Goal: Task Accomplishment & Management: Use online tool/utility

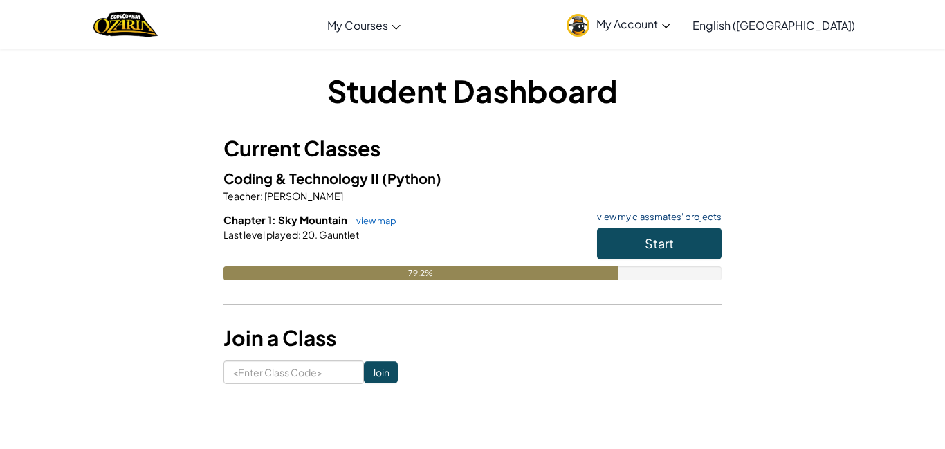
click at [702, 216] on link "view my classmates' projects" at bounding box center [655, 216] width 131 height 9
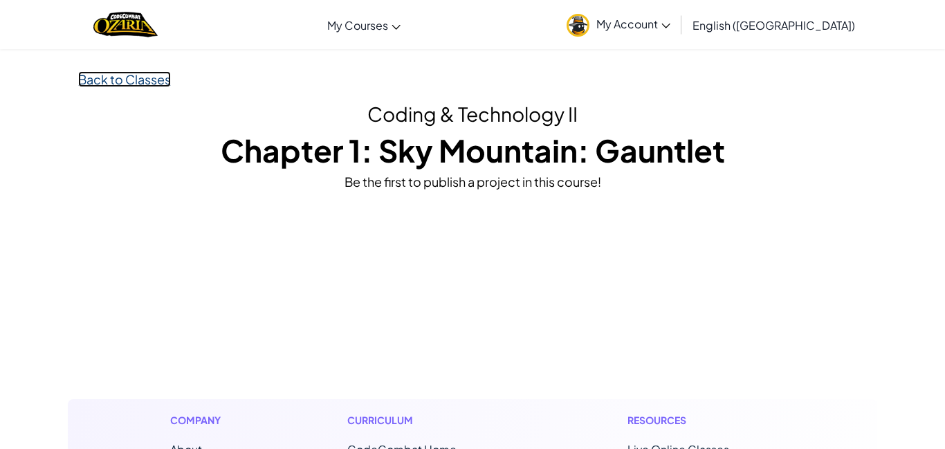
click at [78, 80] on link "Back to Classes" at bounding box center [124, 79] width 93 height 16
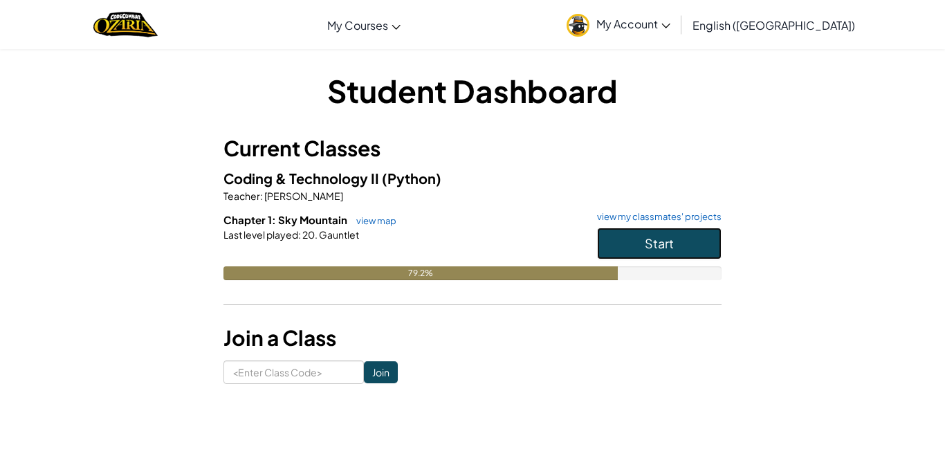
click at [643, 254] on button "Start" at bounding box center [659, 244] width 125 height 32
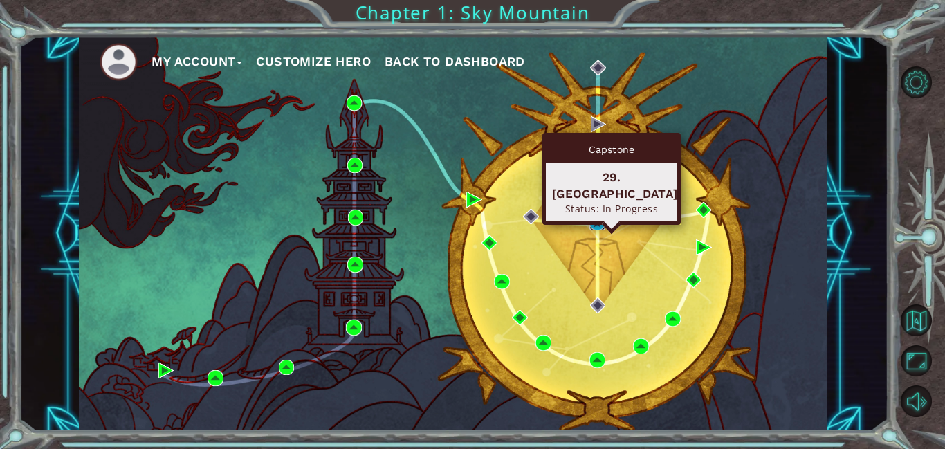
click at [600, 219] on img at bounding box center [597, 223] width 16 height 16
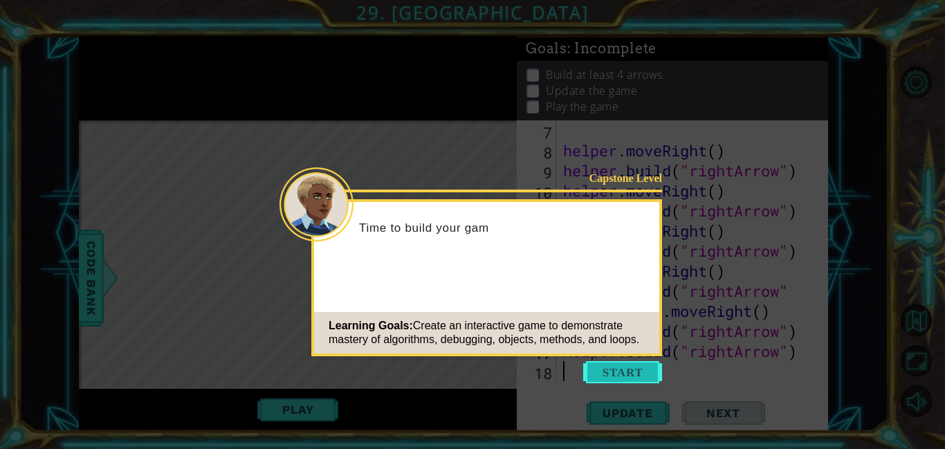
scroll to position [181, 0]
click at [640, 373] on button "Start" at bounding box center [622, 372] width 79 height 22
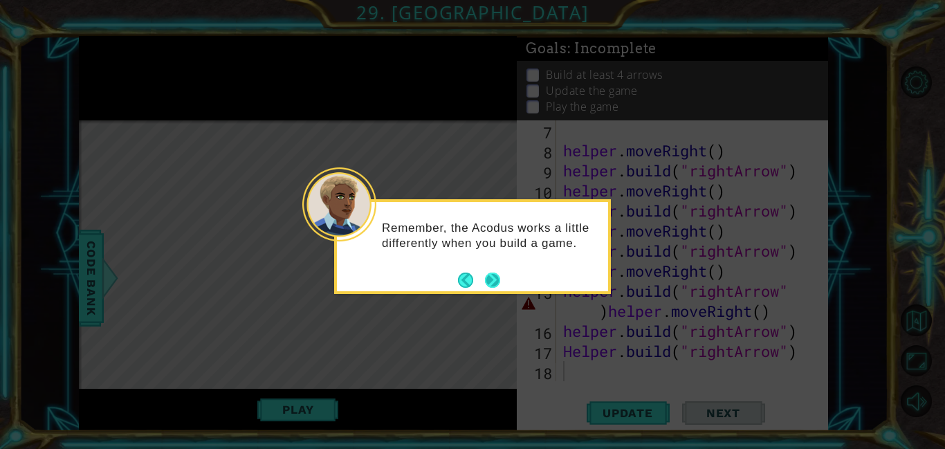
click at [494, 279] on button "Next" at bounding box center [492, 280] width 15 height 15
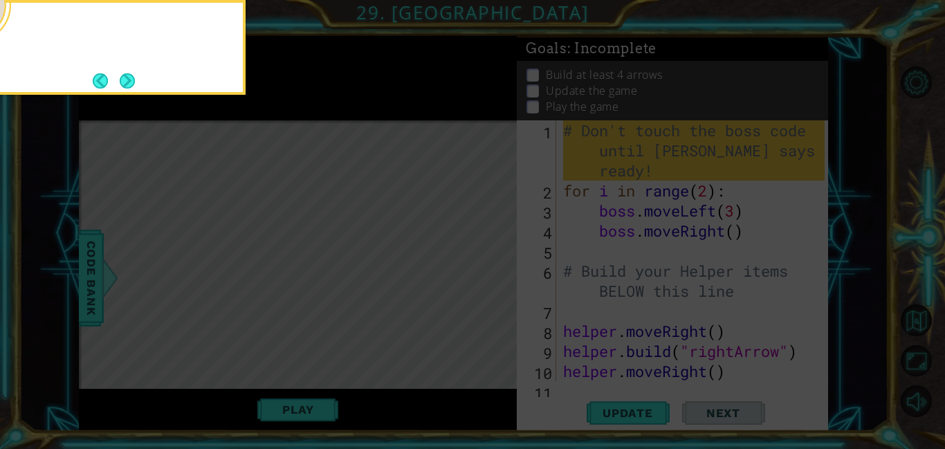
scroll to position [0, 0]
click at [133, 79] on button "Next" at bounding box center [128, 81] width 16 height 16
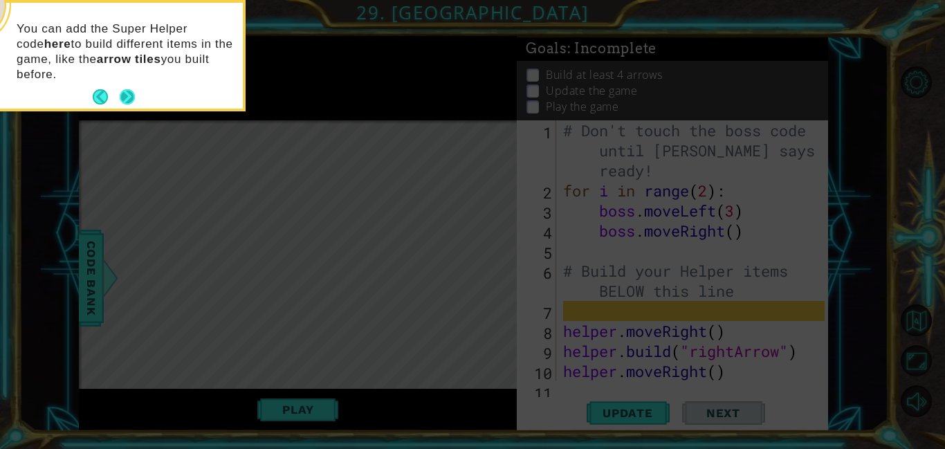
click at [128, 93] on button "Next" at bounding box center [127, 96] width 15 height 15
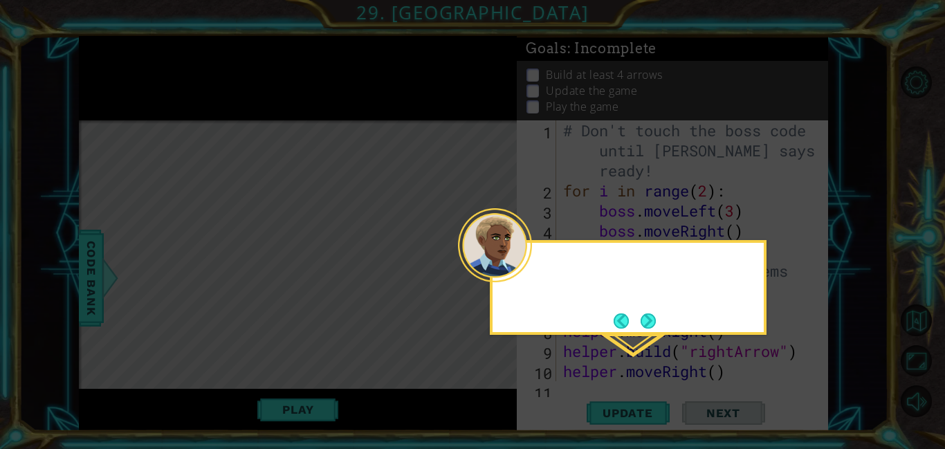
scroll to position [96, 0]
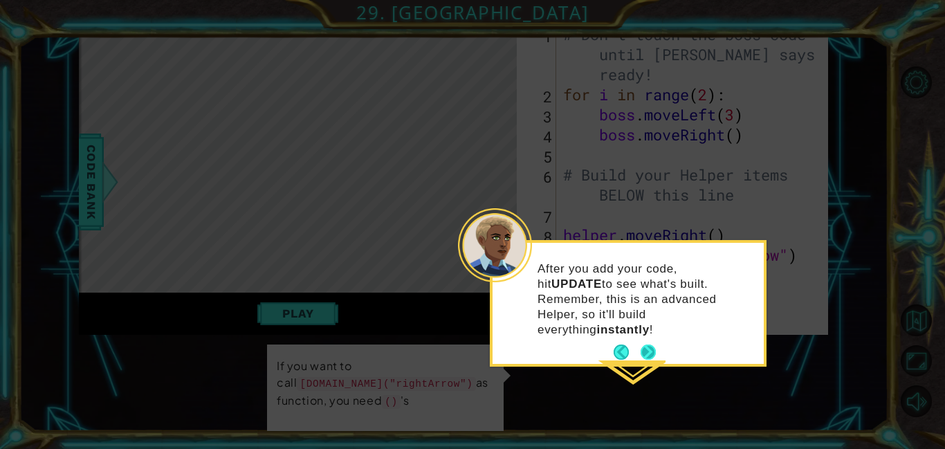
click at [644, 344] on button "Next" at bounding box center [647, 351] width 15 height 15
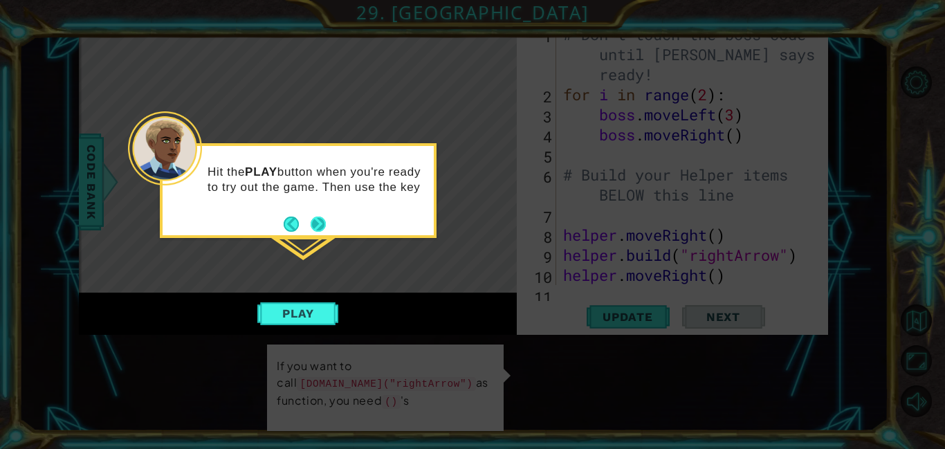
click at [319, 230] on button "Next" at bounding box center [318, 223] width 15 height 15
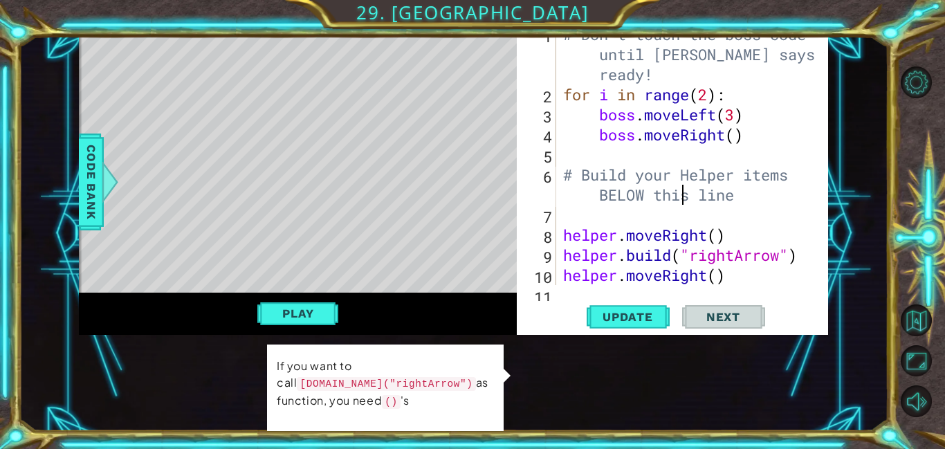
click at [679, 192] on div "# Don't touch the boss code until [PERSON_NAME] says you're ready! for i in ran…" at bounding box center [695, 194] width 271 height 341
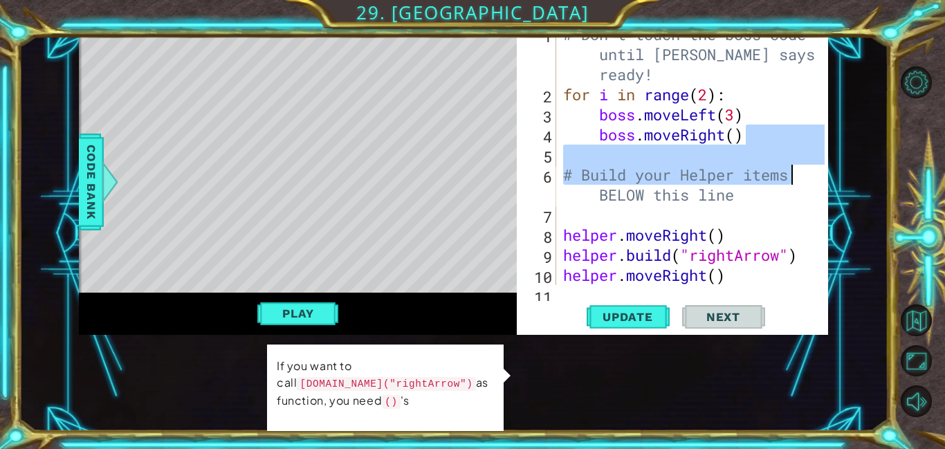
drag, startPoint x: 823, startPoint y: 144, endPoint x: 825, endPoint y: 168, distance: 24.3
click at [825, 168] on div "# Build your Helper items BELOW this line 1 2 3 4 5 6 7 8 9 10 11 # Don't touch…" at bounding box center [672, 179] width 311 height 311
type textarea "# Build your Helper items BELOW this line"
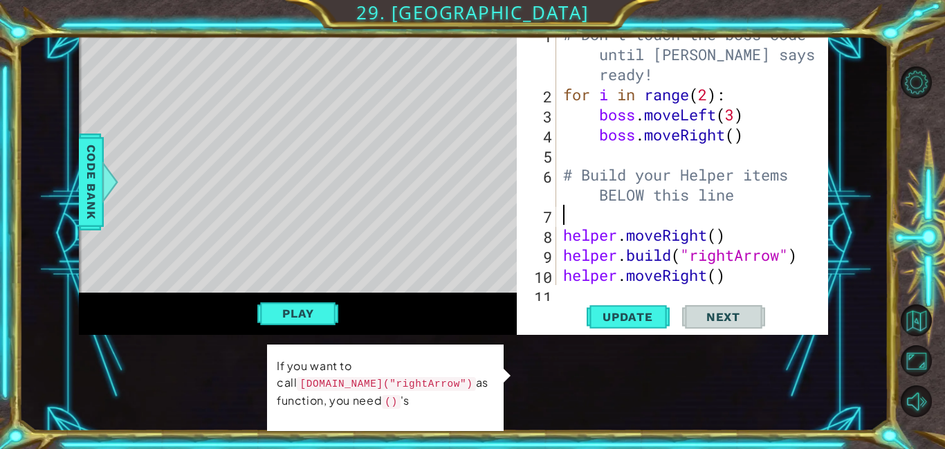
click at [596, 212] on div "# Don't touch the boss code until [PERSON_NAME] says you're ready! for i in ran…" at bounding box center [695, 194] width 271 height 341
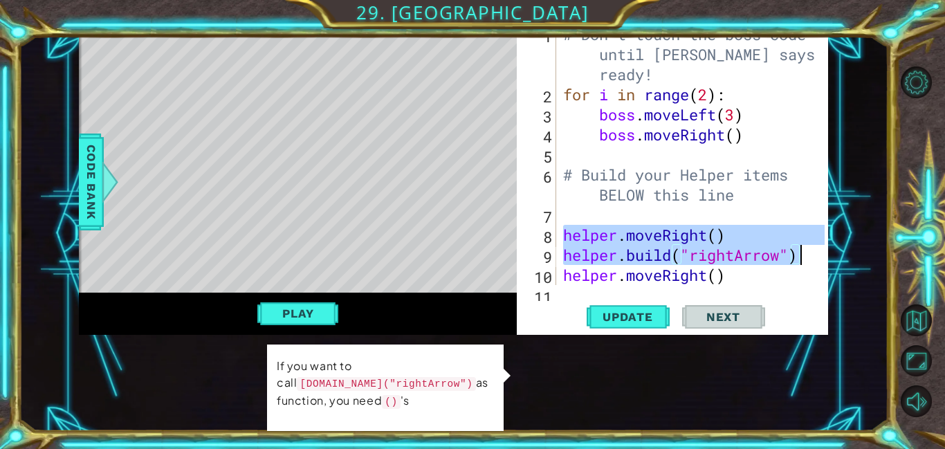
drag, startPoint x: 563, startPoint y: 237, endPoint x: 818, endPoint y: 255, distance: 255.9
click at [821, 257] on div "1 2 3 4 5 6 7 8 9 10 11 # Don't touch the boss code until [PERSON_NAME] says yo…" at bounding box center [671, 154] width 308 height 261
click at [685, 285] on div "helper.moveRight() [DOMAIN_NAME]("rightArrow") 1 2 3 4 5 6 7 8 9 10 11 # Don't …" at bounding box center [672, 179] width 311 height 311
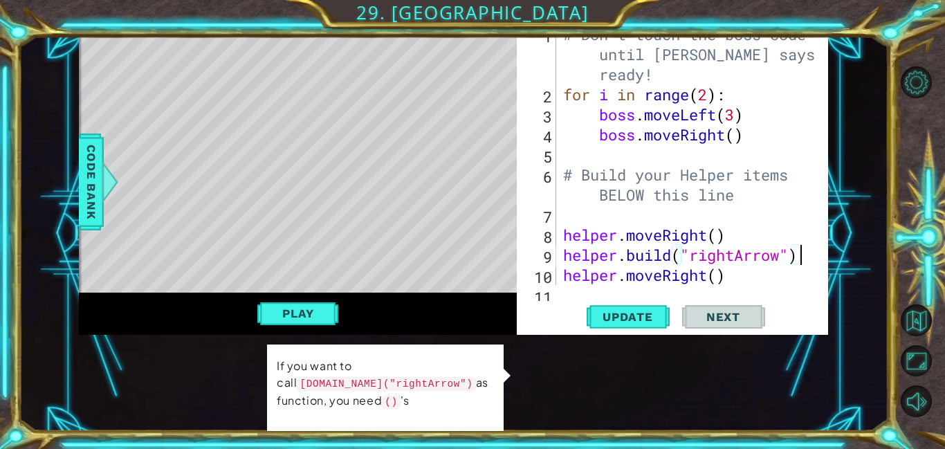
click at [739, 279] on div "# Don't touch the boss code until [PERSON_NAME] says you're ready! for i in ran…" at bounding box center [695, 194] width 271 height 341
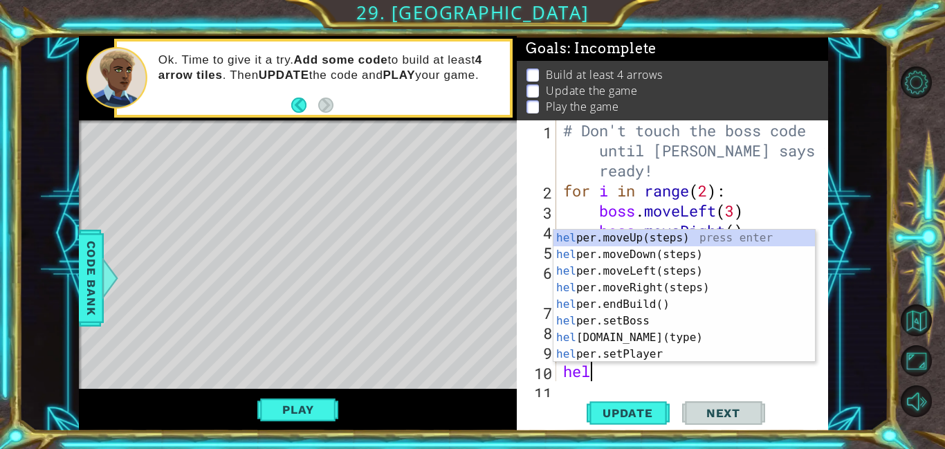
type textarea "h"
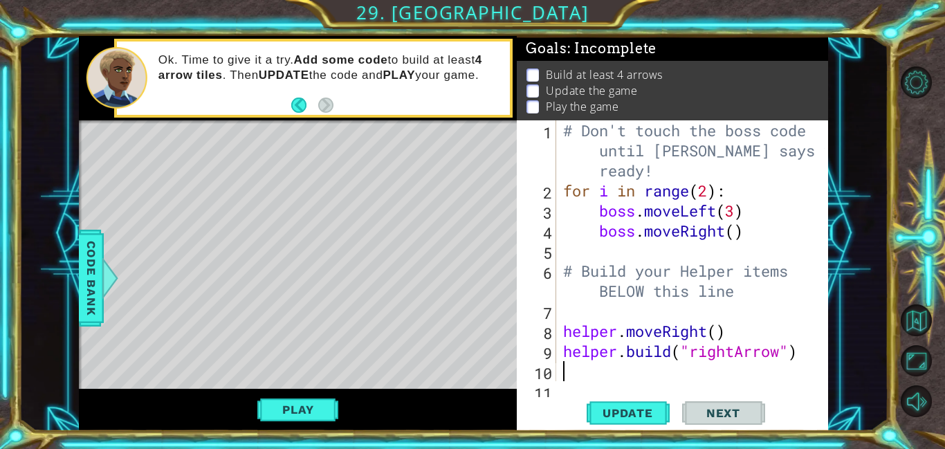
paste textarea "[DOMAIN_NAME]("rightArrow")"
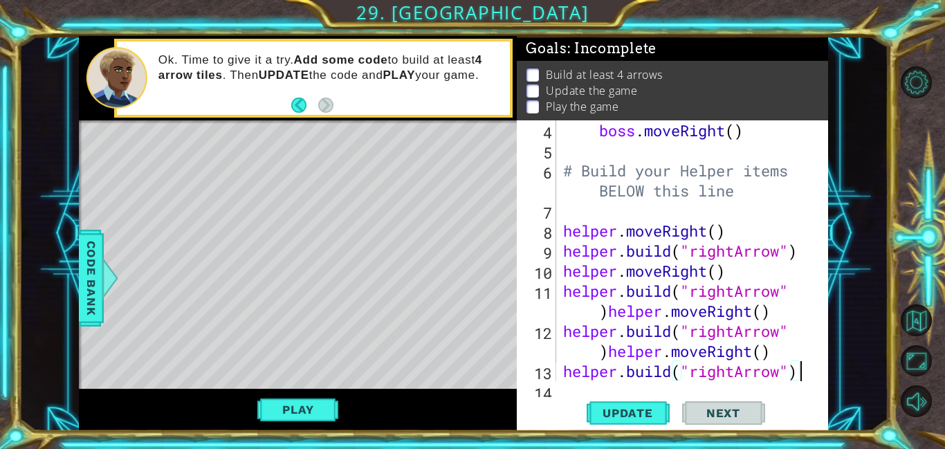
scroll to position [100, 0]
click at [627, 415] on span "Update" at bounding box center [628, 413] width 78 height 14
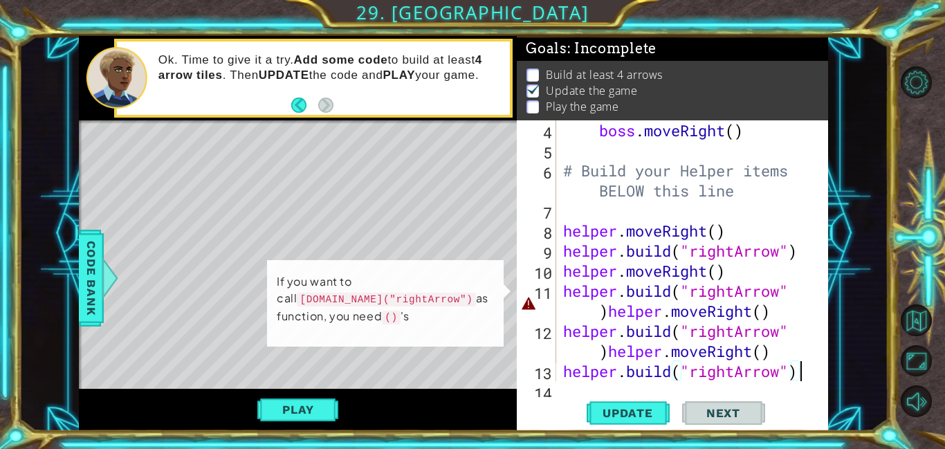
scroll to position [1, 0]
click at [596, 317] on div "boss . moveRight ( ) # Build your Helper items BELOW this line helper . moveRig…" at bounding box center [695, 270] width 271 height 301
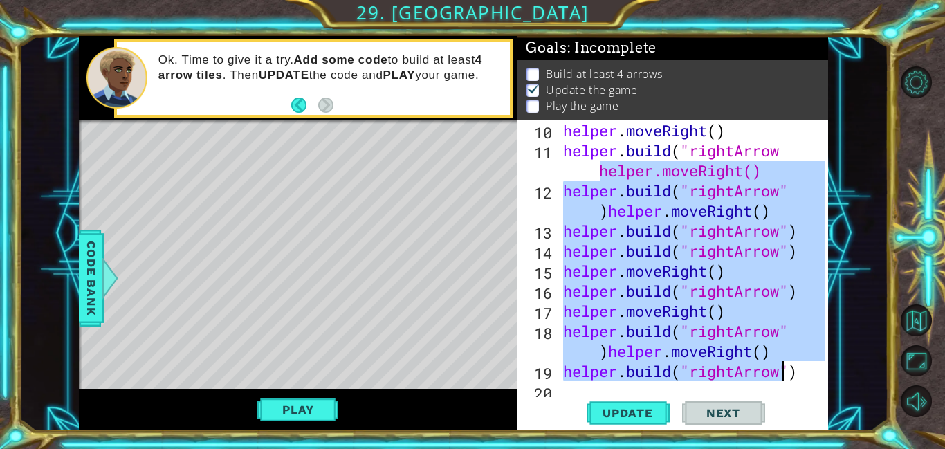
scroll to position [281, 0]
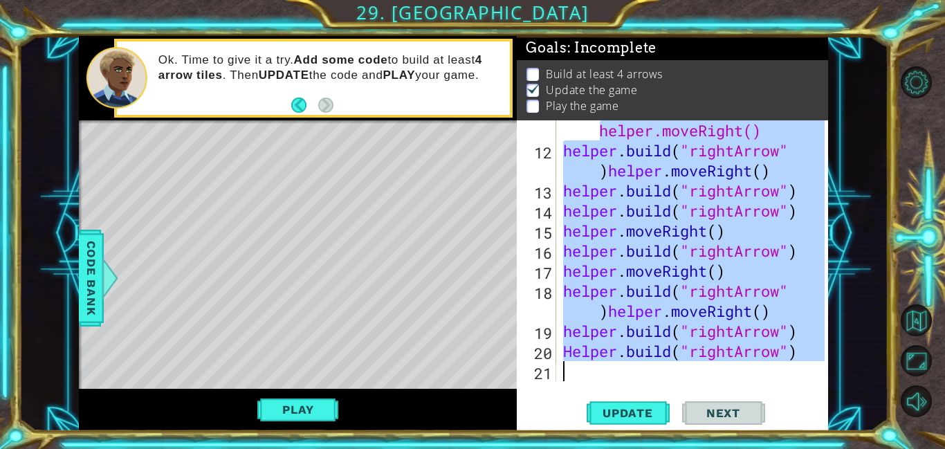
drag, startPoint x: 572, startPoint y: 304, endPoint x: 802, endPoint y: 387, distance: 243.9
click at [802, 387] on div "[DOMAIN_NAME]("rightArrow helper.moveRight() 11 12 13 14 15 16 17 18 19 20 21 h…" at bounding box center [672, 275] width 311 height 311
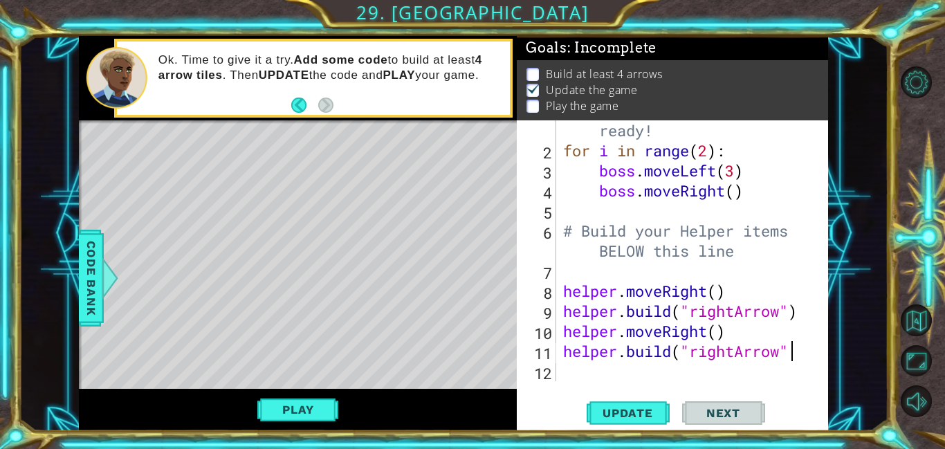
scroll to position [0, 10]
type textarea "[DOMAIN_NAME]("rightArrow")"
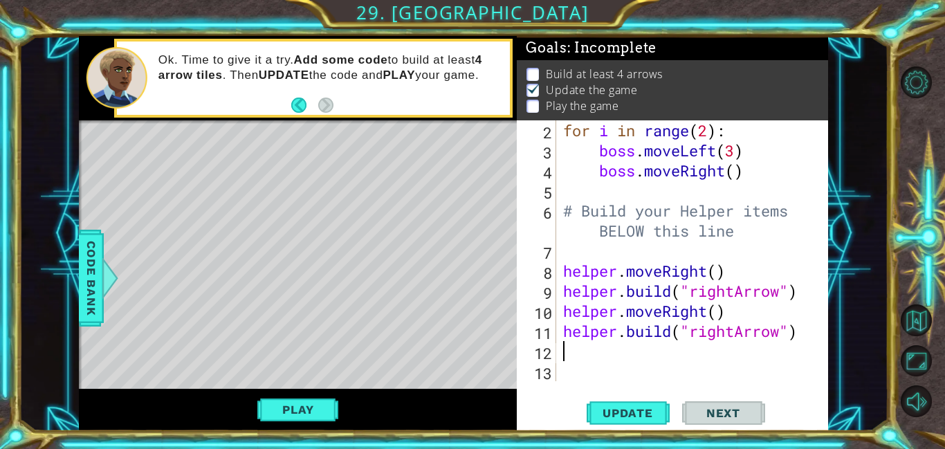
scroll to position [60, 0]
type textarea "H"
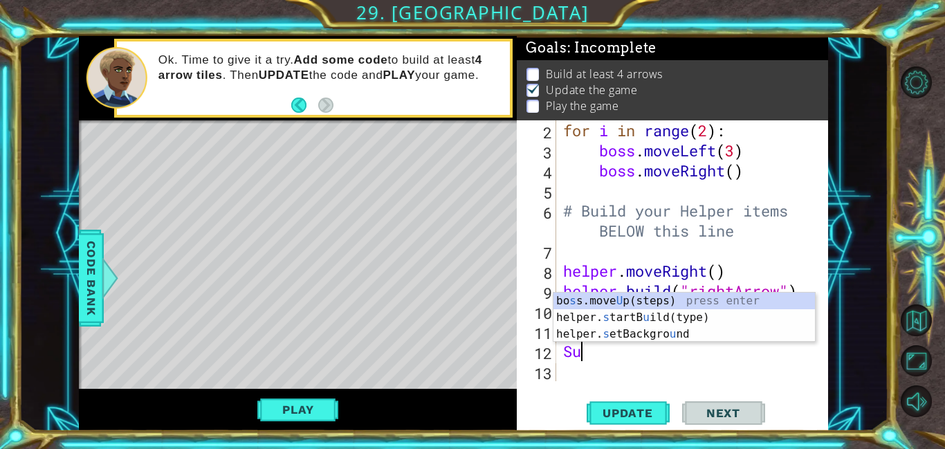
scroll to position [0, 0]
type textarea "S"
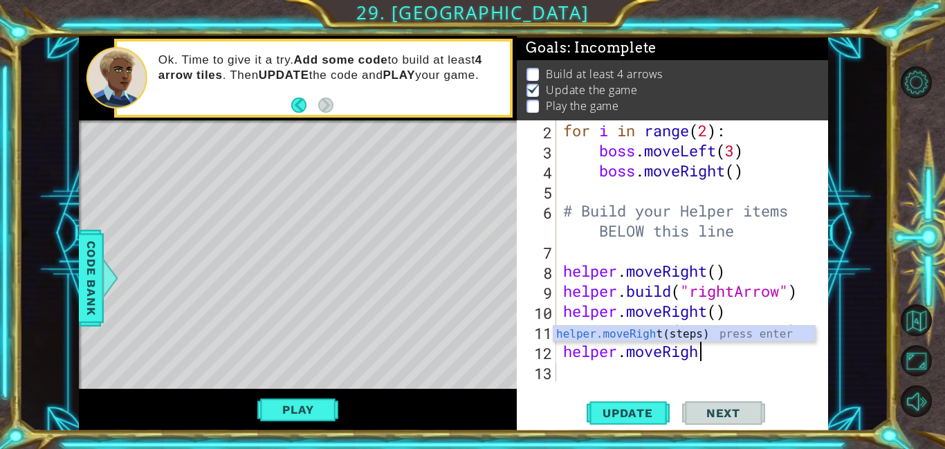
scroll to position [0, 6]
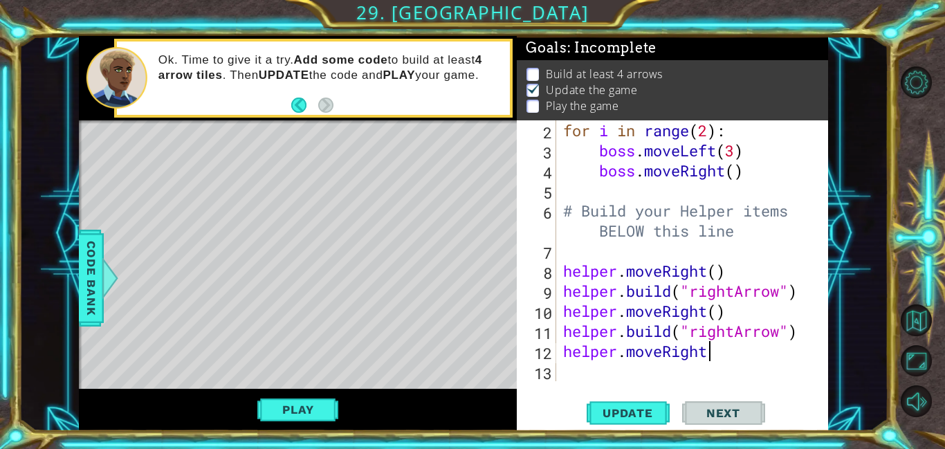
type textarea "helper.moveRight()"
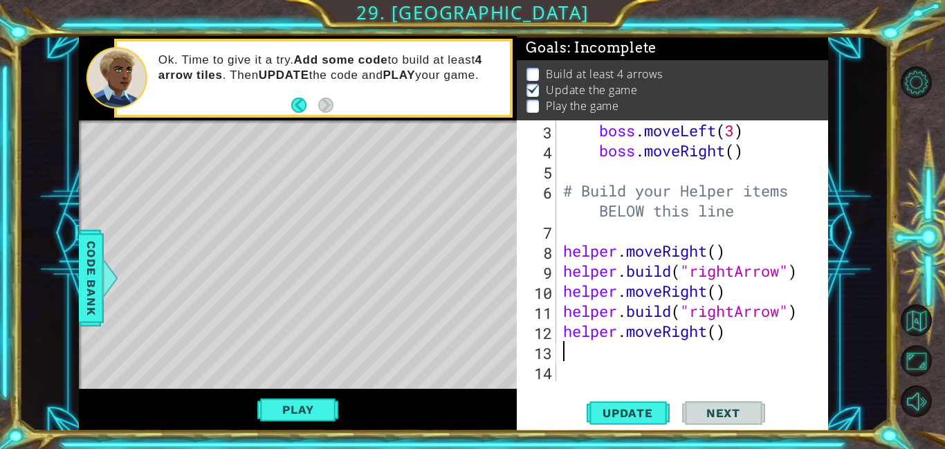
scroll to position [80, 0]
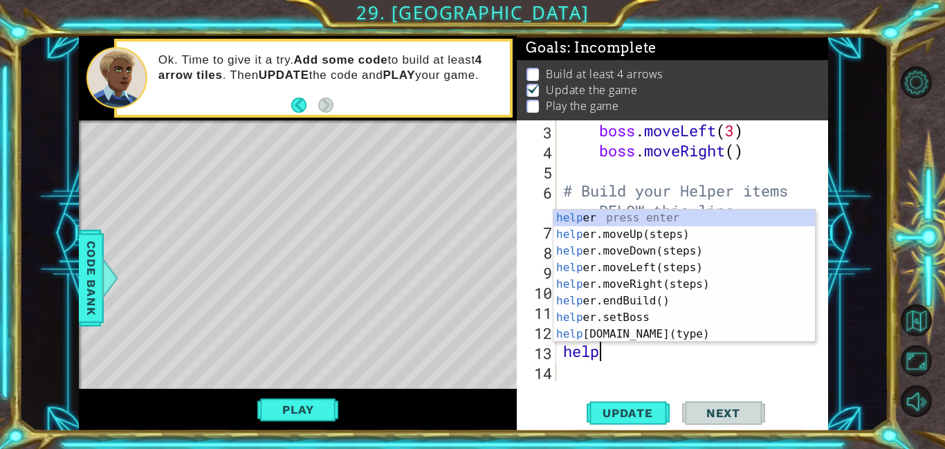
type textarea "helper"
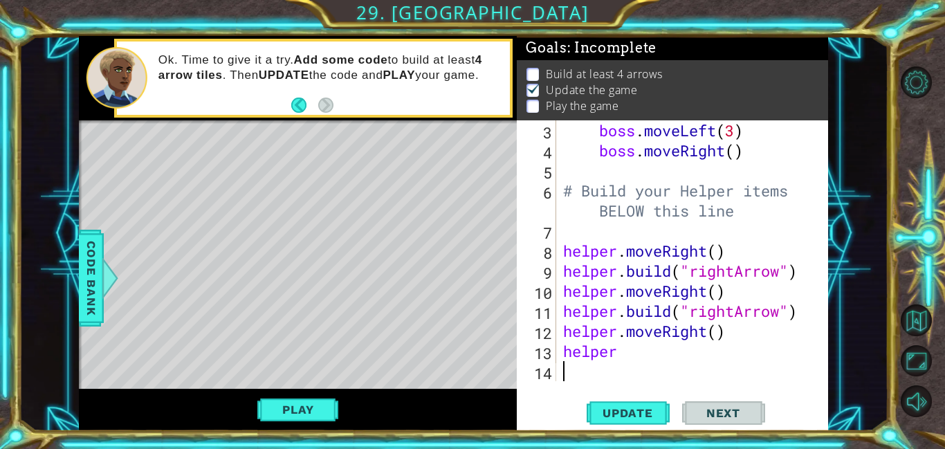
click at [774, 374] on div "boss . moveLeft ( 3 ) boss . moveRight ( ) # Build your Helper items BELOW this…" at bounding box center [695, 270] width 271 height 301
click at [664, 358] on div "boss . moveLeft ( 3 ) boss . moveRight ( ) # Build your Helper items BELOW this…" at bounding box center [695, 270] width 271 height 301
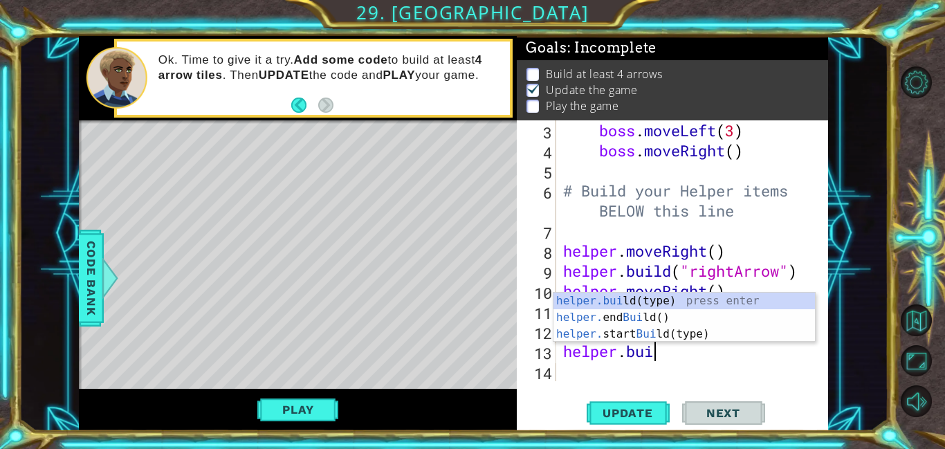
scroll to position [0, 4]
type textarea "[DOMAIN_NAME]"
click at [755, 366] on div "boss . moveLeft ( 3 ) boss . moveRight ( ) # Build your Helper items BELOW this…" at bounding box center [695, 270] width 271 height 301
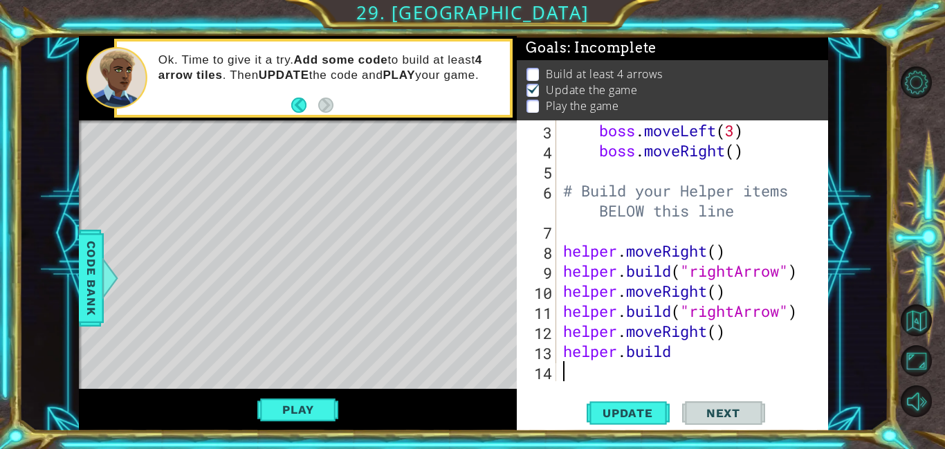
scroll to position [0, 0]
click at [681, 356] on div "boss . moveLeft ( 3 ) boss . moveRight ( ) # Build your Helper items BELOW this…" at bounding box center [695, 270] width 271 height 301
type textarea "[DOMAIN_NAME]("rightArrow")"
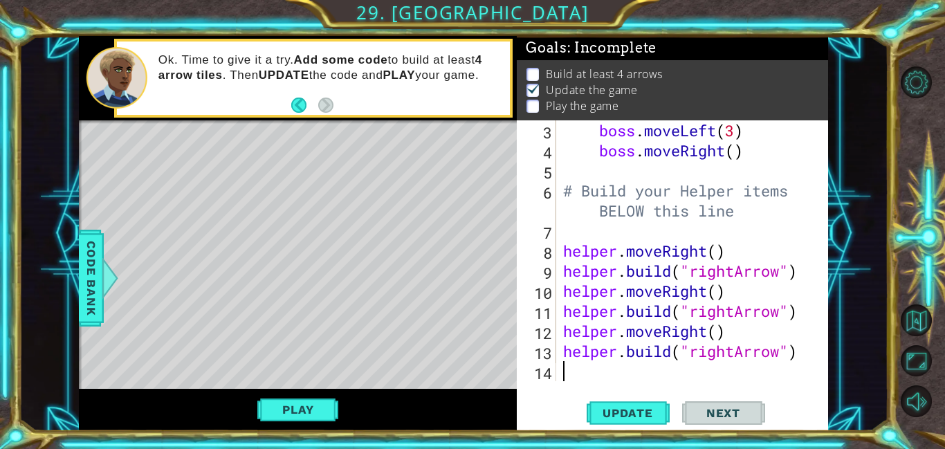
click at [579, 379] on div "boss . moveLeft ( 3 ) boss . moveRight ( ) # Build your Helper items BELOW this…" at bounding box center [695, 270] width 271 height 301
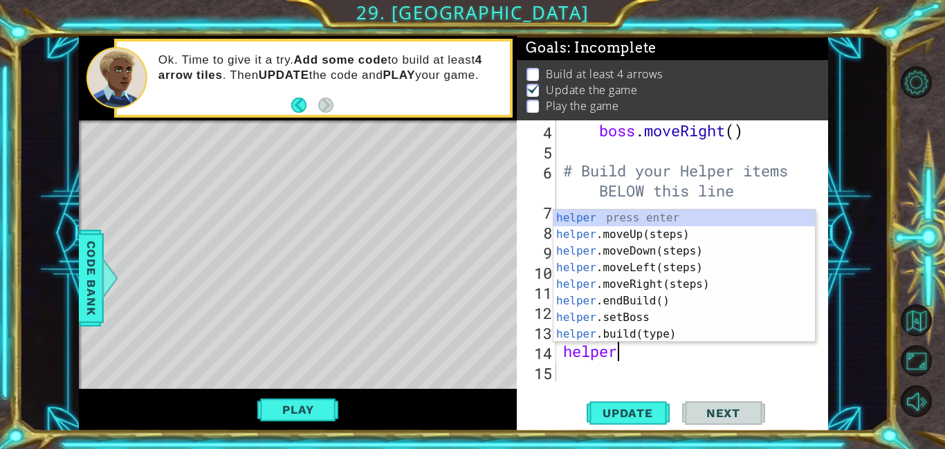
scroll to position [0, 2]
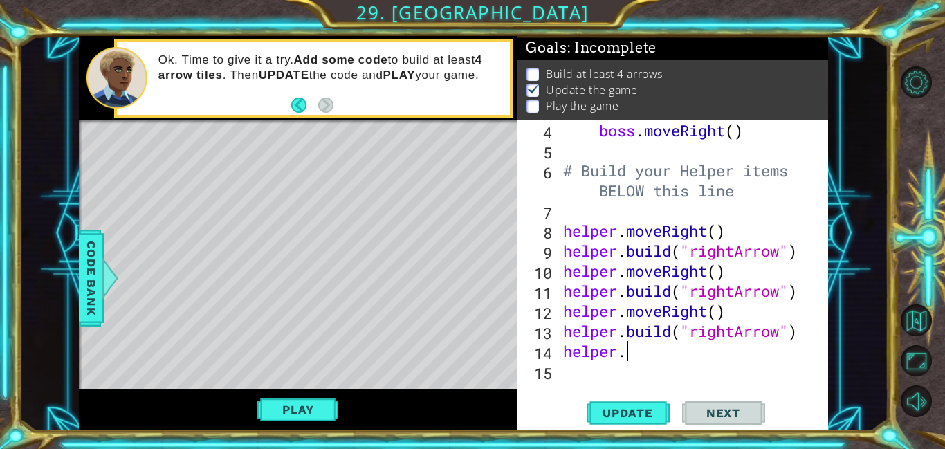
click at [641, 358] on div "boss . moveRight ( ) # Build your Helper items BELOW this line helper . moveRig…" at bounding box center [695, 270] width 271 height 301
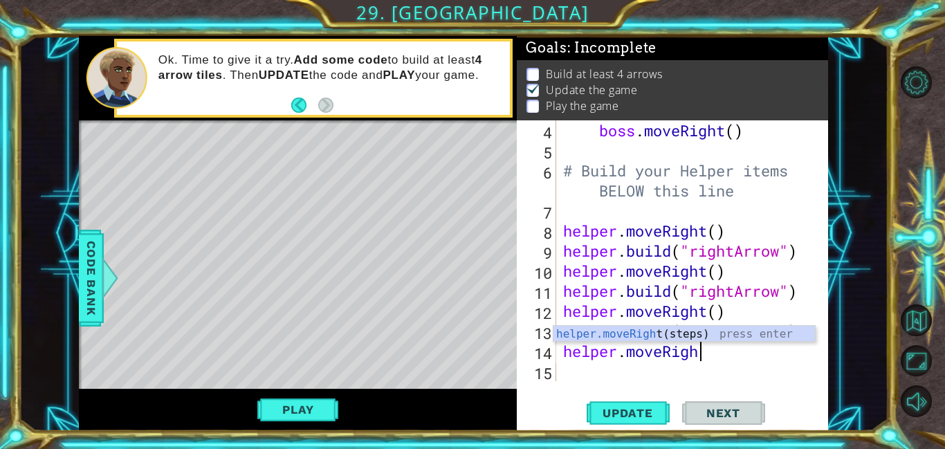
scroll to position [0, 6]
type textarea "helper.moveRight"
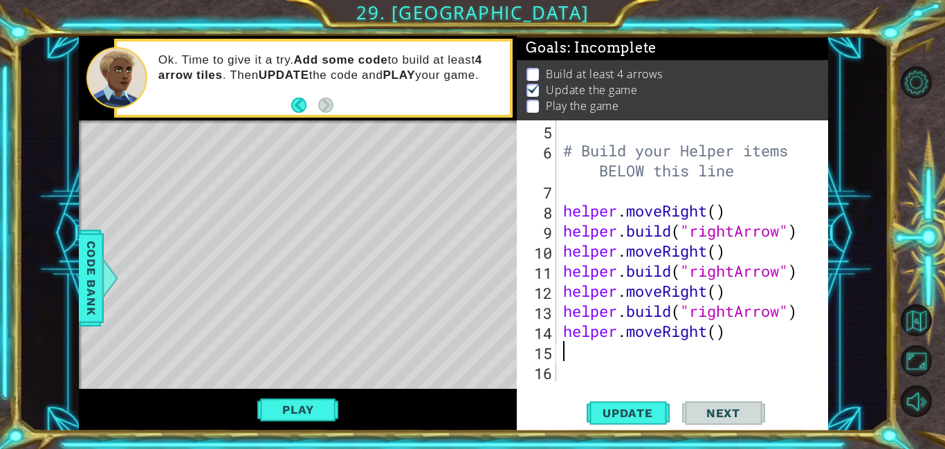
type textarea "H"
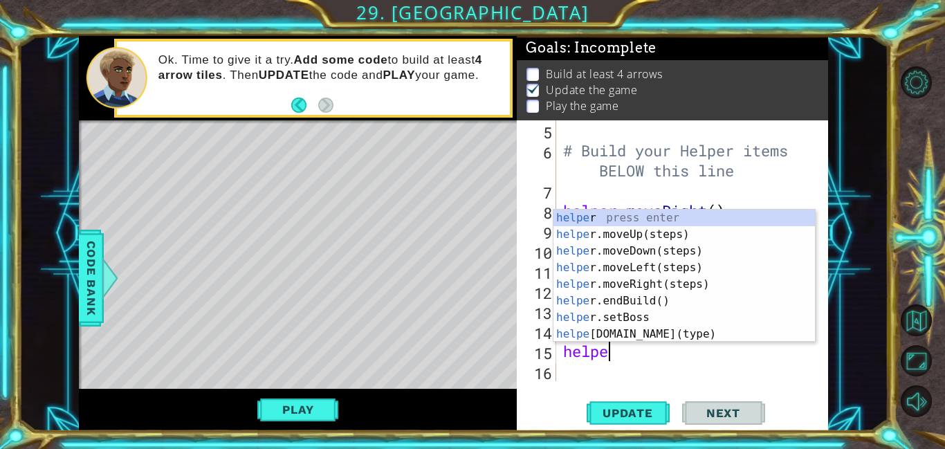
scroll to position [0, 2]
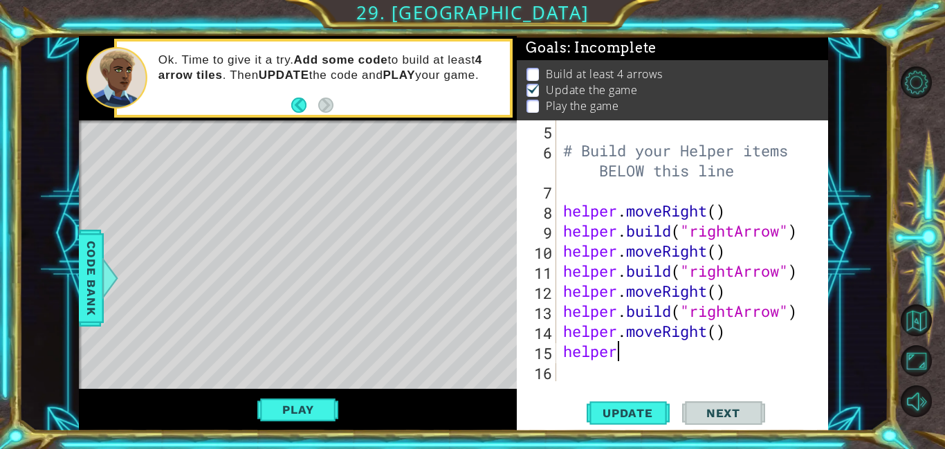
click at [656, 353] on div "# Build your Helper items BELOW this line helper . moveRight ( ) helper . build…" at bounding box center [695, 270] width 271 height 301
click at [635, 412] on span "Update" at bounding box center [628, 413] width 78 height 14
click at [312, 407] on button "Play" at bounding box center [297, 409] width 81 height 26
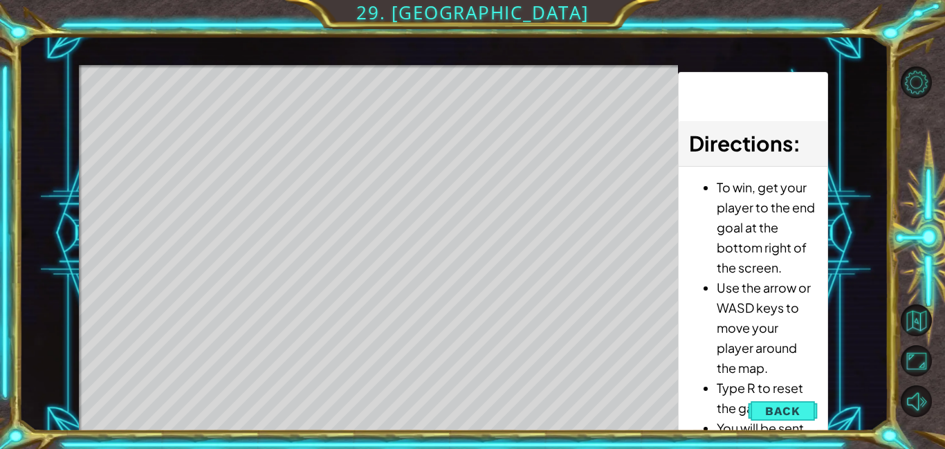
drag, startPoint x: 826, startPoint y: 218, endPoint x: 833, endPoint y: 28, distance: 189.7
click at [833, 29] on div "1 ההההההההההההההההההההההההההההההההההההההההההההההההההההההההההההההההההההההההההההה…" at bounding box center [472, 224] width 945 height 449
drag, startPoint x: 762, startPoint y: 276, endPoint x: 775, endPoint y: 339, distance: 64.3
click at [775, 324] on ul "To win, get your player to the end goal at the bottom right of the screen. Use …" at bounding box center [752, 347] width 127 height 341
drag, startPoint x: 755, startPoint y: 326, endPoint x: 724, endPoint y: 179, distance: 149.9
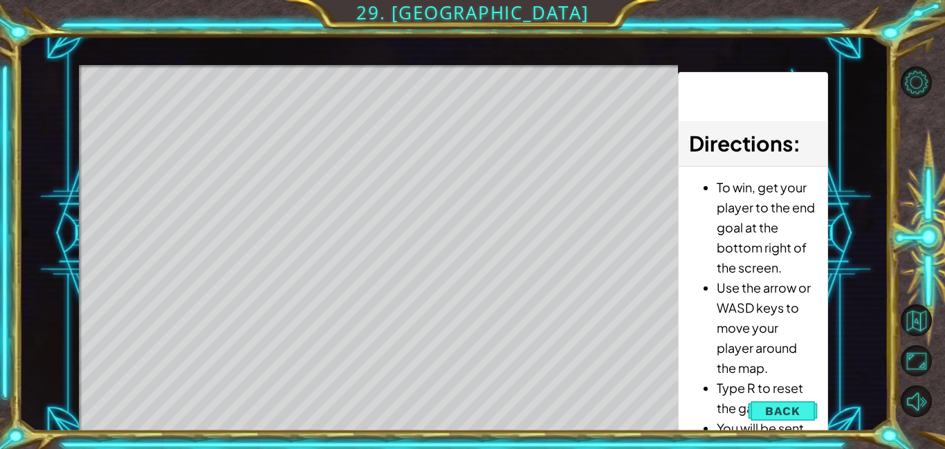
click at [733, 168] on div "To win, get your player to the end goal at the bottom right of the screen. Use …" at bounding box center [753, 351] width 148 height 369
drag, startPoint x: 679, startPoint y: 236, endPoint x: 695, endPoint y: 173, distance: 65.1
click at [695, 173] on div "1 ההההההההההההההההההההההההההההההההההההההההההההההההההההההההההההההההההההההההההההה…" at bounding box center [453, 233] width 748 height 395
drag, startPoint x: 716, startPoint y: 196, endPoint x: 779, endPoint y: 117, distance: 100.9
click at [766, 79] on div "Directions : To win, get your player to the end goal at the bottom right of the…" at bounding box center [752, 252] width 149 height 360
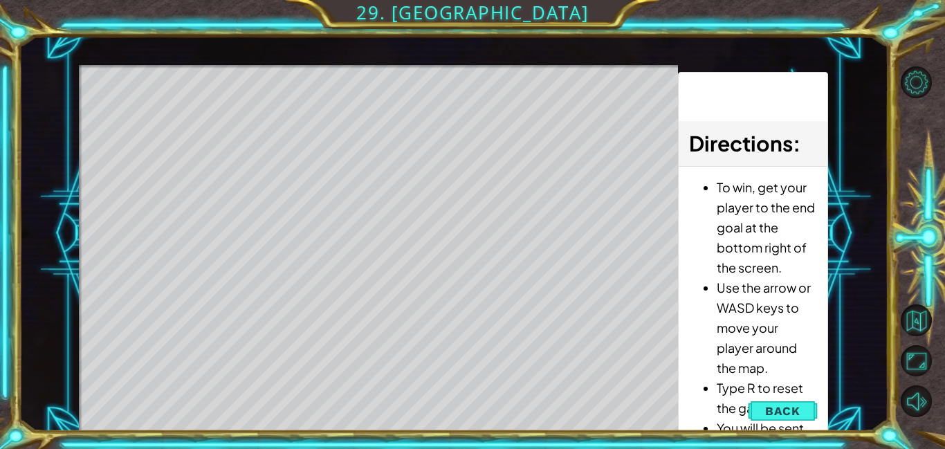
drag, startPoint x: 786, startPoint y: 131, endPoint x: 786, endPoint y: 111, distance: 19.4
click at [786, 127] on div "Directions :" at bounding box center [753, 144] width 148 height 46
click at [789, 412] on span "Back" at bounding box center [782, 411] width 35 height 14
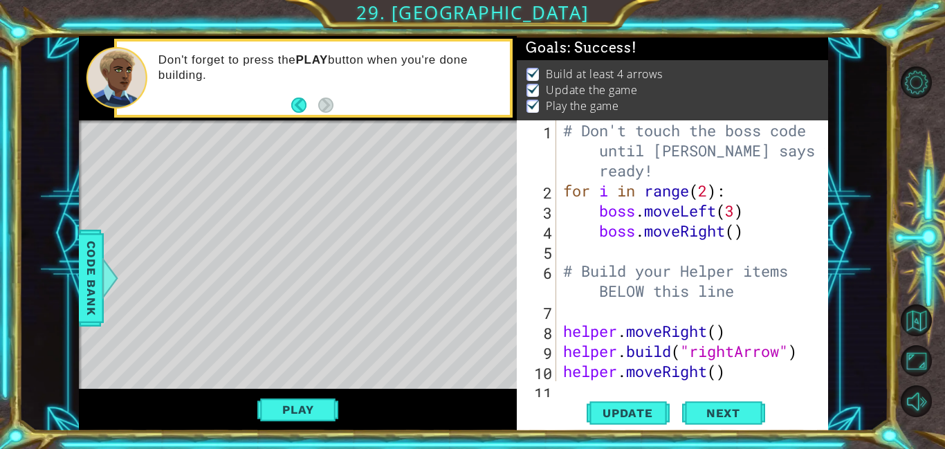
scroll to position [7, 0]
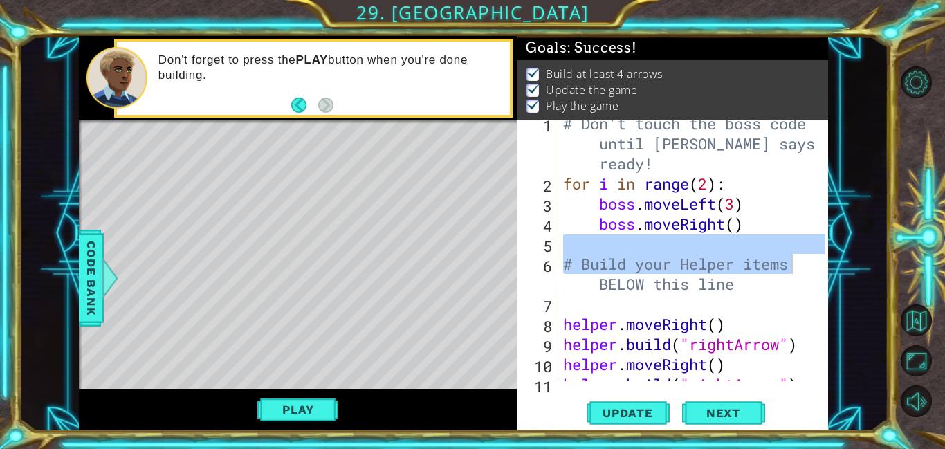
drag, startPoint x: 823, startPoint y: 255, endPoint x: 824, endPoint y: 272, distance: 17.3
click at [824, 272] on div "[DOMAIN_NAME]("rightArrow") 1 2 3 4 5 6 7 8 9 10 11 12 # Don't touch the boss c…" at bounding box center [672, 275] width 311 height 311
type textarea "# Build your Helper items BELOW this line"
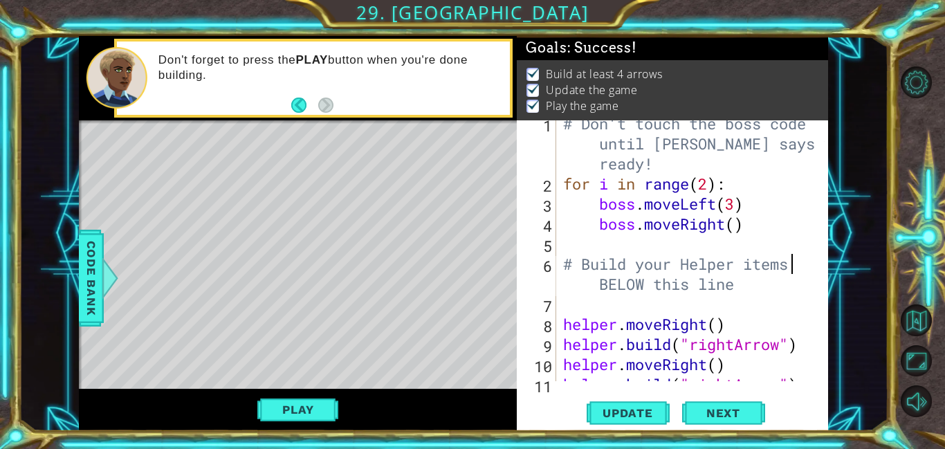
click at [817, 289] on div at bounding box center [818, 303] width 14 height 381
drag, startPoint x: 827, startPoint y: 122, endPoint x: 826, endPoint y: 145, distance: 22.8
click at [826, 145] on div "# Build your Helper items BELOW this line 1 2 3 4 5 6 7 8 9 10 11 12 # Don't to…" at bounding box center [672, 275] width 311 height 311
drag, startPoint x: 826, startPoint y: 144, endPoint x: 826, endPoint y: 239, distance: 94.8
click at [826, 221] on div "# Build your Helper items BELOW this line 1 2 3 4 5 6 7 8 9 10 11 12 # Don't to…" at bounding box center [672, 275] width 311 height 311
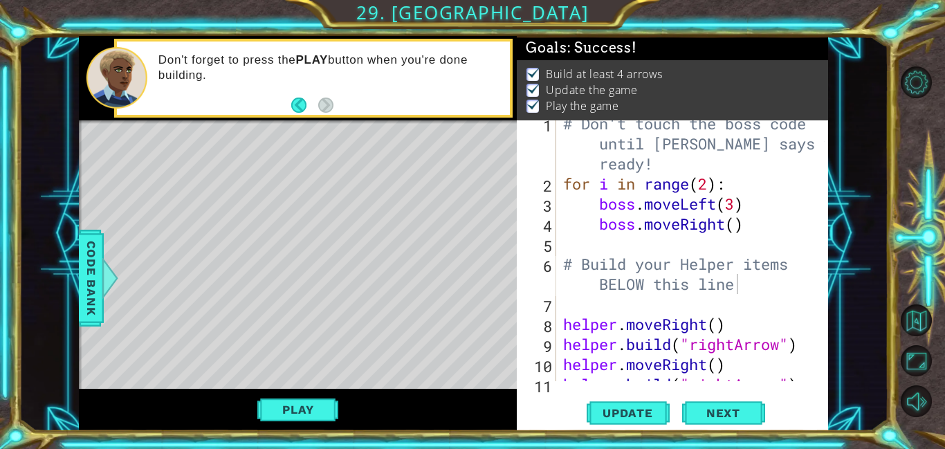
drag, startPoint x: 826, startPoint y: 239, endPoint x: 821, endPoint y: 328, distance: 89.4
click at [824, 316] on div "# Build your Helper items BELOW this line 1 2 3 4 5 6 7 8 9 10 11 12 # Don't to…" at bounding box center [672, 275] width 311 height 311
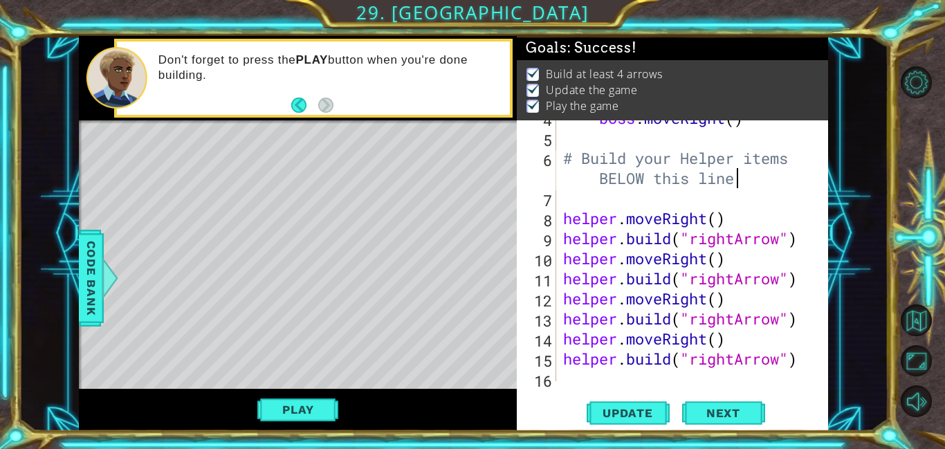
scroll to position [120, 0]
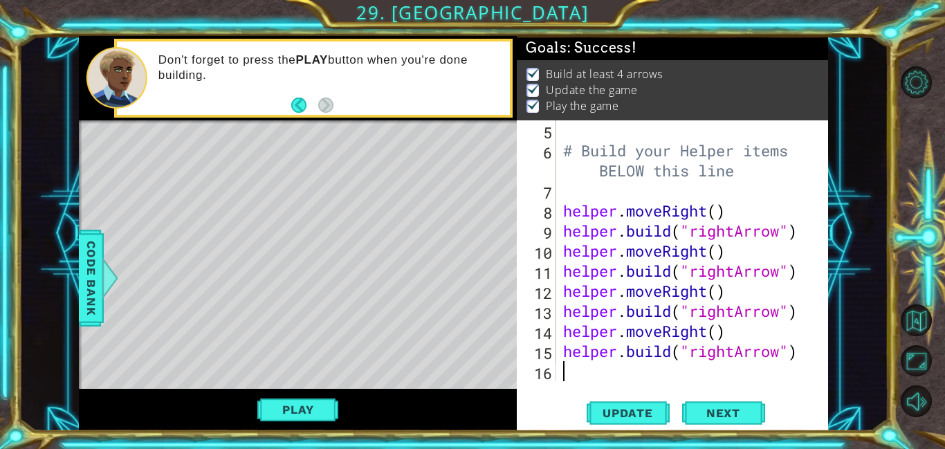
click at [596, 371] on div "# Build your Helper items BELOW this line helper . moveRight ( ) helper . build…" at bounding box center [695, 270] width 271 height 301
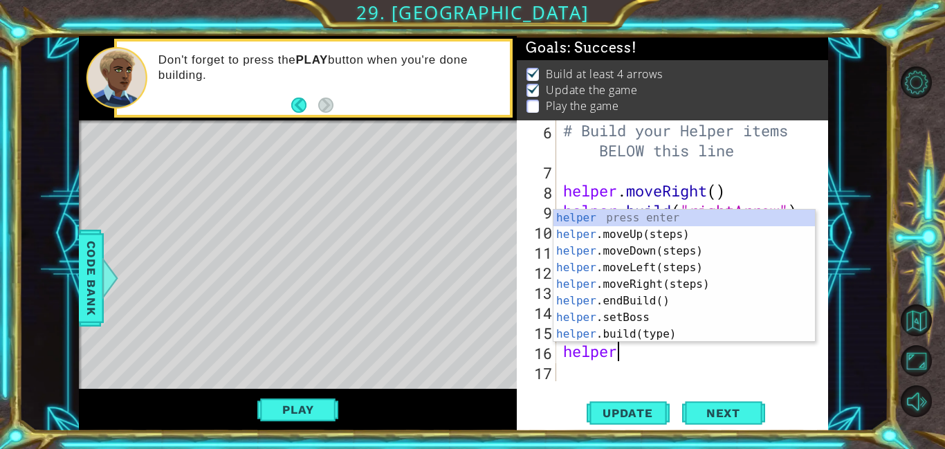
scroll to position [0, 2]
type textarea "helper."
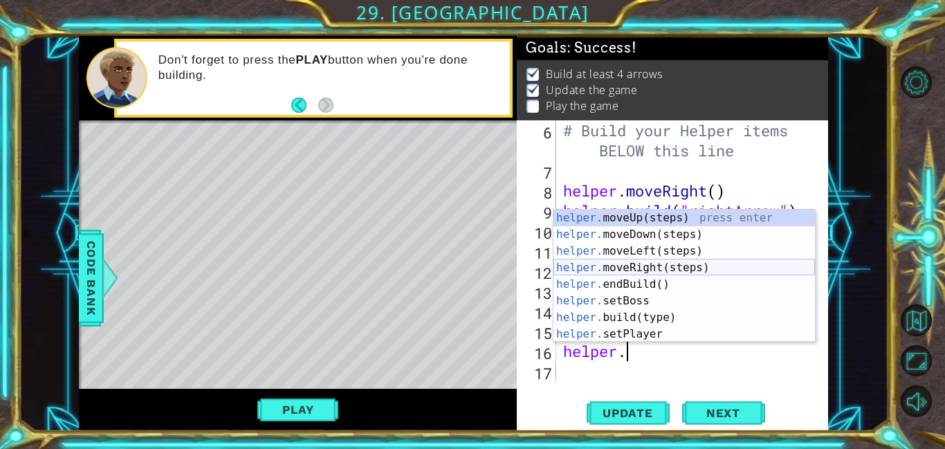
click at [737, 269] on div "helper. moveUp(steps) press enter helper. moveDown(steps) press enter helper. m…" at bounding box center [683, 293] width 261 height 166
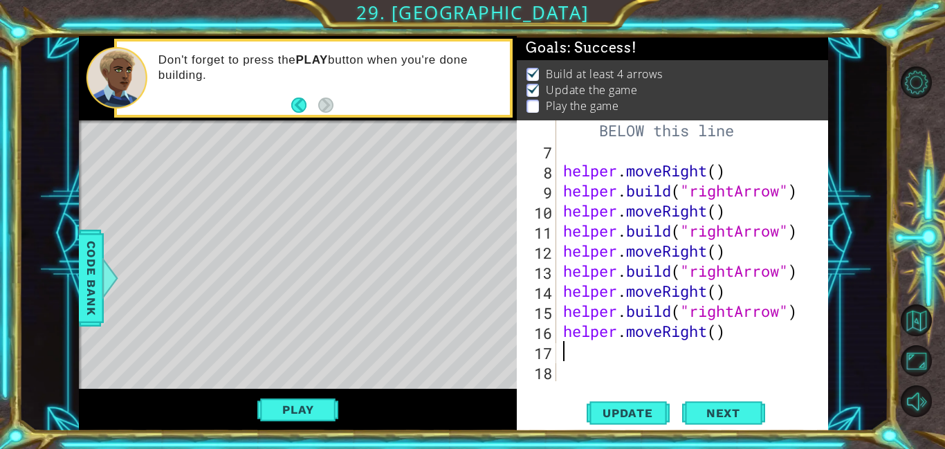
scroll to position [160, 0]
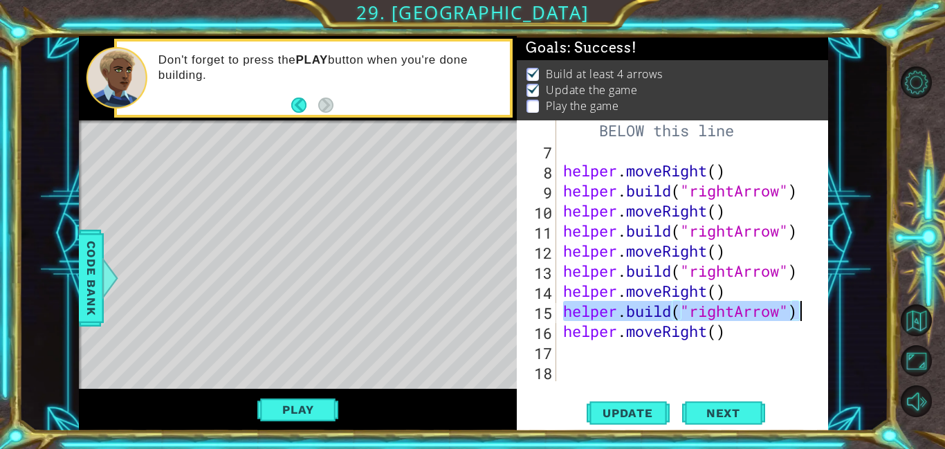
drag, startPoint x: 571, startPoint y: 312, endPoint x: 811, endPoint y: 315, distance: 239.3
click at [811, 315] on div "6 7 8 9 10 11 12 13 14 15 16 17 18 # Build your Helper items BELOW this line he…" at bounding box center [671, 250] width 308 height 261
type textarea "[DOMAIN_NAME]("rightArrow")"
click at [598, 358] on div "# Build your Helper items BELOW this line helper . moveRight ( ) helper . build…" at bounding box center [695, 260] width 271 height 321
paste textarea "[DOMAIN_NAME]("rightArrow")"
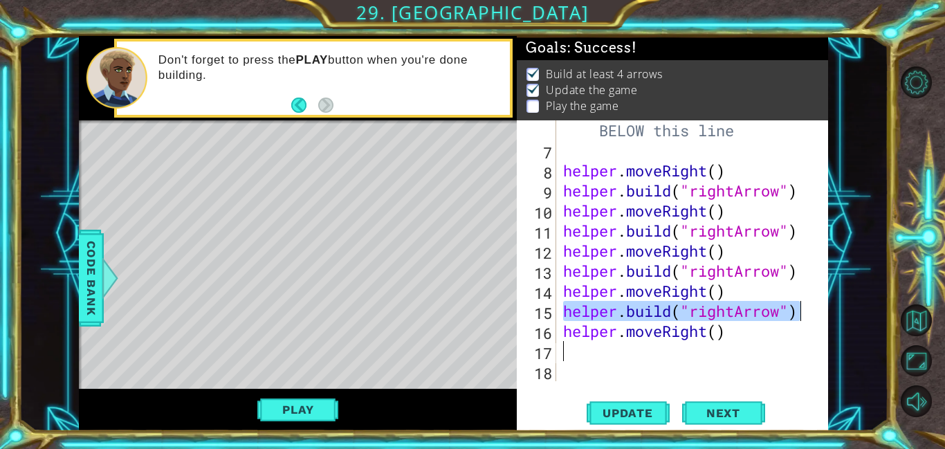
type textarea "[DOMAIN_NAME]("rightArrow")"
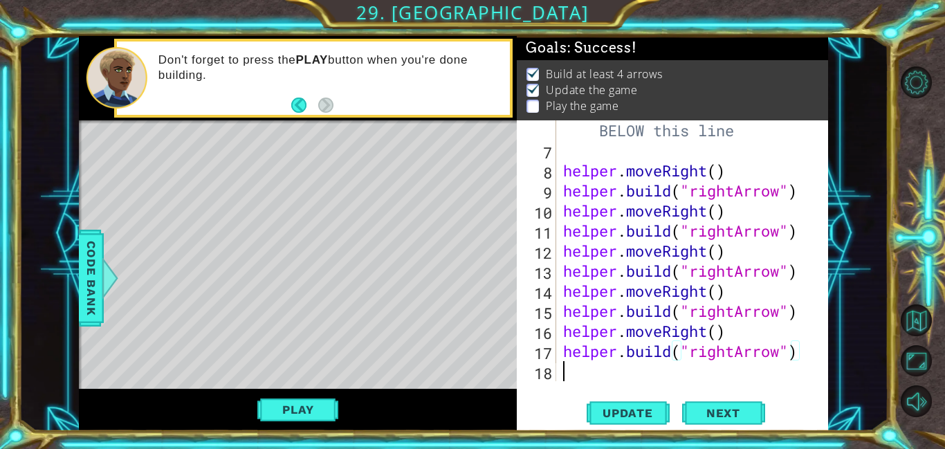
click at [584, 373] on div "# Build your Helper items BELOW this line helper . moveRight ( ) helper . build…" at bounding box center [695, 260] width 271 height 321
paste textarea "[DOMAIN_NAME]("rightArrow")"
type textarea "[DOMAIN_NAME]("rightArrow")"
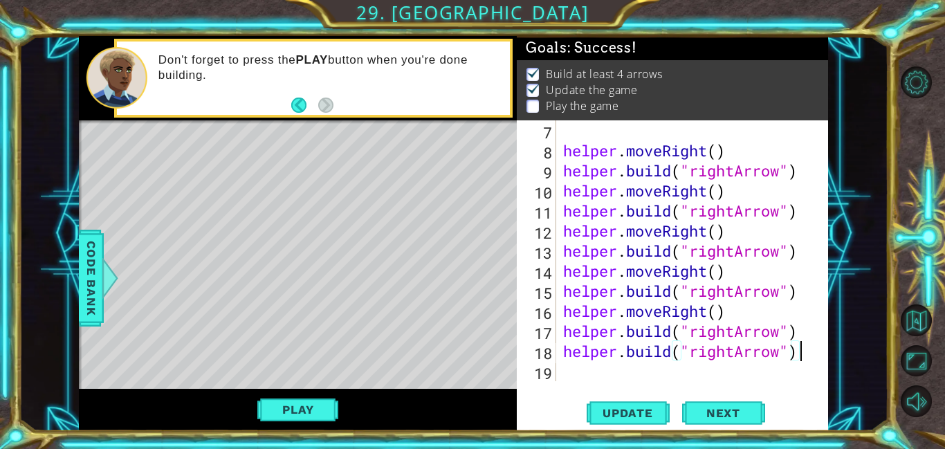
scroll to position [181, 0]
click at [802, 331] on div "helper . moveRight ( ) helper . build ( "rightArrow" ) helper . moveRight ( ) h…" at bounding box center [695, 270] width 271 height 301
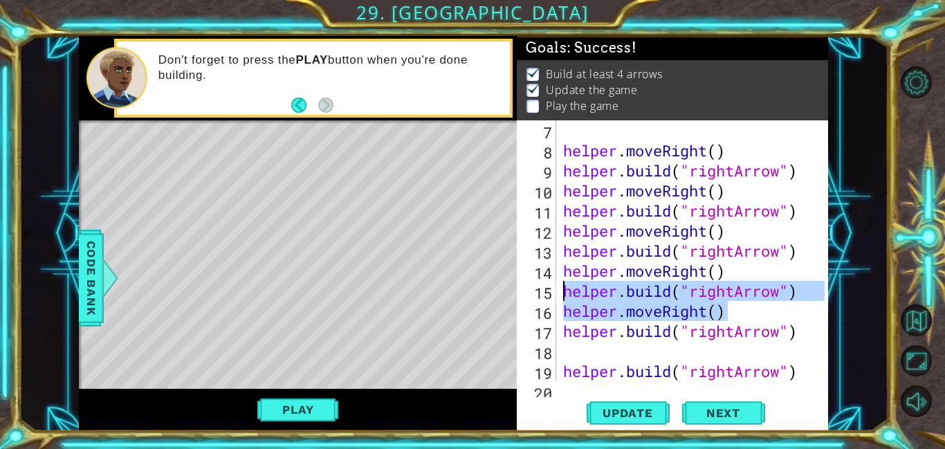
drag, startPoint x: 733, startPoint y: 306, endPoint x: 566, endPoint y: 300, distance: 166.8
click at [566, 300] on div "helper . moveRight ( ) helper . build ( "rightArrow" ) helper . moveRight ( ) h…" at bounding box center [695, 270] width 271 height 301
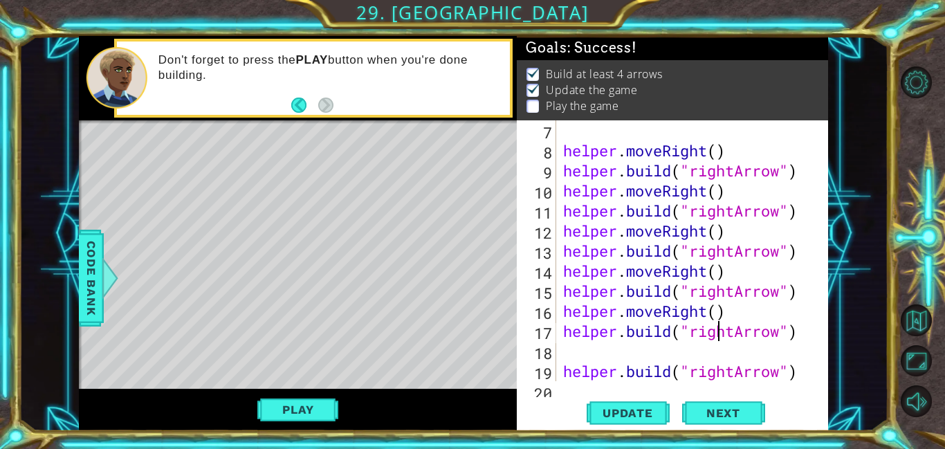
click at [718, 323] on div "helper . moveRight ( ) helper . build ( "rightArrow" ) helper . moveRight ( ) h…" at bounding box center [695, 270] width 271 height 301
drag, startPoint x: 738, startPoint y: 312, endPoint x: 561, endPoint y: 302, distance: 177.4
click at [561, 302] on div "helper . moveRight ( ) helper . build ( "rightArrow" ) helper . moveRight ( ) h…" at bounding box center [695, 270] width 271 height 301
type textarea "helper.moveRight()"
click at [593, 353] on div "helper . moveRight ( ) helper . build ( "rightArrow" ) helper . moveRight ( ) h…" at bounding box center [695, 270] width 271 height 301
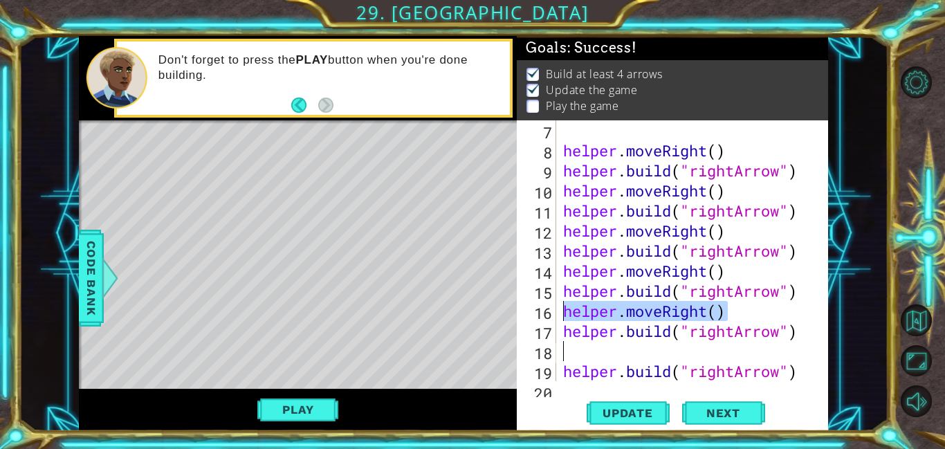
paste textarea "helper.moveRight()"
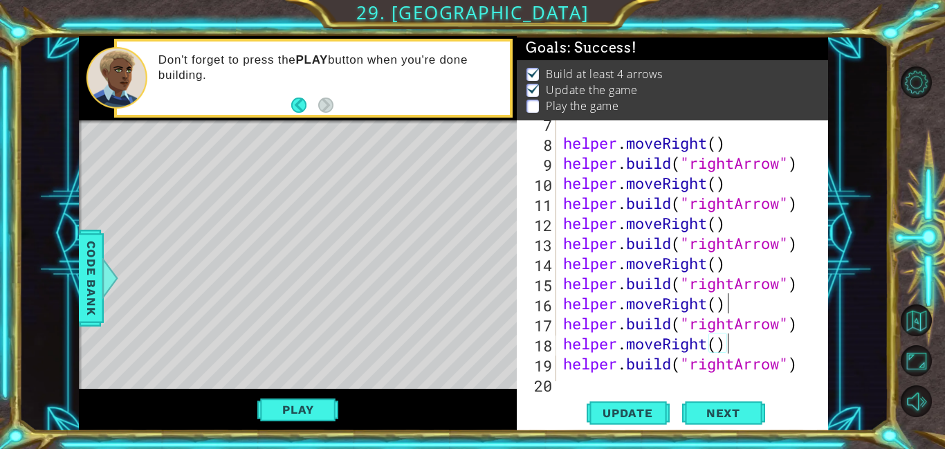
scroll to position [0, 0]
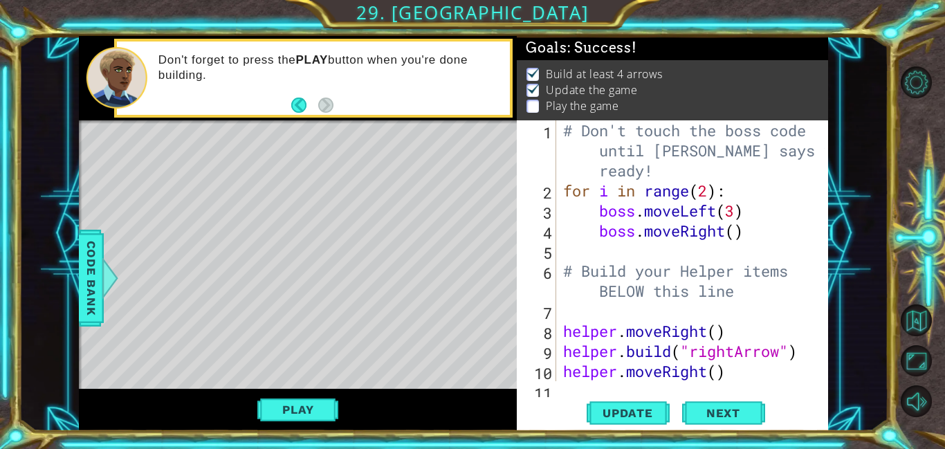
drag, startPoint x: 825, startPoint y: 250, endPoint x: 825, endPoint y: 297, distance: 47.7
click at [825, 300] on div "helper.moveRight() 1 2 3 4 5 6 7 8 9 10 11 # Don't touch the boss code until [P…" at bounding box center [672, 275] width 311 height 311
drag, startPoint x: 822, startPoint y: 208, endPoint x: 821, endPoint y: 178, distance: 29.1
click at [821, 178] on div "helper.moveRight() 1 2 3 4 5 6 7 8 9 10 11 # Don't touch the boss code until [P…" at bounding box center [672, 275] width 311 height 311
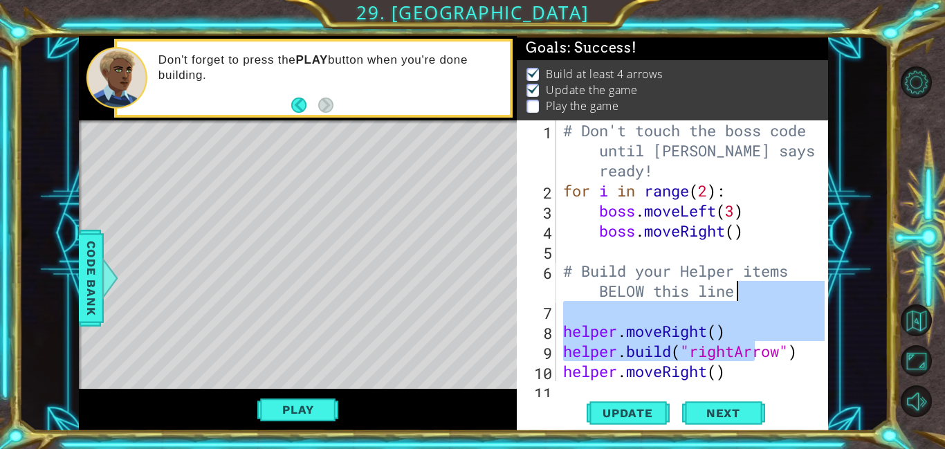
drag, startPoint x: 755, startPoint y: 356, endPoint x: 749, endPoint y: 262, distance: 93.6
click at [749, 264] on div "# Don't touch the boss code until [PERSON_NAME] says you're ready! for i in ran…" at bounding box center [695, 290] width 271 height 341
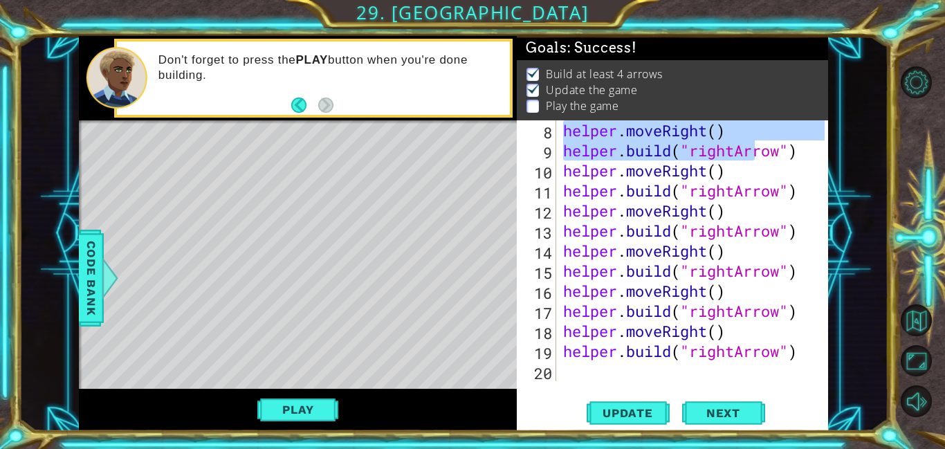
scroll to position [201, 0]
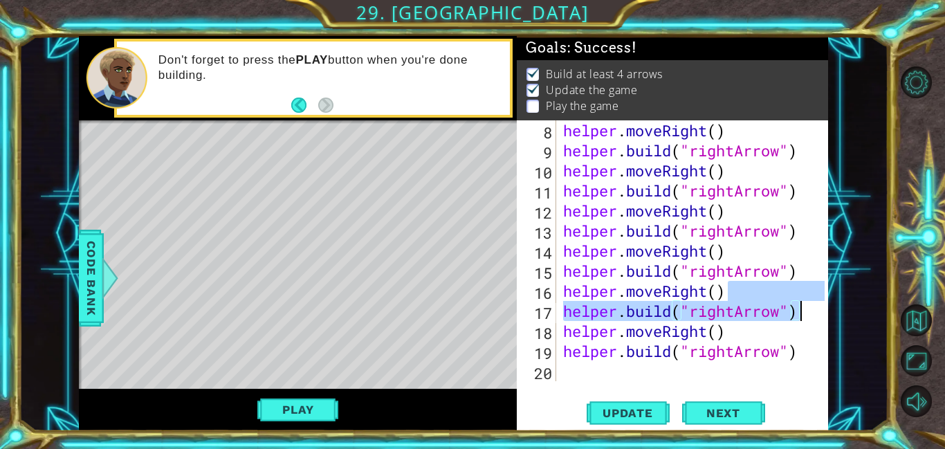
drag, startPoint x: 824, startPoint y: 291, endPoint x: 815, endPoint y: 329, distance: 38.4
click at [820, 313] on div at bounding box center [818, 150] width 14 height 461
type textarea "helper.moveRight() [DOMAIN_NAME]("rightArrow")"
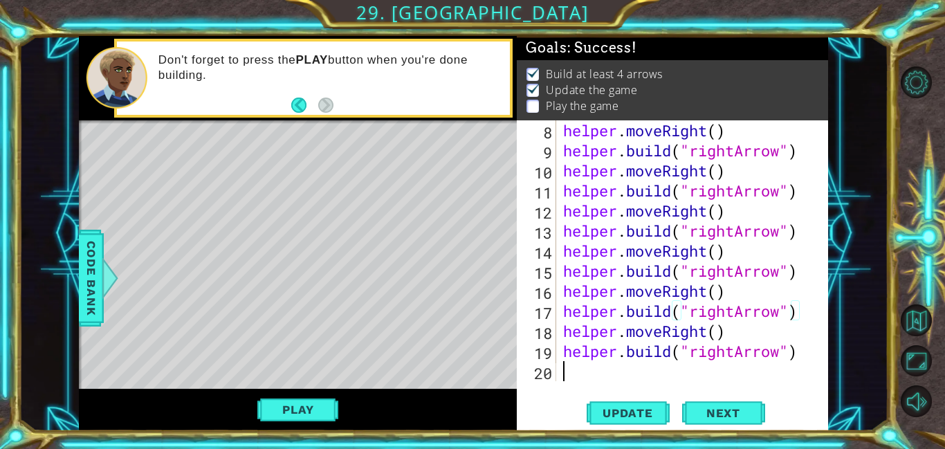
drag, startPoint x: 806, startPoint y: 363, endPoint x: 801, endPoint y: 371, distance: 9.0
click at [804, 367] on div "helper . moveRight ( ) helper . build ( "rightArrow" ) helper . moveRight ( ) h…" at bounding box center [695, 270] width 271 height 301
click at [732, 348] on div "helper . moveRight ( ) helper . build ( "rightArrow" ) helper . moveRight ( ) h…" at bounding box center [695, 270] width 271 height 301
click at [739, 352] on div "helper . moveRight ( ) helper . build ( "rightArrow" ) helper . moveRight ( ) h…" at bounding box center [695, 270] width 271 height 301
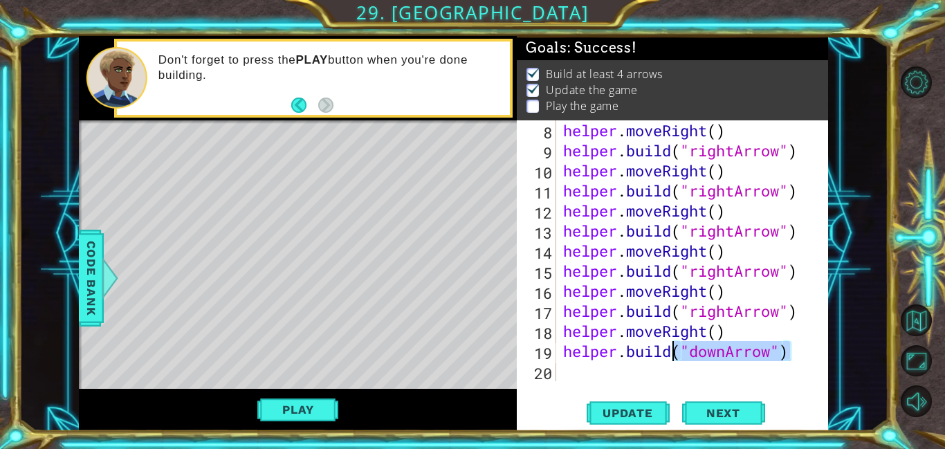
drag, startPoint x: 808, startPoint y: 358, endPoint x: 674, endPoint y: 351, distance: 134.4
click at [674, 351] on div "helper . moveRight ( ) helper . build ( "rightArrow" ) helper . moveRight ( ) h…" at bounding box center [695, 270] width 271 height 301
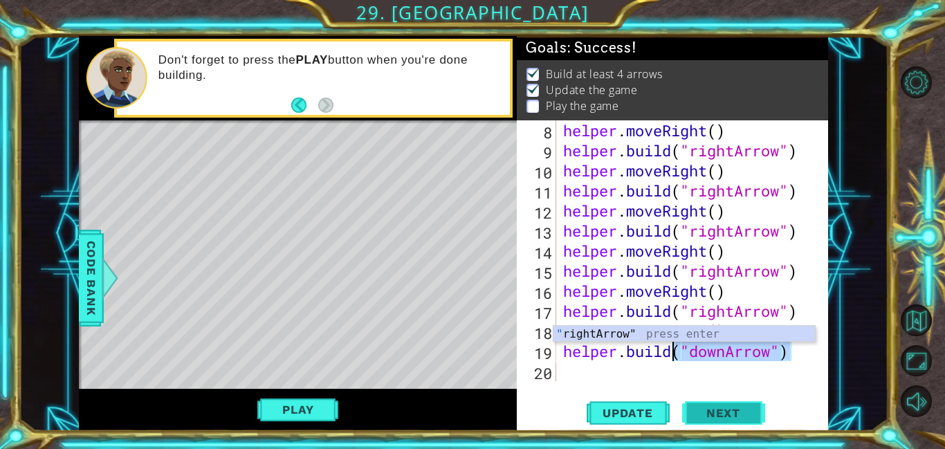
scroll to position [0, 4]
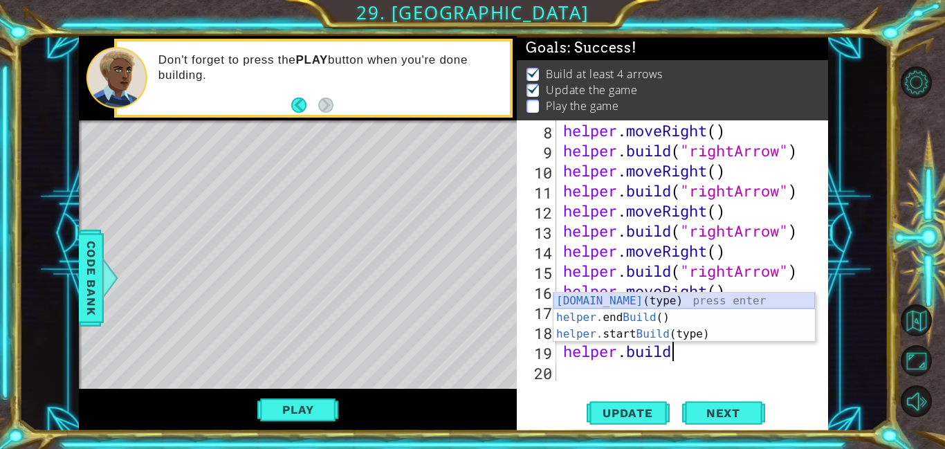
click at [686, 299] on div "[DOMAIN_NAME] (type) press enter helper. end Build () press enter helper. start…" at bounding box center [683, 334] width 261 height 83
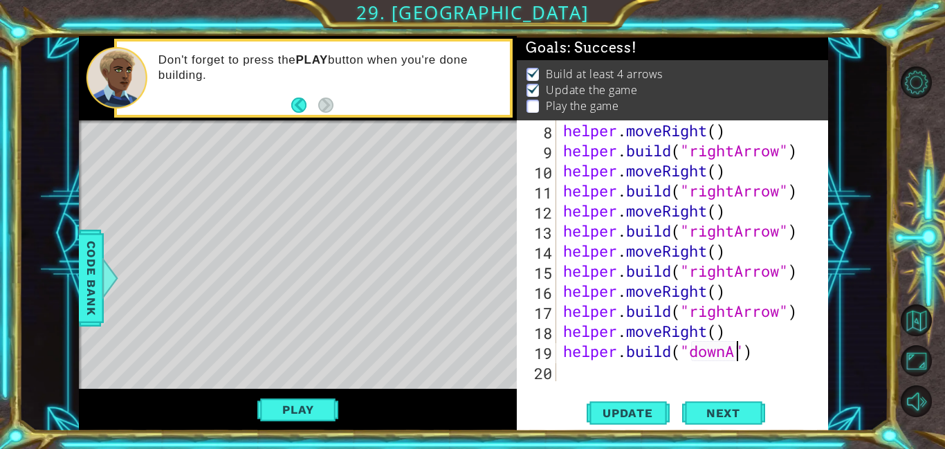
scroll to position [0, 8]
type textarea "[DOMAIN_NAME]("downArrow")"
click at [570, 367] on div "helper . moveRight ( ) helper . build ( "rightArrow" ) helper . moveRight ( ) h…" at bounding box center [695, 270] width 271 height 301
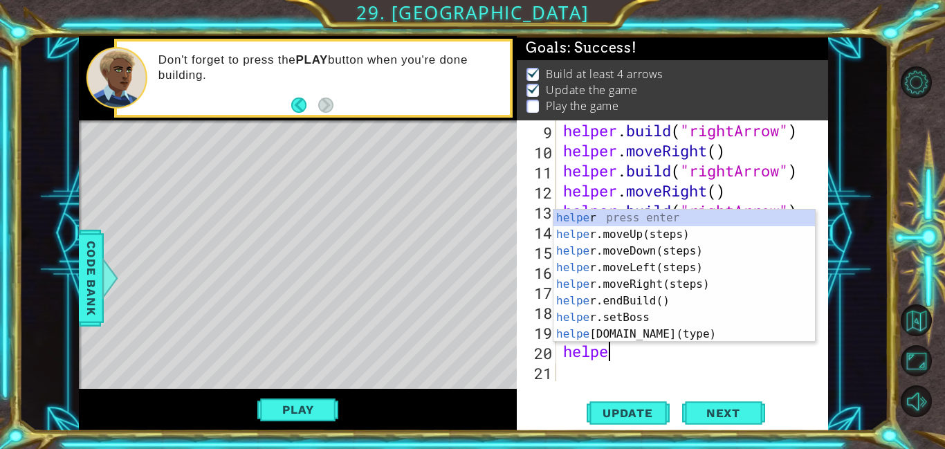
scroll to position [0, 2]
type textarea "helper"
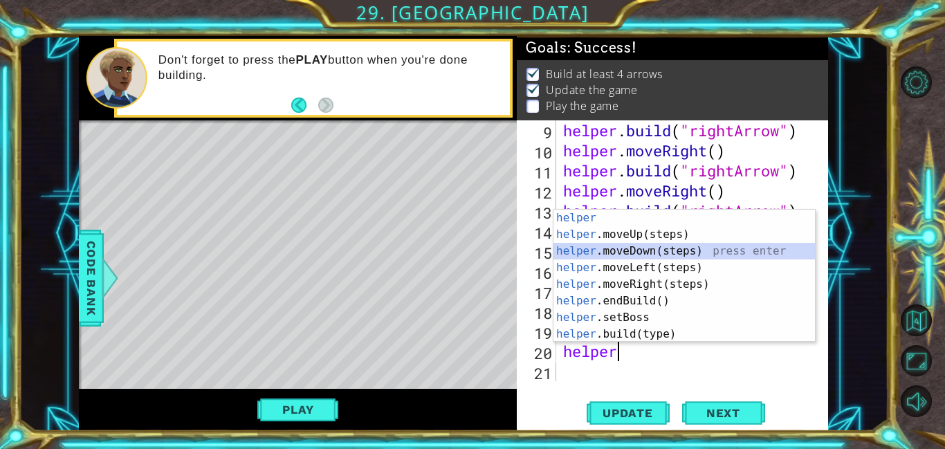
click at [684, 255] on div "helper press enter helper .moveUp(steps) press enter helper .moveDown(steps) pr…" at bounding box center [683, 293] width 261 height 166
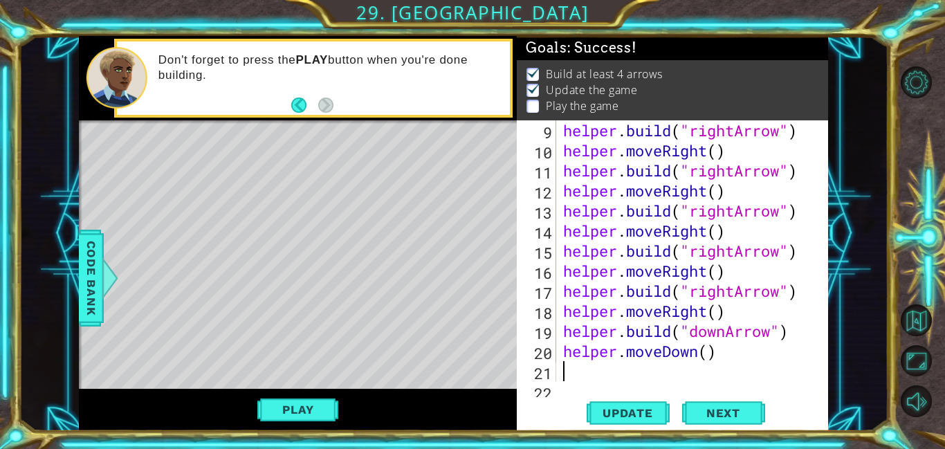
scroll to position [241, 0]
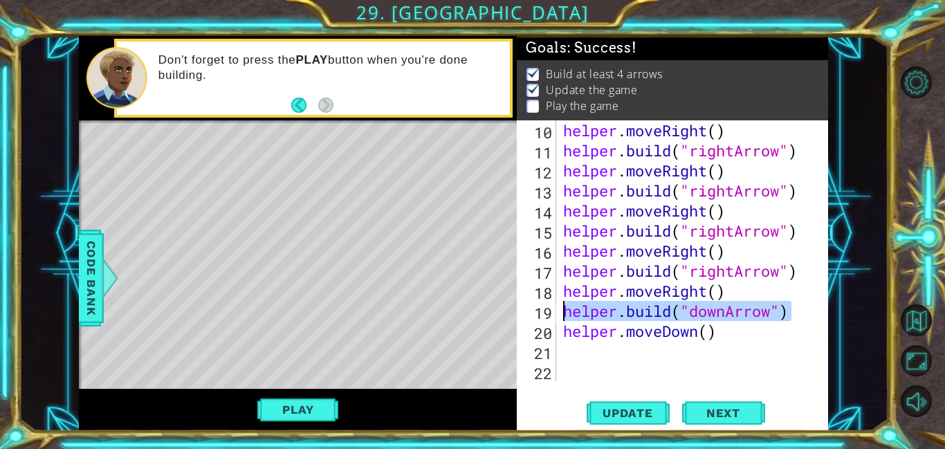
drag, startPoint x: 789, startPoint y: 319, endPoint x: 564, endPoint y: 309, distance: 225.0
click at [564, 309] on div "helper . moveRight ( ) helper . build ( "rightArrow" ) helper . moveRight ( ) h…" at bounding box center [695, 270] width 271 height 301
type textarea "[DOMAIN_NAME]("downArrow")"
click at [596, 354] on div "helper . moveRight ( ) helper . build ( "rightArrow" ) helper . moveRight ( ) h…" at bounding box center [695, 270] width 271 height 301
paste textarea "[DOMAIN_NAME]("downArrow")"
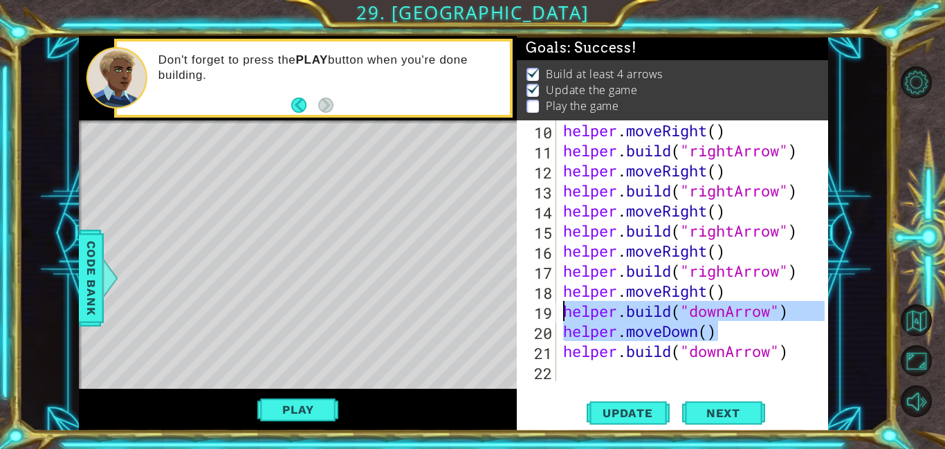
type textarea "helper.moveDown()"
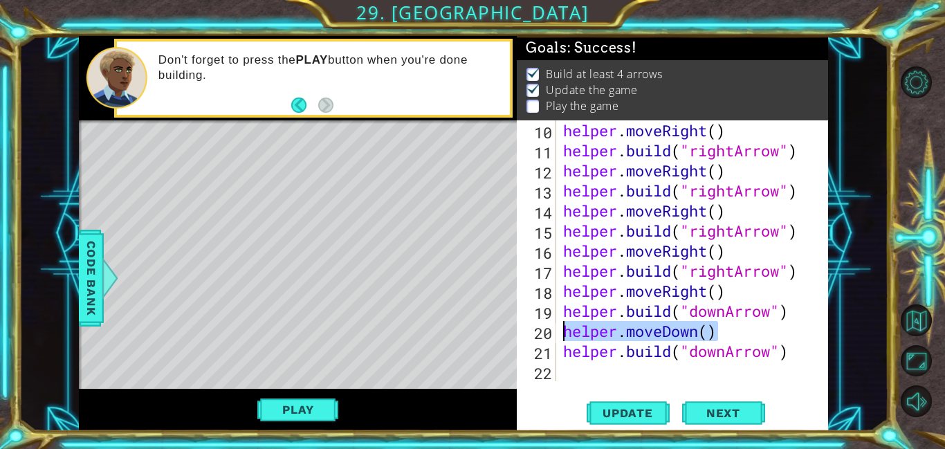
drag, startPoint x: 717, startPoint y: 333, endPoint x: 553, endPoint y: 329, distance: 164.0
click at [553, 329] on div "helper.moveDown() 10 11 12 13 14 15 16 17 18 19 20 21 22 helper . moveRight ( )…" at bounding box center [671, 250] width 308 height 261
click at [589, 376] on div "helper . moveRight ( ) helper . build ( "rightArrow" ) helper . moveRight ( ) h…" at bounding box center [695, 270] width 271 height 301
paste textarea "helper.moveDown()"
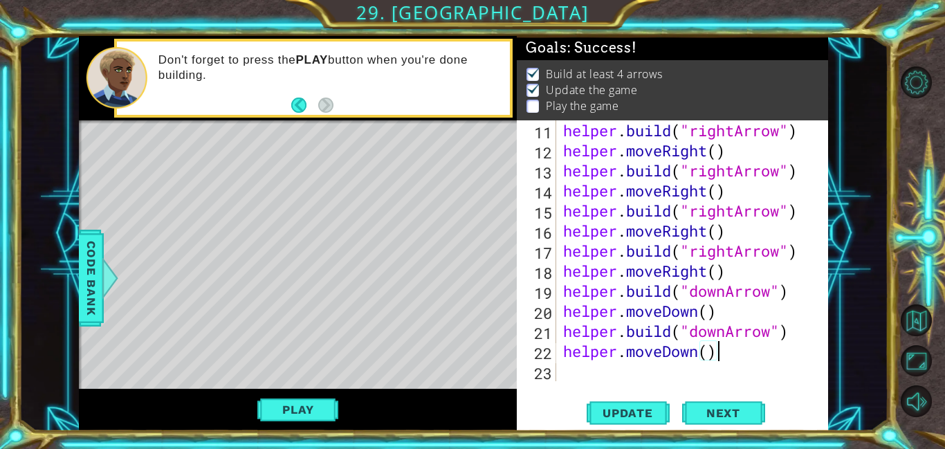
scroll to position [261, 0]
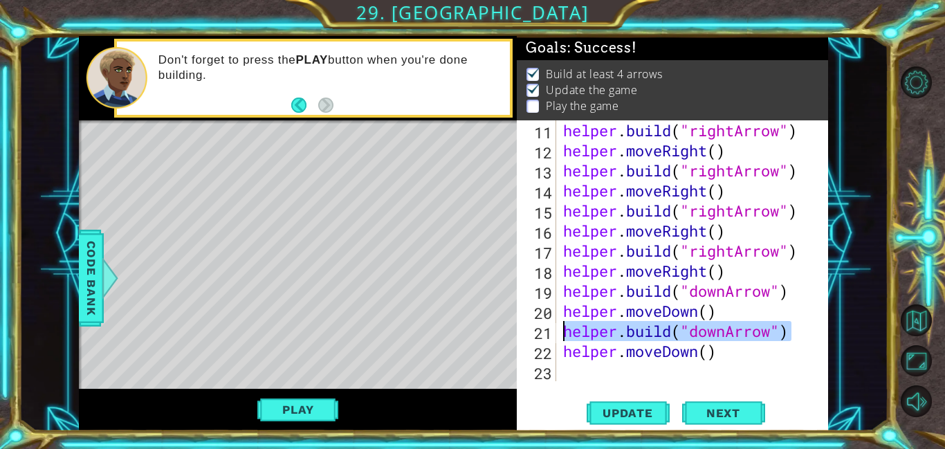
drag, startPoint x: 792, startPoint y: 326, endPoint x: 551, endPoint y: 339, distance: 241.1
click at [551, 339] on div "helper.moveDown() 11 12 13 14 15 16 17 18 19 20 21 22 23 helper . build ( "righ…" at bounding box center [671, 250] width 308 height 261
paste textarea "moveDown("
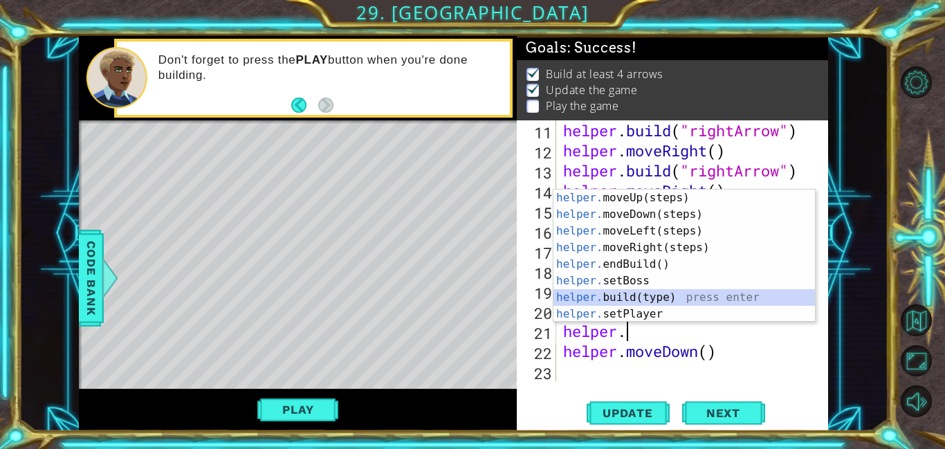
click at [622, 297] on div "helper. moveUp(steps) press enter helper. moveDown(steps) press enter helper. m…" at bounding box center [683, 273] width 261 height 166
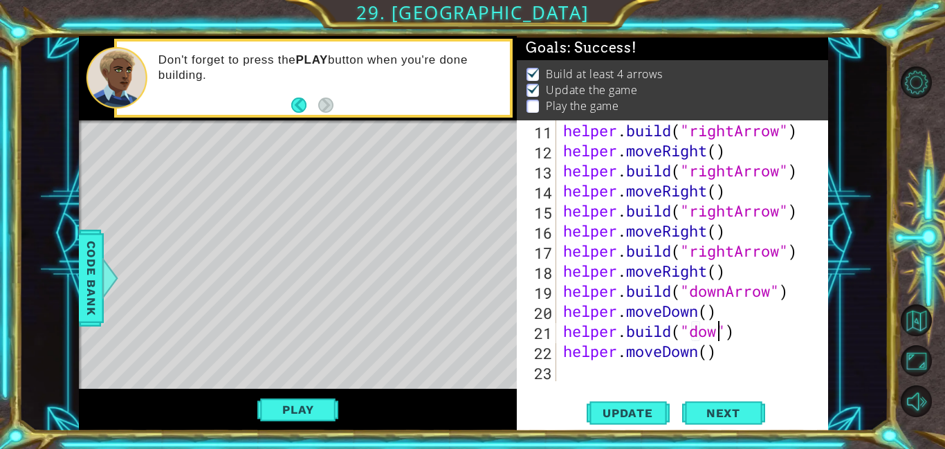
scroll to position [0, 8]
type textarea "[DOMAIN_NAME]("downArrow")"
click at [578, 374] on div "helper . build ( "rightArrow" ) helper . moveRight ( ) helper . build ( "rightA…" at bounding box center [695, 270] width 271 height 301
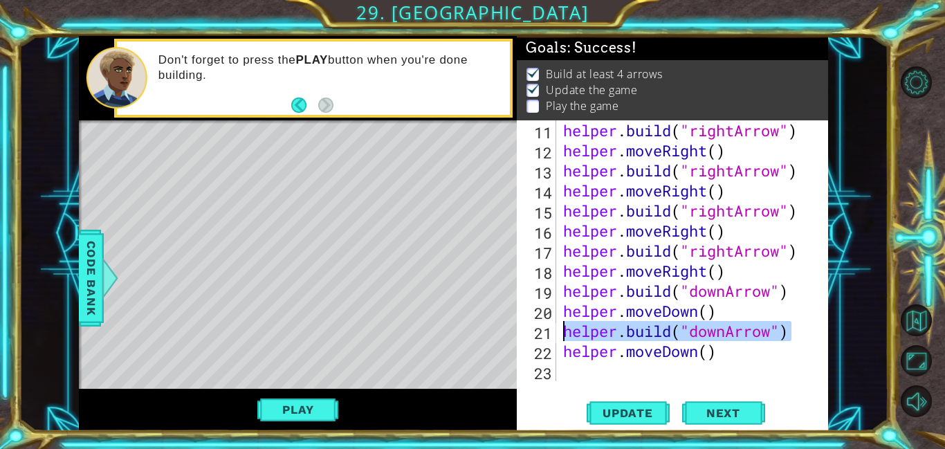
drag, startPoint x: 795, startPoint y: 333, endPoint x: 548, endPoint y: 331, distance: 246.9
click at [548, 331] on div "11 12 13 14 15 16 17 18 19 20 21 22 23 helper . build ( "rightArrow" ) helper .…" at bounding box center [671, 250] width 308 height 261
type textarea "[DOMAIN_NAME]("downArrow")"
click at [593, 366] on div "helper . build ( "rightArrow" ) helper . moveRight ( ) helper . build ( "rightA…" at bounding box center [695, 270] width 271 height 301
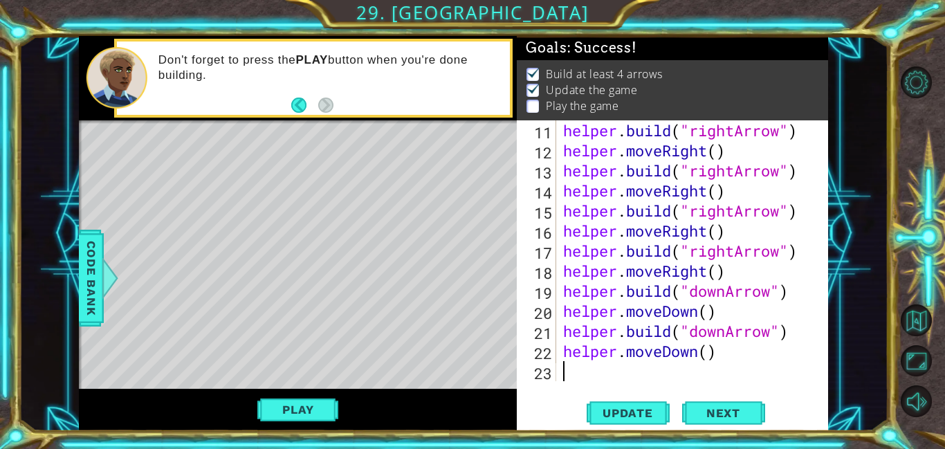
paste textarea "[DOMAIN_NAME]("downArrow")"
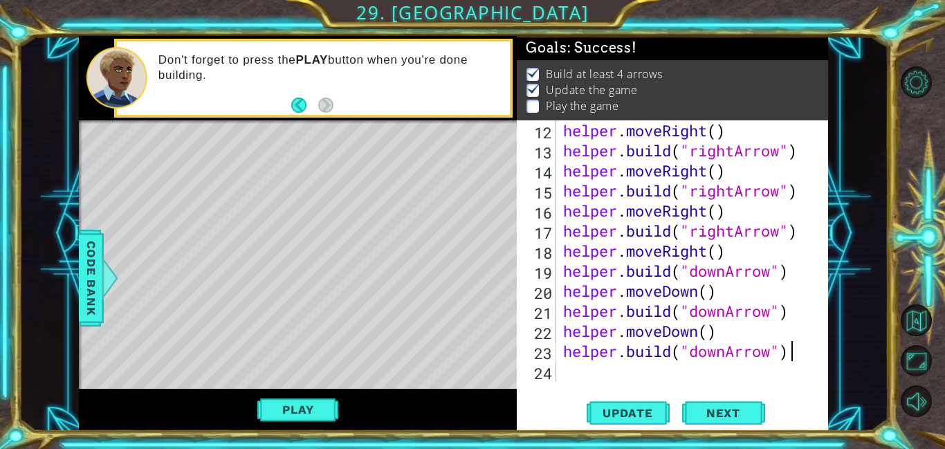
scroll to position [281, 0]
drag, startPoint x: 735, startPoint y: 335, endPoint x: 558, endPoint y: 326, distance: 176.6
click at [558, 326] on div "[DOMAIN_NAME]("downArrow") 12 13 14 15 16 17 18 19 20 21 22 23 24 helper . move…" at bounding box center [671, 250] width 308 height 261
paste textarea "build("downArrow""
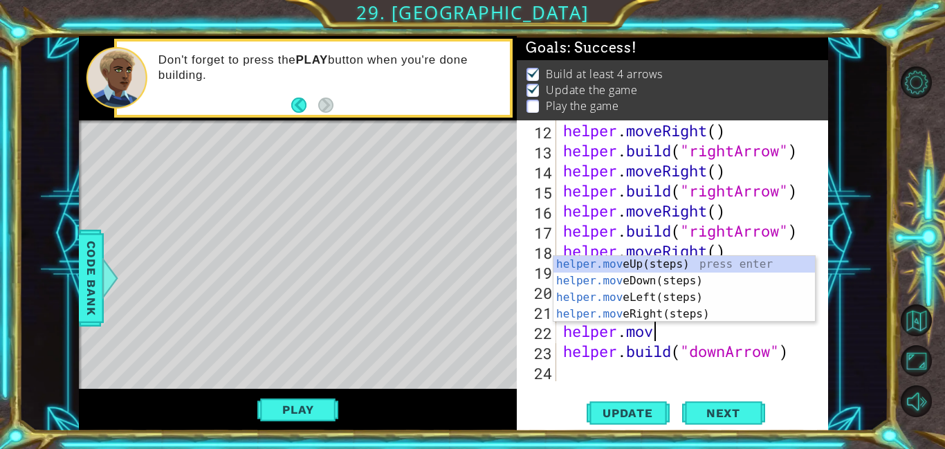
scroll to position [0, 4]
type textarea "helper.move"
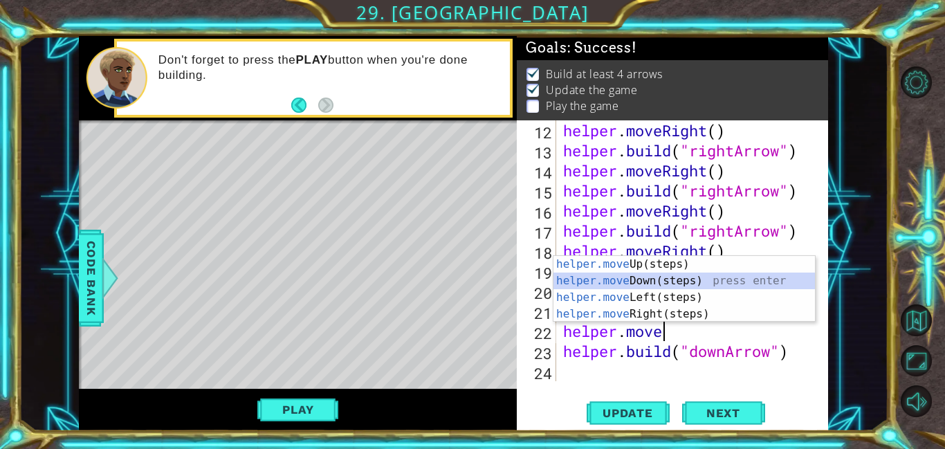
click at [671, 279] on div "helper.move Up(steps) press enter helper.move Down(steps) press enter helper.mo…" at bounding box center [683, 306] width 261 height 100
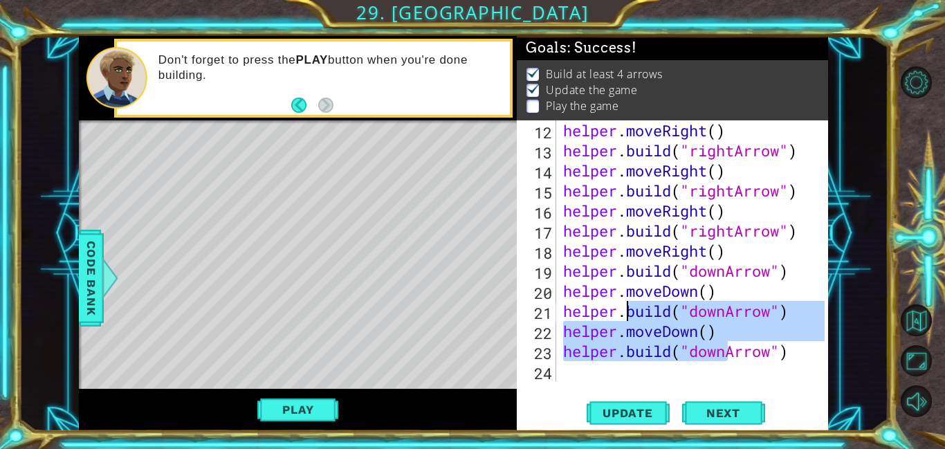
drag, startPoint x: 723, startPoint y: 344, endPoint x: 623, endPoint y: 317, distance: 104.0
click at [623, 317] on div "helper . moveRight ( ) helper . build ( "rightArrow" ) helper . moveRight ( ) h…" at bounding box center [695, 270] width 271 height 301
click at [720, 333] on div "helper . moveRight ( ) helper . build ( "rightArrow" ) helper . moveRight ( ) h…" at bounding box center [692, 250] width 264 height 261
type textarea "helper.moveDown()"
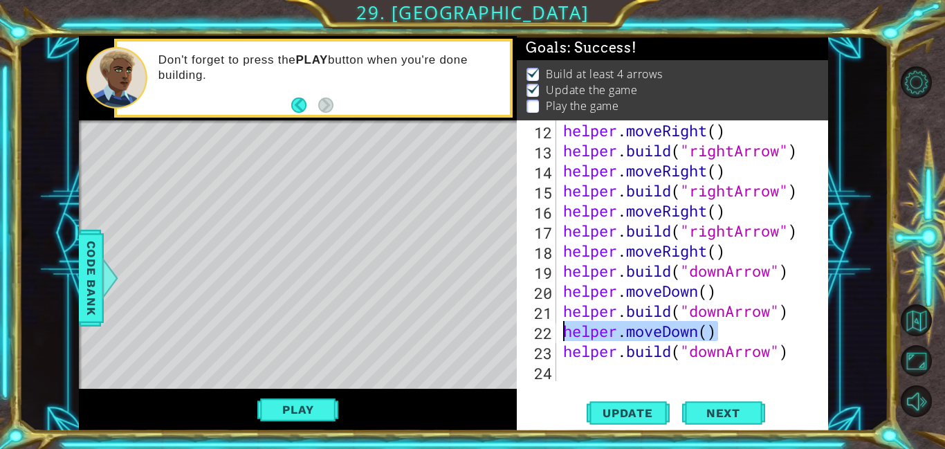
drag, startPoint x: 726, startPoint y: 330, endPoint x: 566, endPoint y: 336, distance: 159.2
click at [566, 336] on div "helper . moveRight ( ) helper . build ( "rightArrow" ) helper . moveRight ( ) h…" at bounding box center [695, 270] width 271 height 301
click at [636, 382] on div "helper.moveDown() 12 13 14 15 16 17 18 19 20 21 22 23 24 helper . moveRight ( )…" at bounding box center [672, 275] width 311 height 311
click at [629, 373] on div "helper . moveRight ( ) helper . build ( "rightArrow" ) helper . moveRight ( ) h…" at bounding box center [695, 270] width 271 height 301
paste textarea "helper.moveDown()"
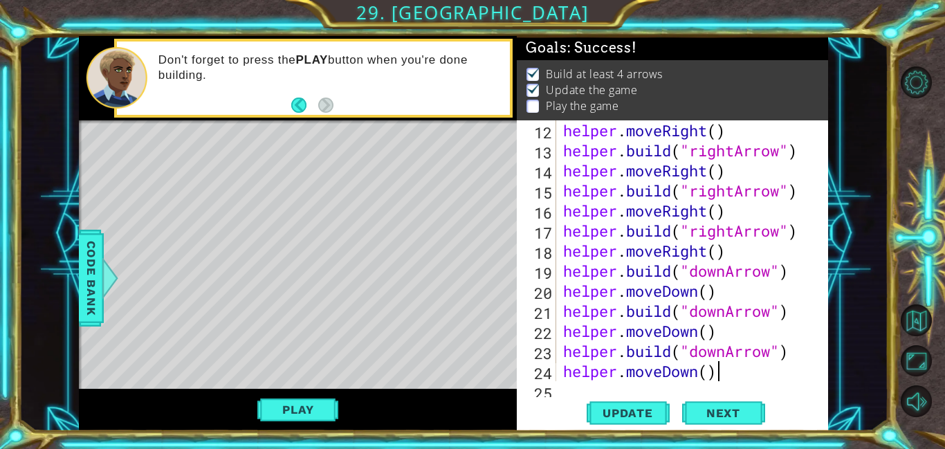
scroll to position [301, 0]
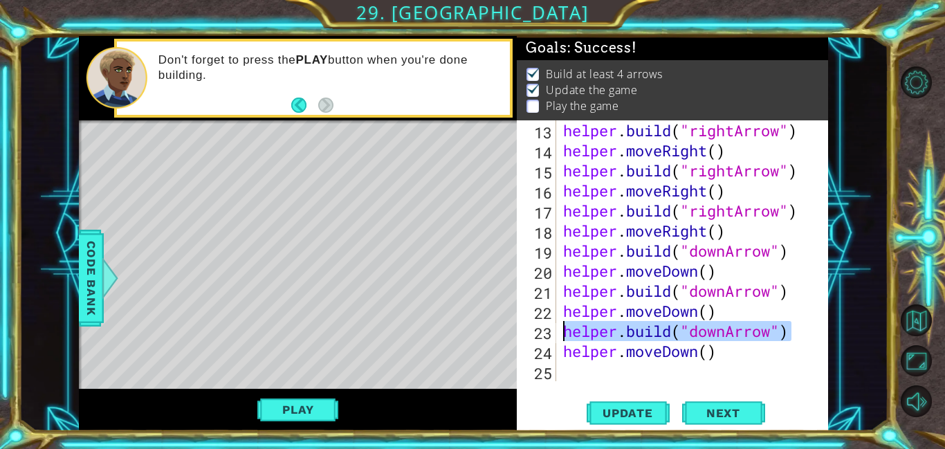
drag, startPoint x: 796, startPoint y: 326, endPoint x: 563, endPoint y: 328, distance: 233.1
click at [563, 328] on div "helper . build ( "rightArrow" ) helper . moveRight ( ) helper . build ( "rightA…" at bounding box center [695, 270] width 271 height 301
type textarea "[DOMAIN_NAME]("downArrow")"
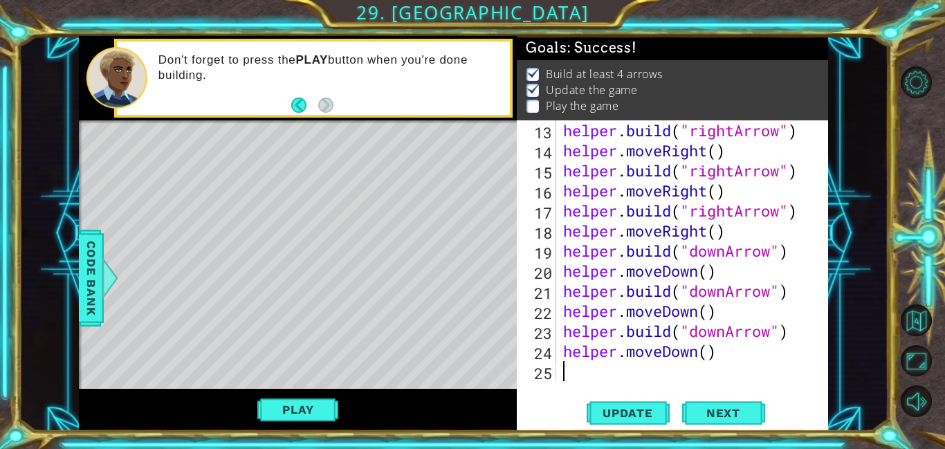
click at [578, 376] on div "helper . build ( "rightArrow" ) helper . moveRight ( ) helper . build ( "rightA…" at bounding box center [695, 270] width 271 height 301
paste textarea "[DOMAIN_NAME]("downArrow")"
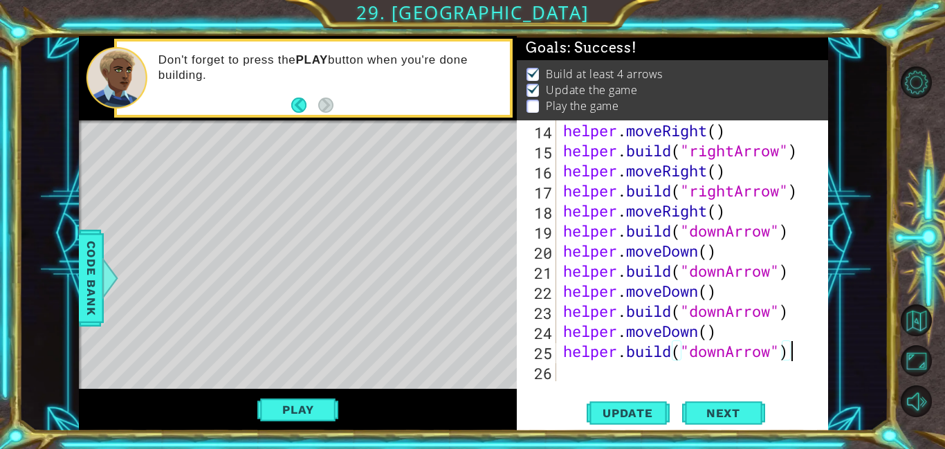
scroll to position [321, 0]
drag, startPoint x: 711, startPoint y: 329, endPoint x: 560, endPoint y: 326, distance: 151.5
click at [560, 326] on div "helper . moveRight ( ) helper . build ( "rightArrow" ) helper . moveRight ( ) h…" at bounding box center [695, 270] width 271 height 301
type textarea "helper.moveDown()"
click at [603, 369] on div "helper . moveRight ( ) helper . build ( "rightArrow" ) helper . moveRight ( ) h…" at bounding box center [695, 270] width 271 height 301
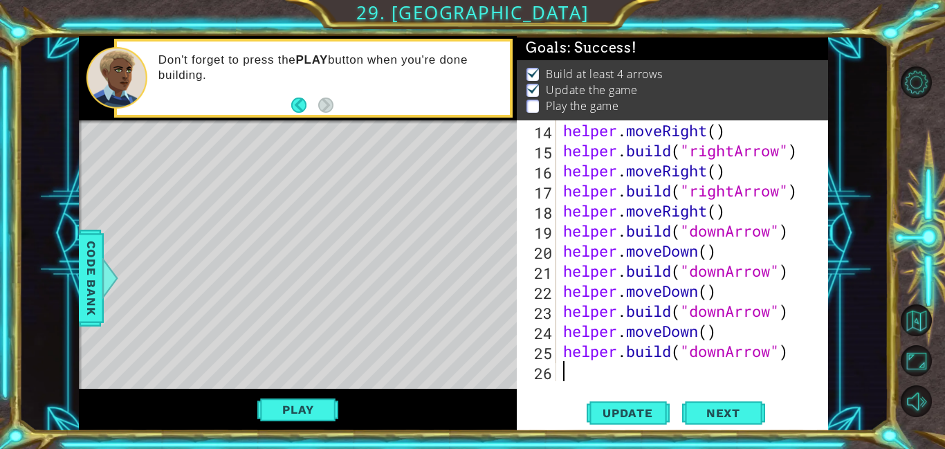
paste textarea "helper.moveDown()"
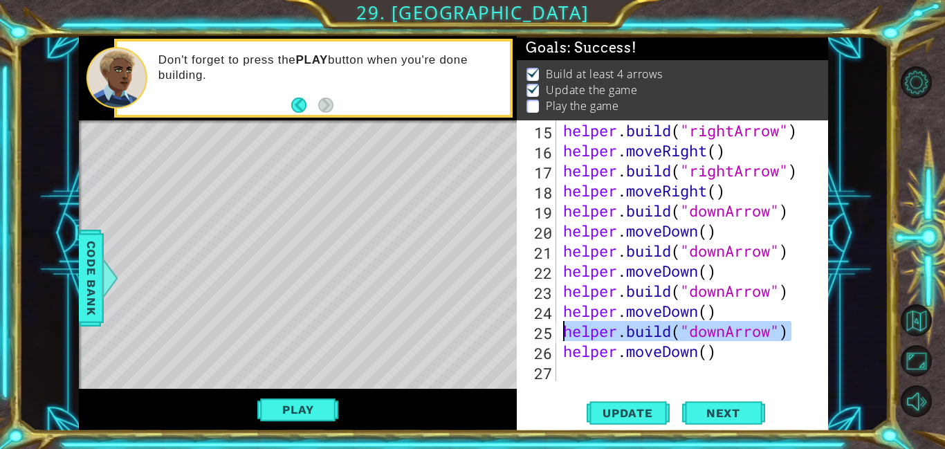
drag, startPoint x: 794, startPoint y: 322, endPoint x: 554, endPoint y: 331, distance: 240.2
click at [554, 331] on div "helper.moveDown() 15 16 17 18 19 20 21 22 23 24 25 26 27 helper . build ( "righ…" at bounding box center [671, 250] width 308 height 261
paste textarea "moveDown("
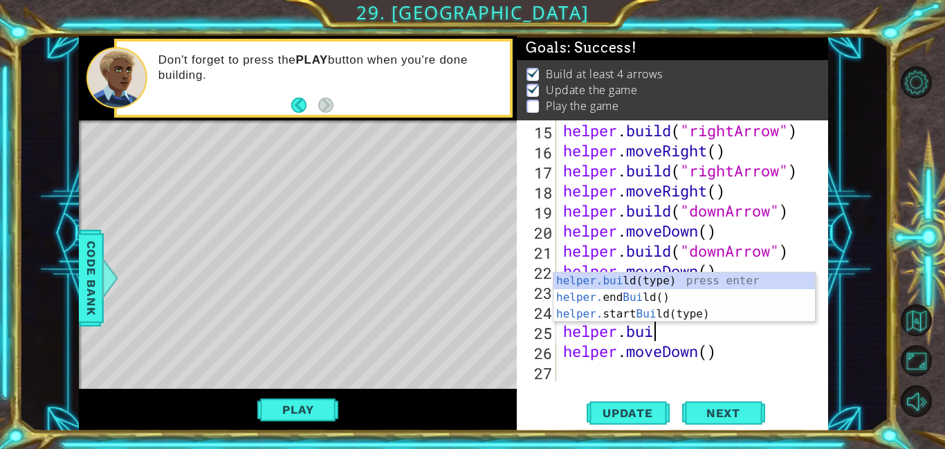
scroll to position [0, 4]
click at [680, 273] on div "[DOMAIN_NAME] (type) press enter helper. end Build () press enter helper. start…" at bounding box center [683, 314] width 261 height 83
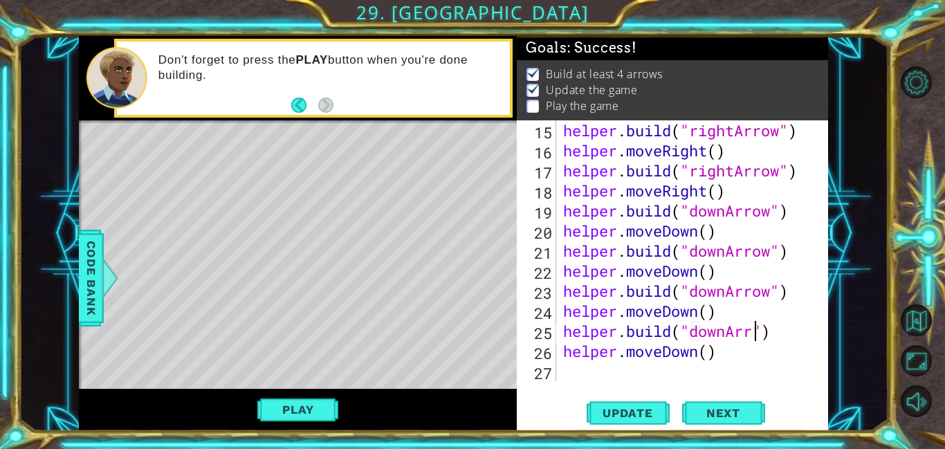
type textarea "[DOMAIN_NAME]("downArrow")"
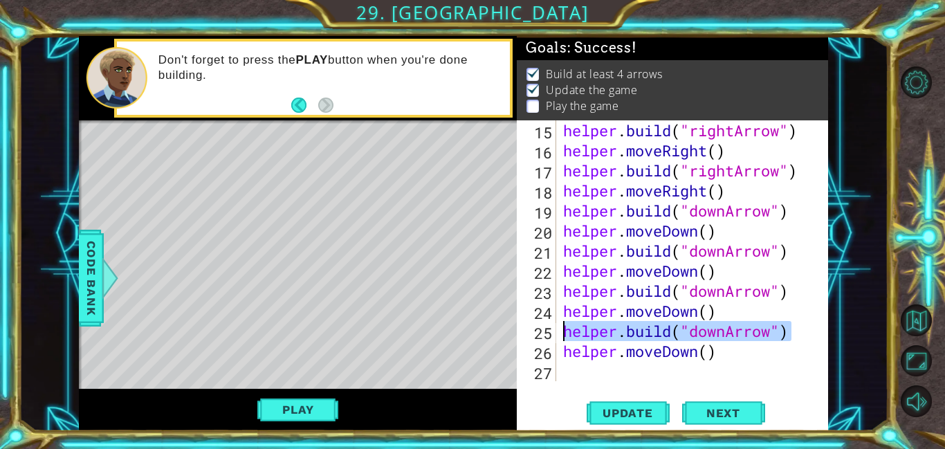
drag, startPoint x: 784, startPoint y: 335, endPoint x: 564, endPoint y: 333, distance: 220.0
click at [564, 333] on div "helper . build ( "rightArrow" ) helper . moveRight ( ) helper . build ( "rightA…" at bounding box center [695, 270] width 271 height 301
click at [611, 367] on div "helper . build ( "rightArrow" ) helper . moveRight ( ) helper . build ( "rightA…" at bounding box center [695, 270] width 271 height 301
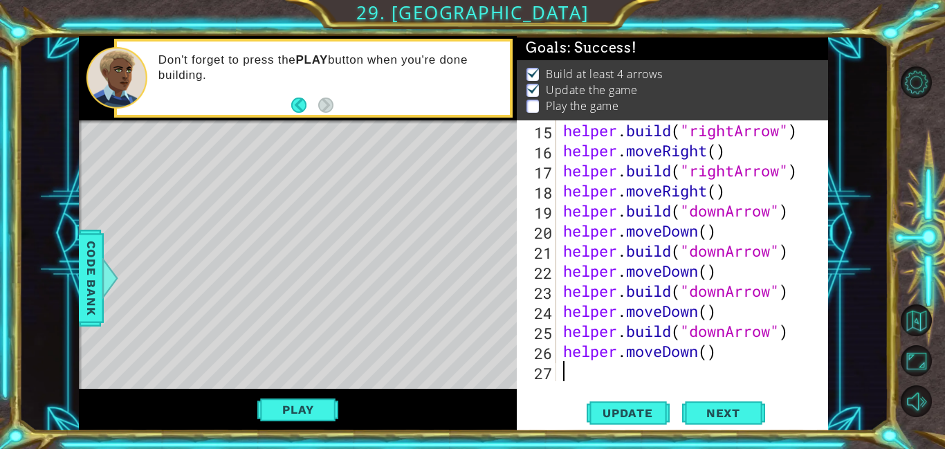
scroll to position [0, 0]
paste textarea "[DOMAIN_NAME]("downArrow")"
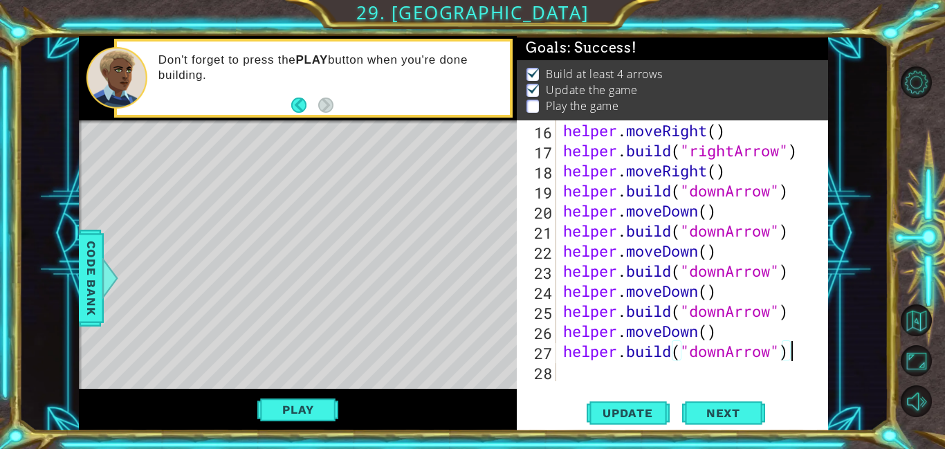
scroll to position [361, 0]
drag, startPoint x: 735, startPoint y: 321, endPoint x: 540, endPoint y: 322, distance: 195.7
click at [540, 322] on div "[DOMAIN_NAME]("downArrow") 16 17 18 19 20 21 22 23 24 25 26 27 28 helper . move…" at bounding box center [671, 250] width 308 height 261
type textarea "helper.moveDown()"
click at [649, 375] on div "helper . moveRight ( ) helper . build ( "rightArrow" ) helper . moveRight ( ) h…" at bounding box center [695, 270] width 271 height 301
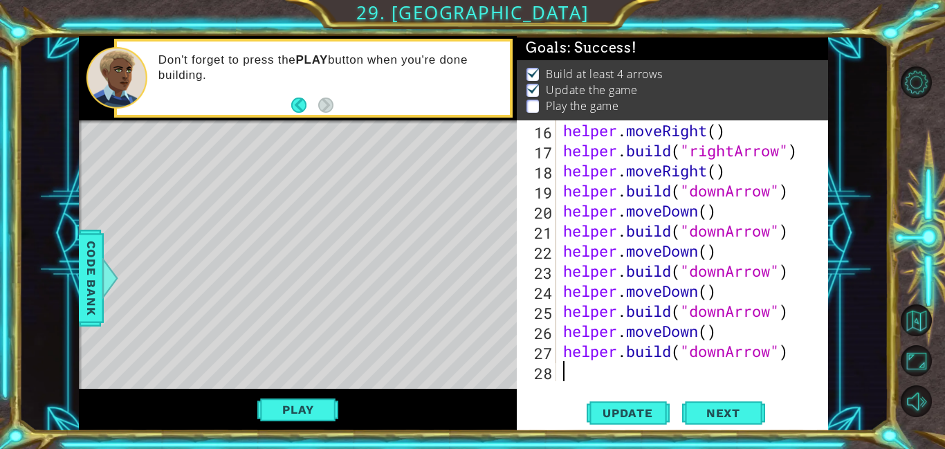
paste textarea "helper.moveDown()"
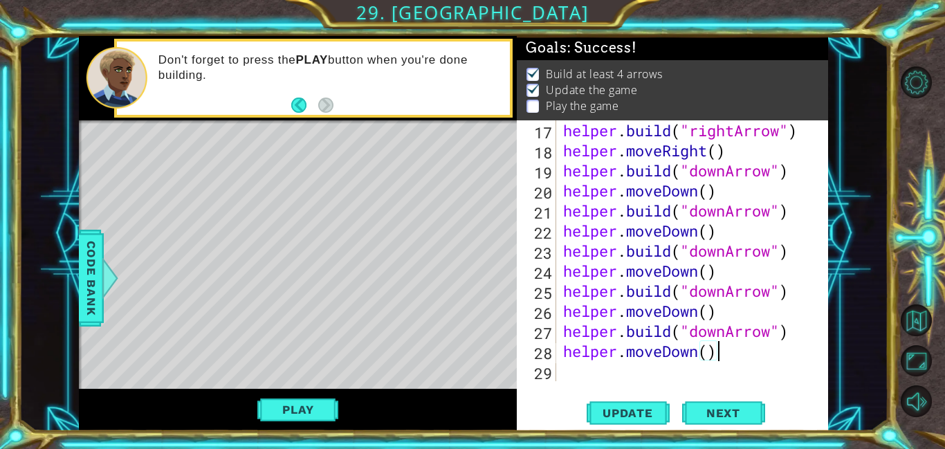
scroll to position [381, 0]
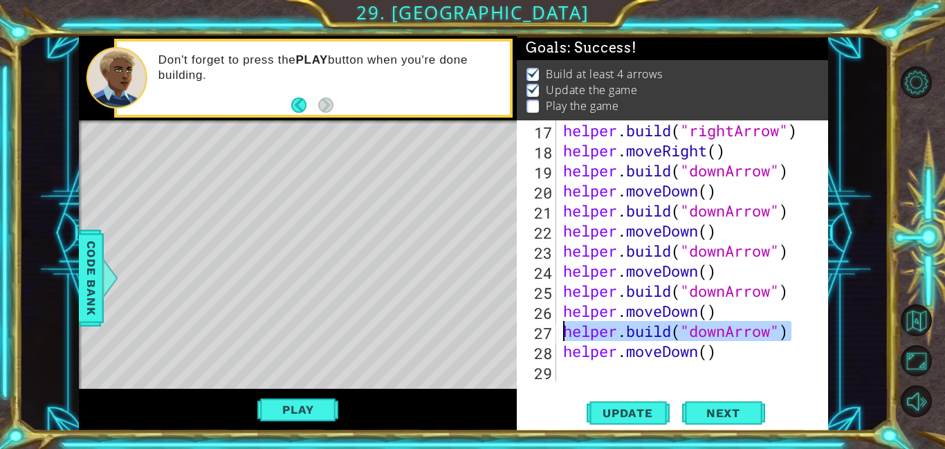
drag, startPoint x: 793, startPoint y: 329, endPoint x: 533, endPoint y: 331, distance: 260.8
click at [533, 331] on div "helper.moveDown() 17 18 19 20 21 22 23 24 25 26 27 28 29 helper . build ( "righ…" at bounding box center [671, 250] width 308 height 261
type textarea "[DOMAIN_NAME]("downArrow")"
paste textarea "Code Area"
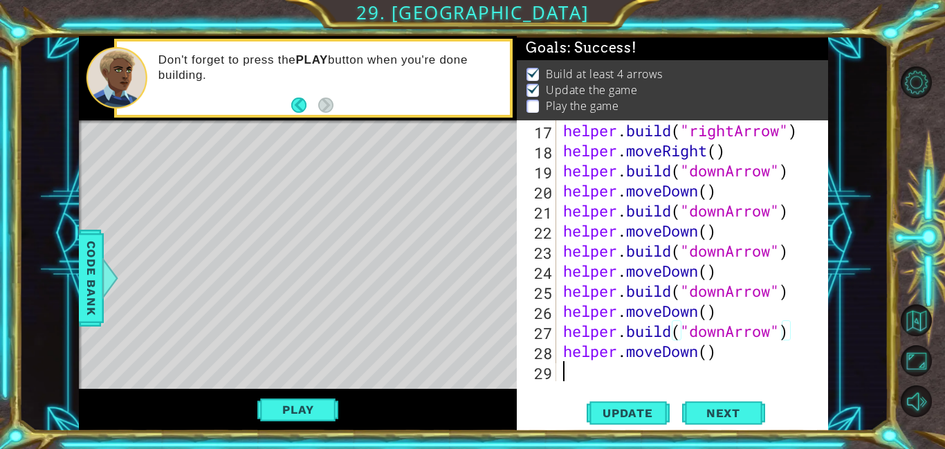
click at [660, 377] on div "helper . build ( "rightArrow" ) helper . moveRight ( ) helper . build ( "downAr…" at bounding box center [695, 270] width 271 height 301
paste textarea "[DOMAIN_NAME]("downArrow")"
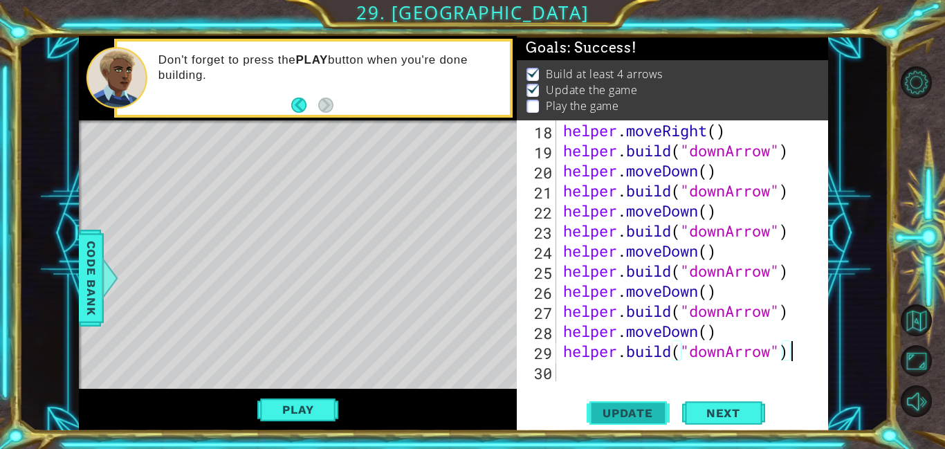
type textarea "[DOMAIN_NAME]("downArrow")"
click at [655, 419] on span "Update" at bounding box center [628, 413] width 78 height 14
click at [306, 414] on button "Play" at bounding box center [297, 409] width 81 height 26
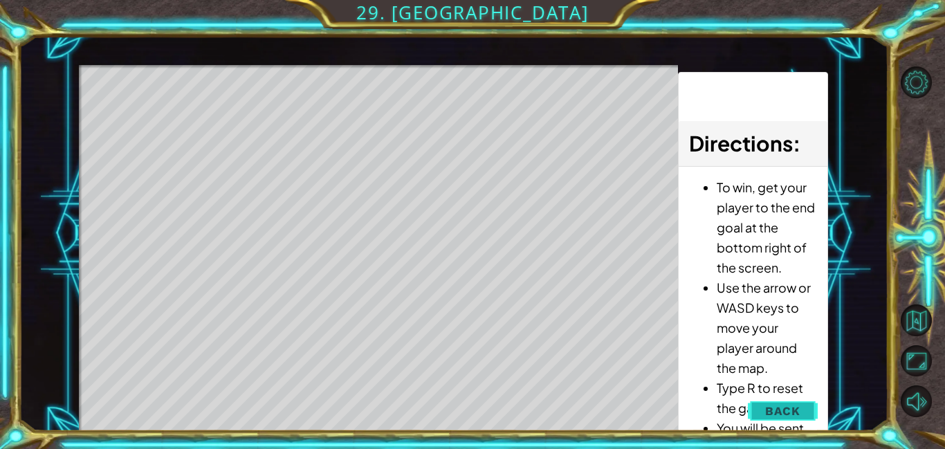
click at [790, 406] on span "Back" at bounding box center [782, 411] width 35 height 14
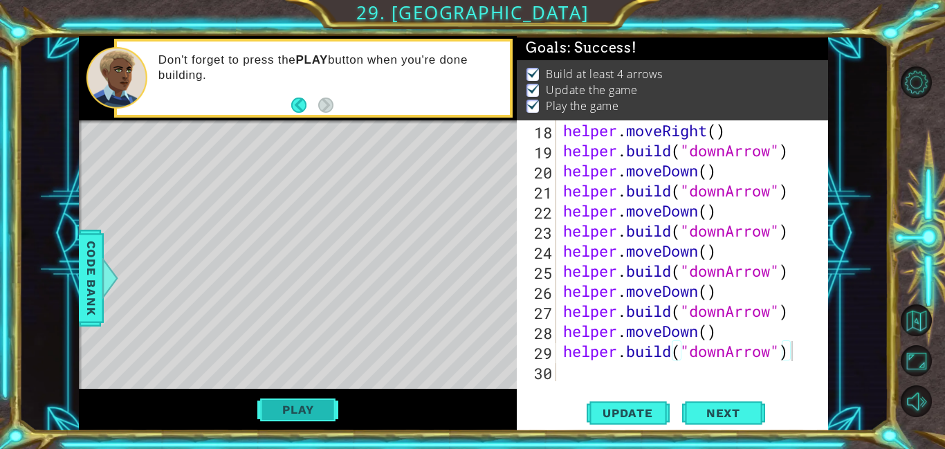
click at [317, 420] on button "Play" at bounding box center [297, 409] width 81 height 26
click at [293, 405] on button "Play" at bounding box center [297, 409] width 81 height 26
click at [732, 417] on span "Next" at bounding box center [723, 414] width 62 height 14
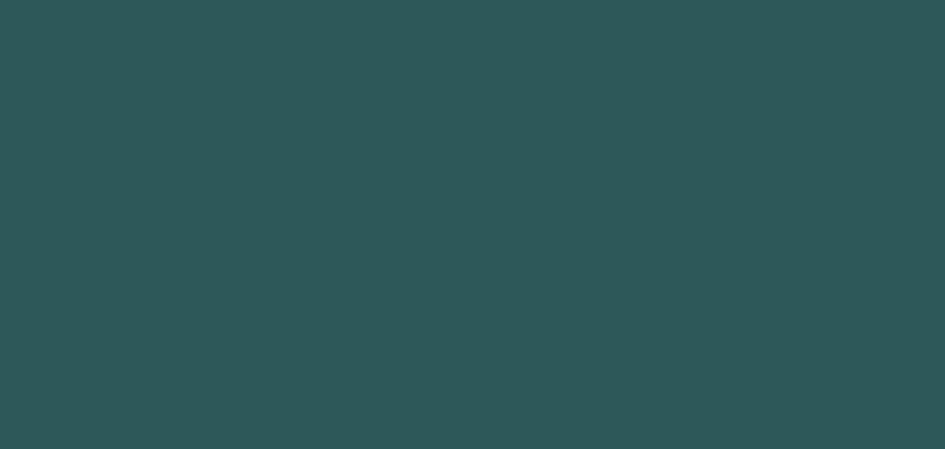
click at [741, 405] on body "1 2 3 4 5 6 7 8 9 [DOMAIN_NAME] (type) press enter helper. end Build () press e…" at bounding box center [472, 224] width 945 height 449
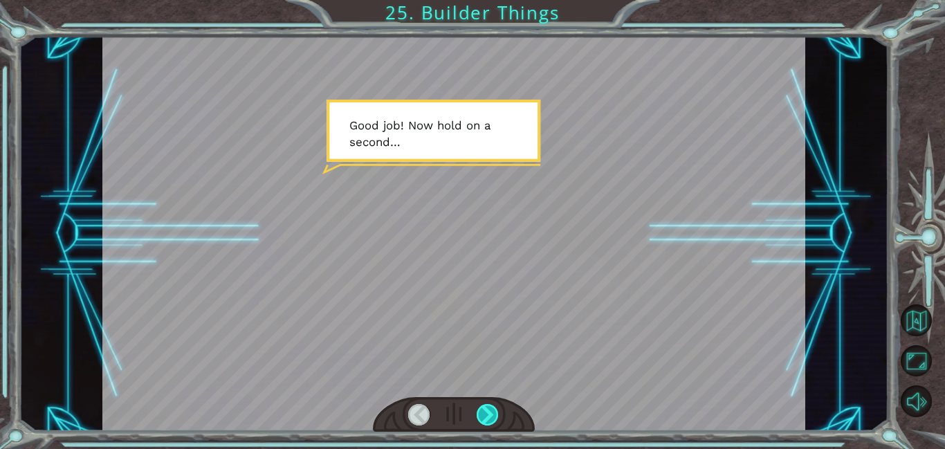
click at [498, 406] on div at bounding box center [488, 414] width 22 height 21
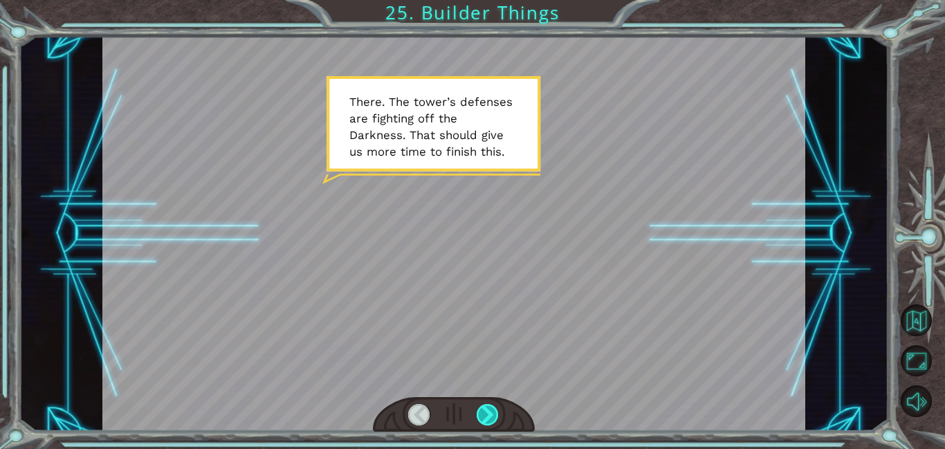
click at [494, 418] on div at bounding box center [488, 414] width 22 height 21
click at [492, 409] on div at bounding box center [488, 414] width 22 height 21
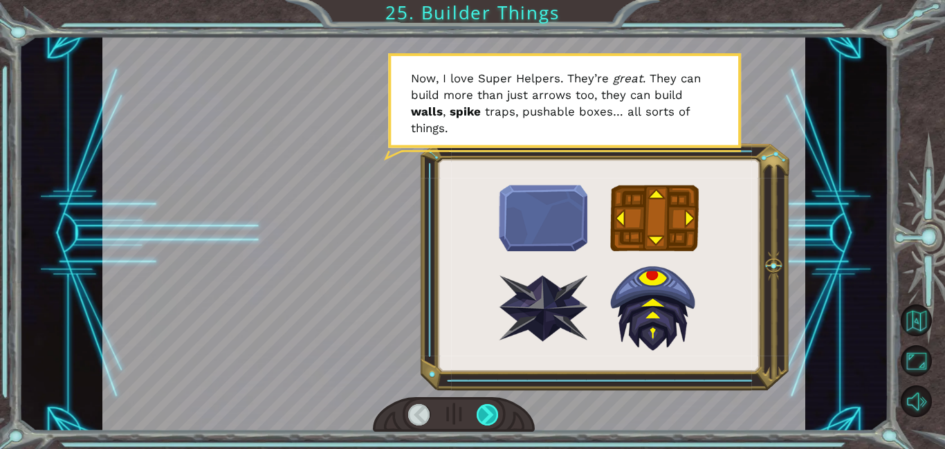
click at [491, 407] on div at bounding box center [488, 414] width 22 height 21
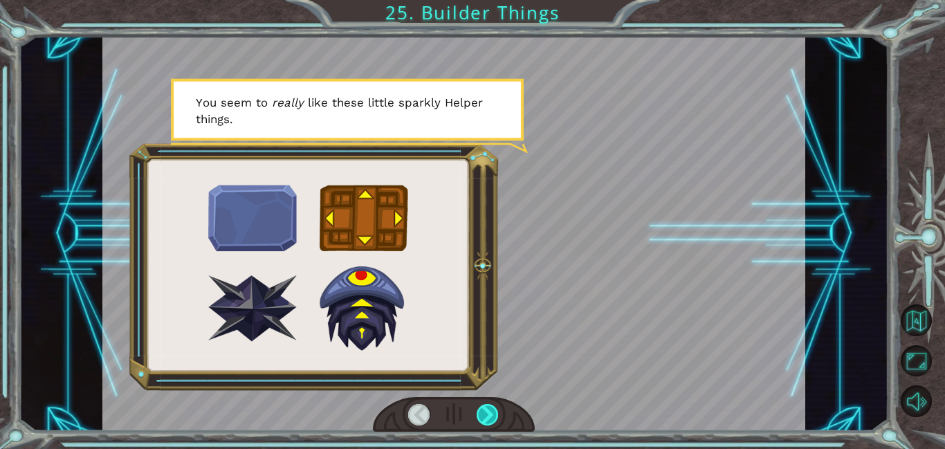
click at [494, 408] on div at bounding box center [488, 414] width 22 height 21
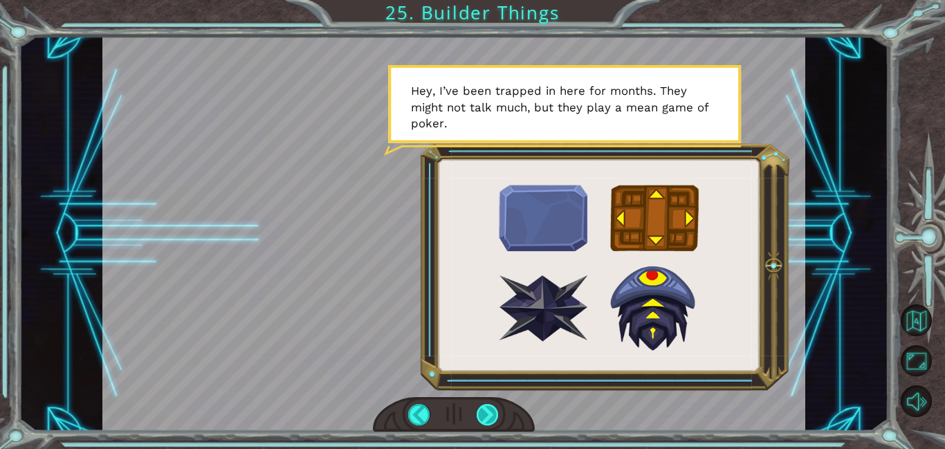
click at [490, 411] on div at bounding box center [488, 414] width 22 height 21
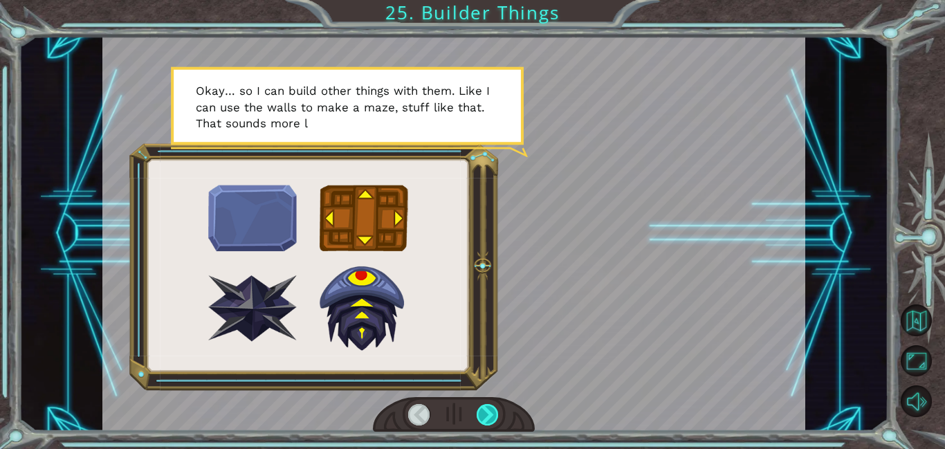
click at [490, 411] on div at bounding box center [488, 414] width 22 height 21
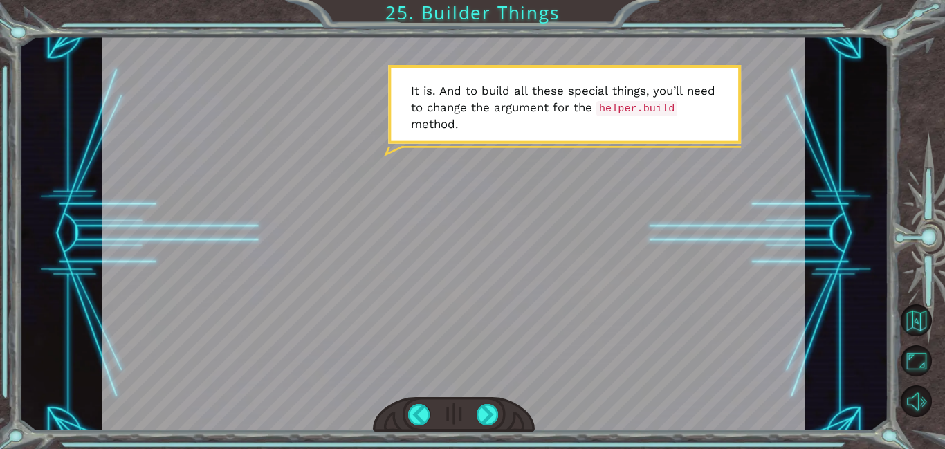
click at [494, 401] on div at bounding box center [454, 414] width 162 height 35
click at [480, 406] on div at bounding box center [488, 414] width 22 height 21
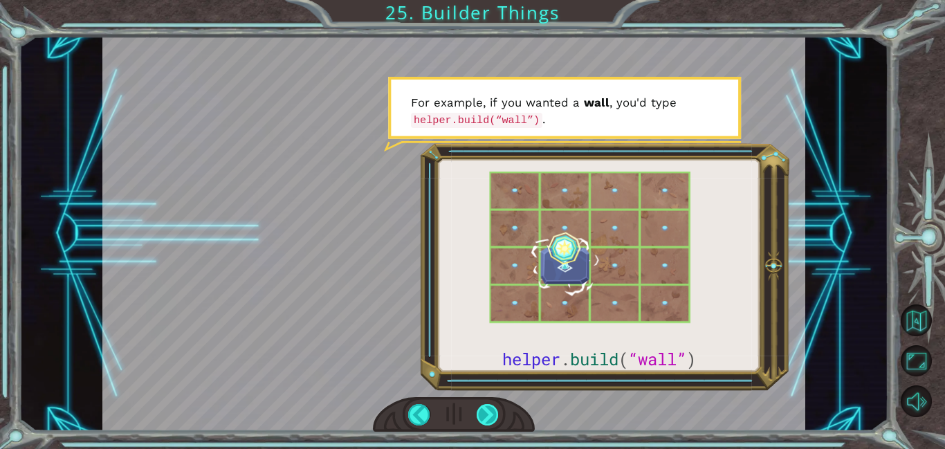
click at [487, 415] on div at bounding box center [488, 414] width 22 height 21
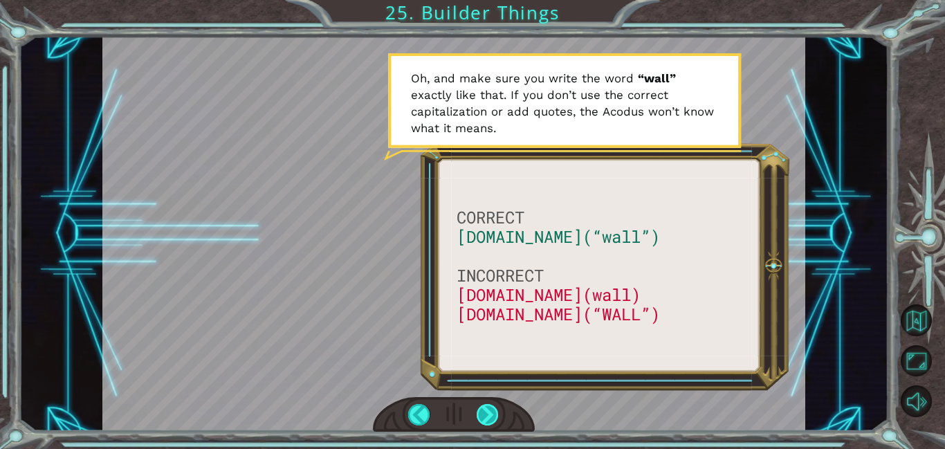
drag, startPoint x: 492, startPoint y: 408, endPoint x: 485, endPoint y: 408, distance: 7.6
click at [485, 408] on div at bounding box center [488, 414] width 22 height 21
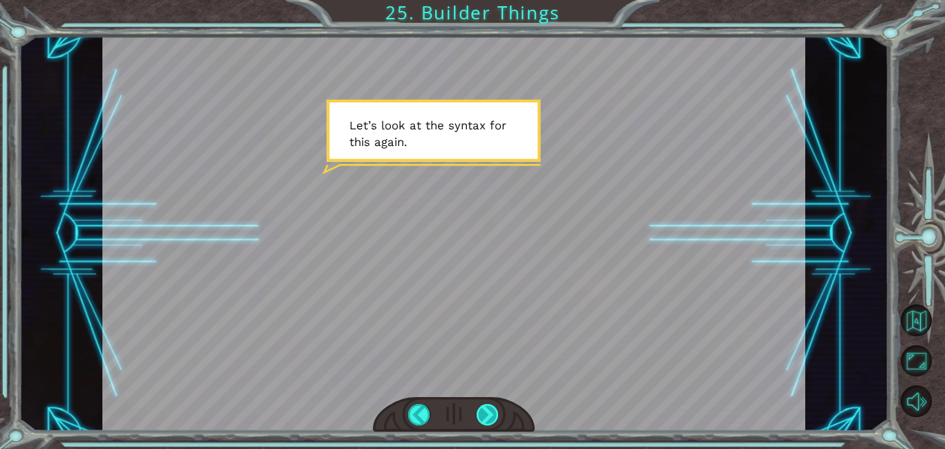
click at [482, 408] on div at bounding box center [488, 414] width 22 height 21
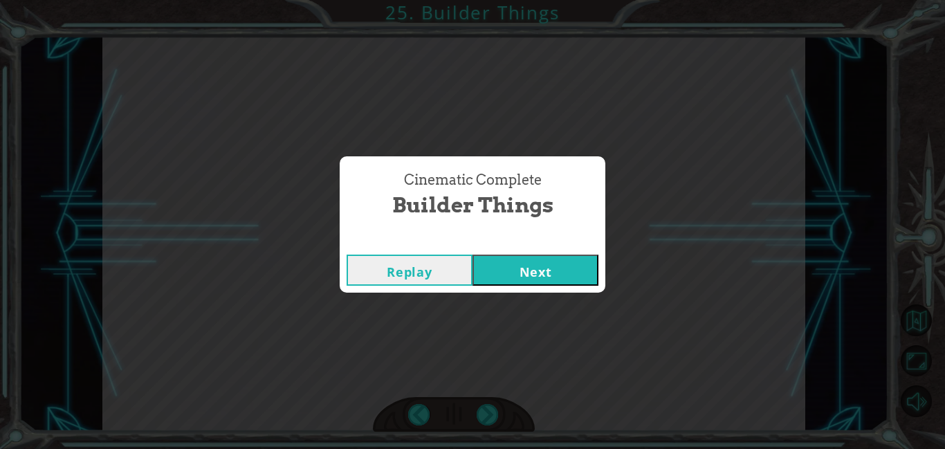
click at [565, 268] on button "Next" at bounding box center [535, 270] width 126 height 31
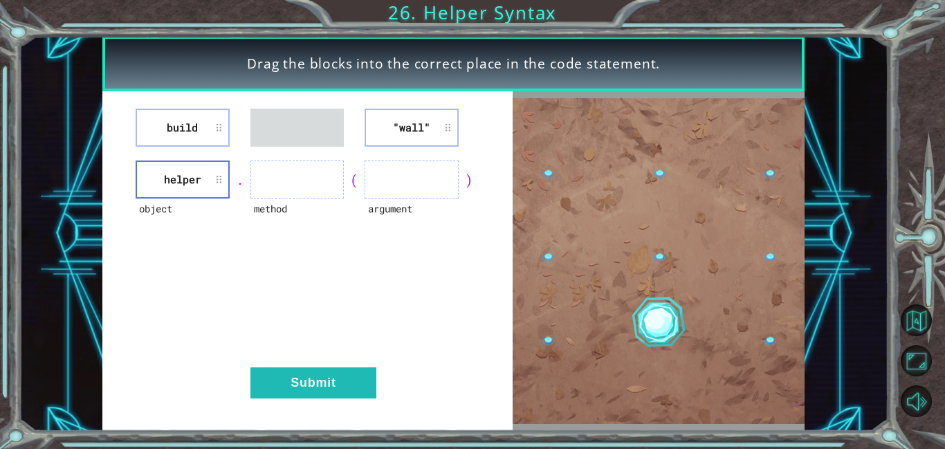
drag, startPoint x: 172, startPoint y: 102, endPoint x: 212, endPoint y: 149, distance: 61.9
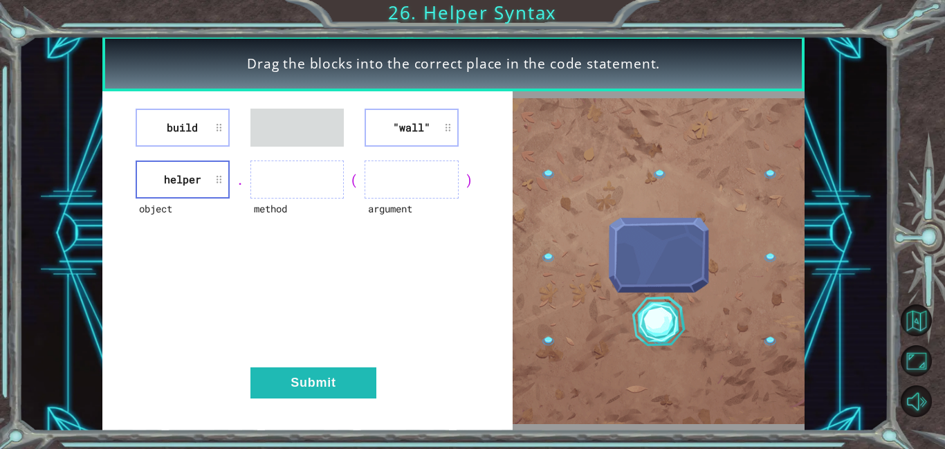
click at [239, 157] on div "build "wall" object helper . method ( argument ) Submit" at bounding box center [307, 261] width 410 height 340
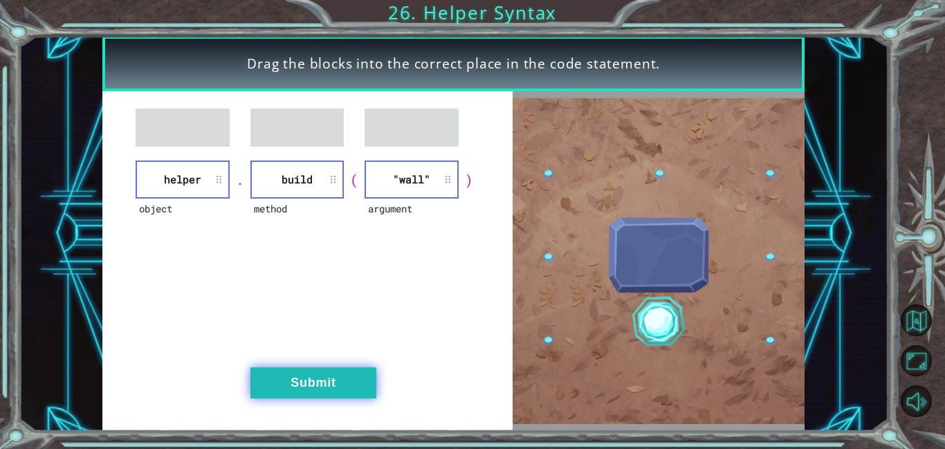
click at [329, 378] on button "Submit" at bounding box center [313, 382] width 126 height 31
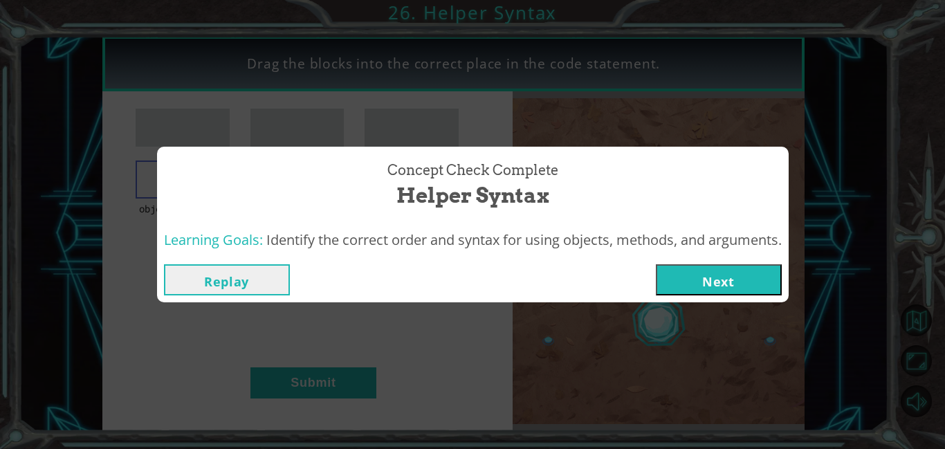
click at [718, 268] on button "Next" at bounding box center [719, 279] width 126 height 31
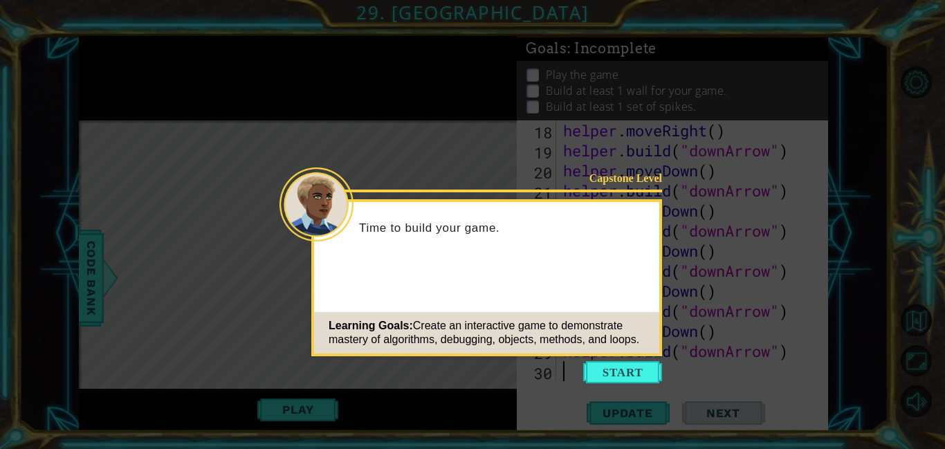
scroll to position [401, 0]
click at [652, 370] on button "Start" at bounding box center [622, 372] width 79 height 22
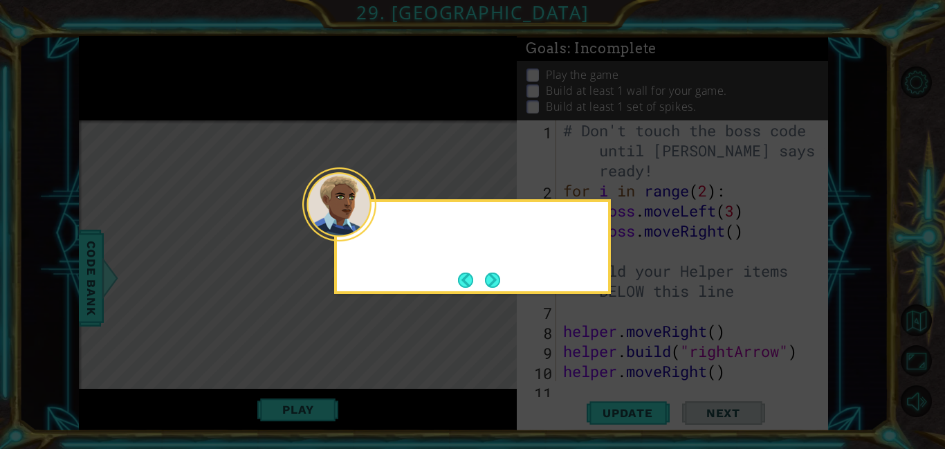
scroll to position [0, 0]
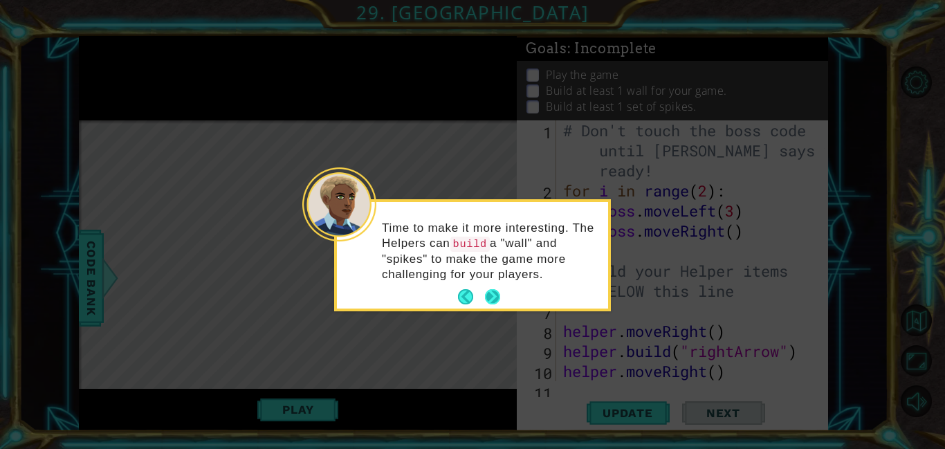
click at [498, 295] on button "Next" at bounding box center [492, 296] width 15 height 15
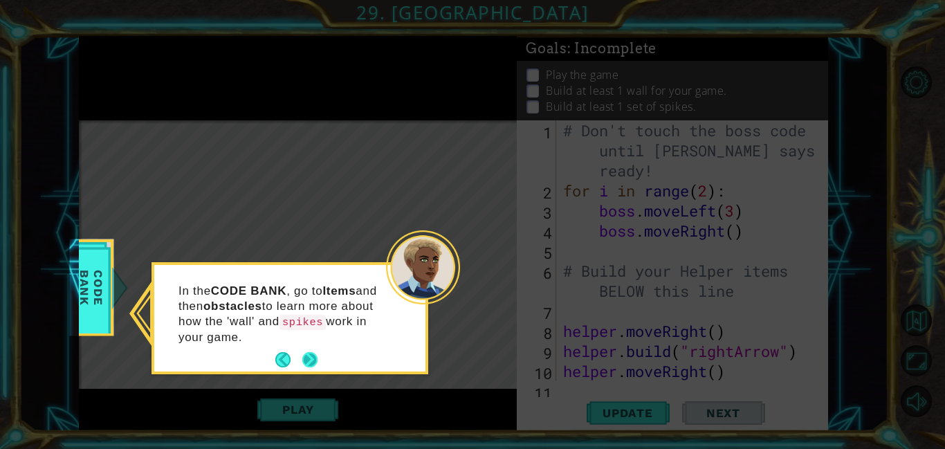
click at [317, 357] on button "Next" at bounding box center [309, 359] width 15 height 15
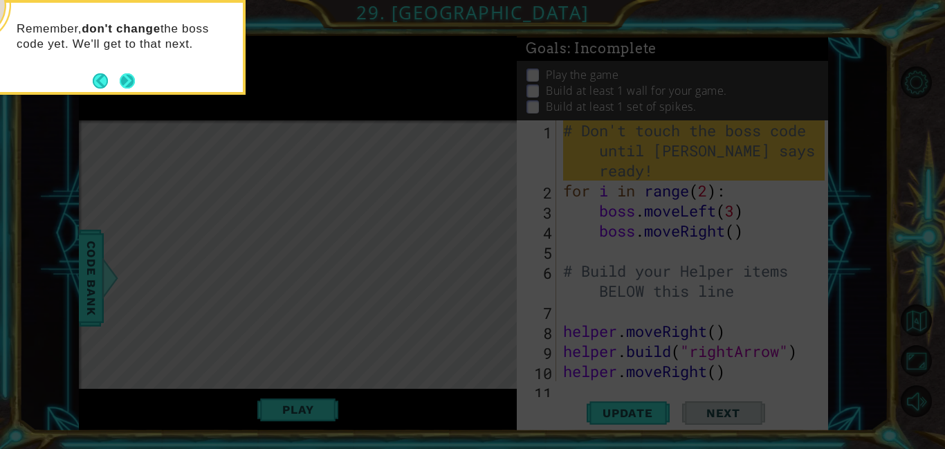
click at [133, 77] on button "Next" at bounding box center [127, 80] width 15 height 15
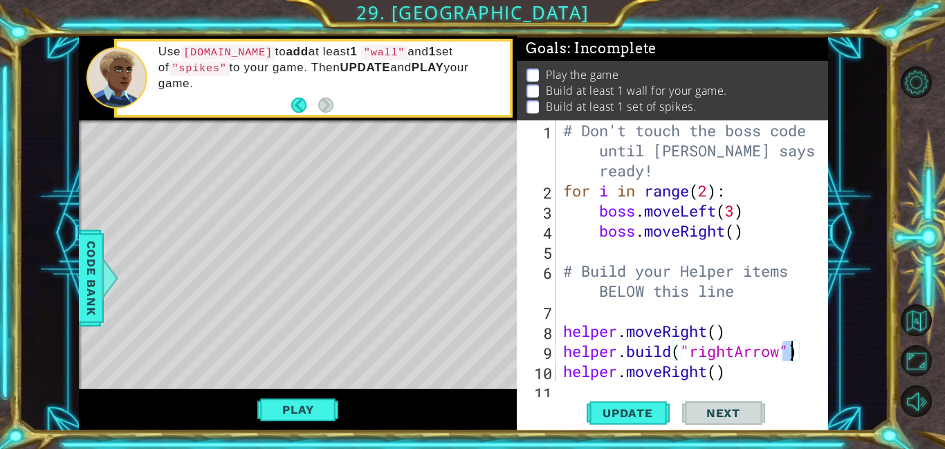
click at [788, 344] on div "# Don't touch the boss code until [PERSON_NAME] says you're ready! for i in ran…" at bounding box center [695, 290] width 271 height 341
click at [784, 347] on div "# Don't touch the boss code until [PERSON_NAME] says you're ready! for i in ran…" at bounding box center [692, 250] width 264 height 261
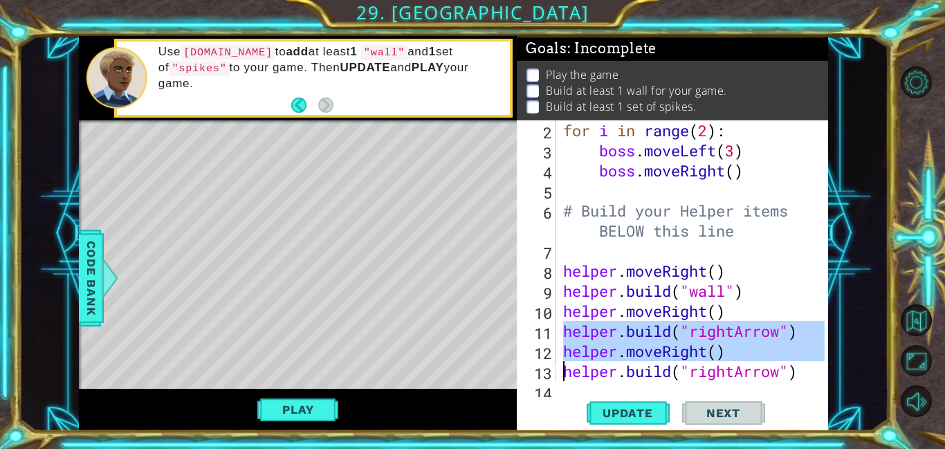
scroll to position [0, 7]
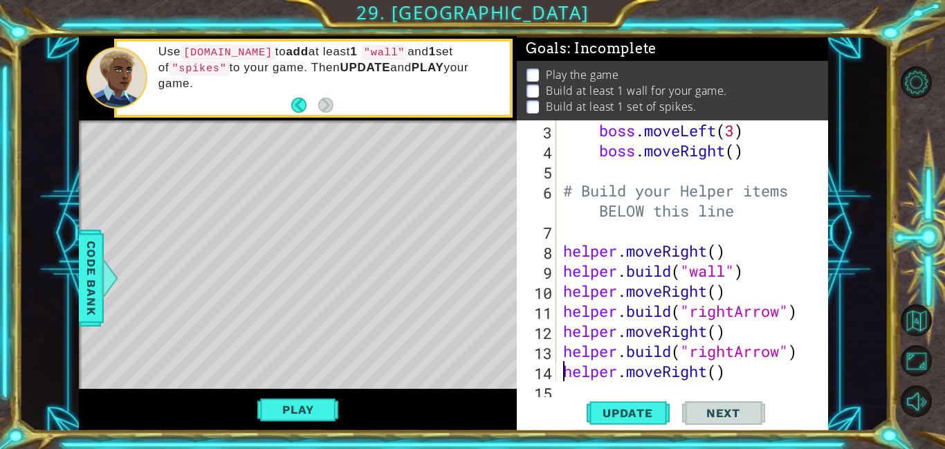
click at [561, 394] on div "helper.moveRight() 3 4 5 6 7 8 9 10 11 12 13 14 15 boss . moveLeft ( 3 ) boss .…" at bounding box center [672, 275] width 311 height 311
click at [576, 389] on div "helper.moveRight() 3 4 5 6 7 8 9 10 11 12 13 14 15 boss . moveLeft ( 3 ) boss .…" at bounding box center [672, 275] width 311 height 311
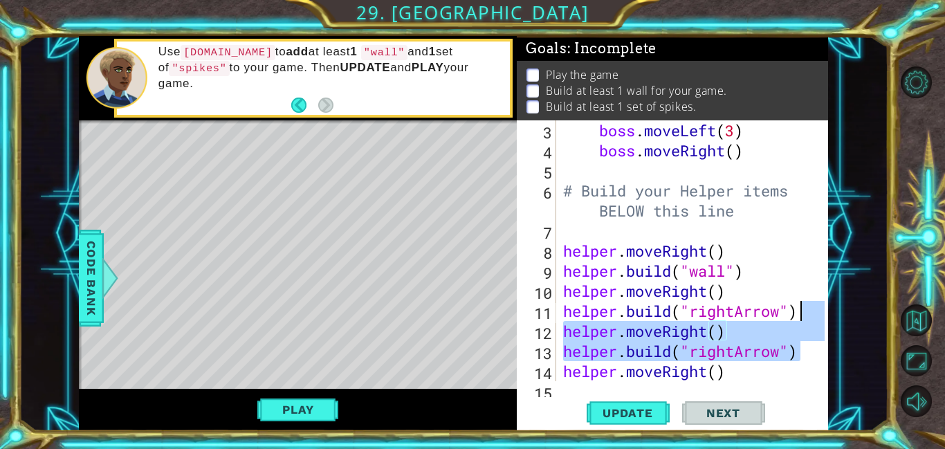
drag, startPoint x: 811, startPoint y: 330, endPoint x: 804, endPoint y: 322, distance: 10.4
click at [804, 314] on div "boss . moveLeft ( 3 ) boss . moveRight ( ) # Build your Helper items BELOW this…" at bounding box center [695, 270] width 271 height 301
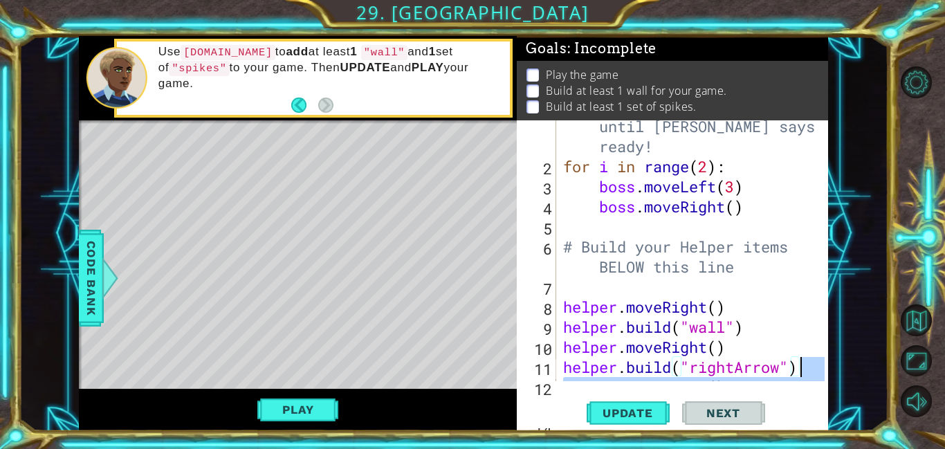
scroll to position [24, 0]
click at [782, 372] on div "# Don't touch the boss code until [PERSON_NAME] says you're ready! for i in ran…" at bounding box center [695, 266] width 271 height 341
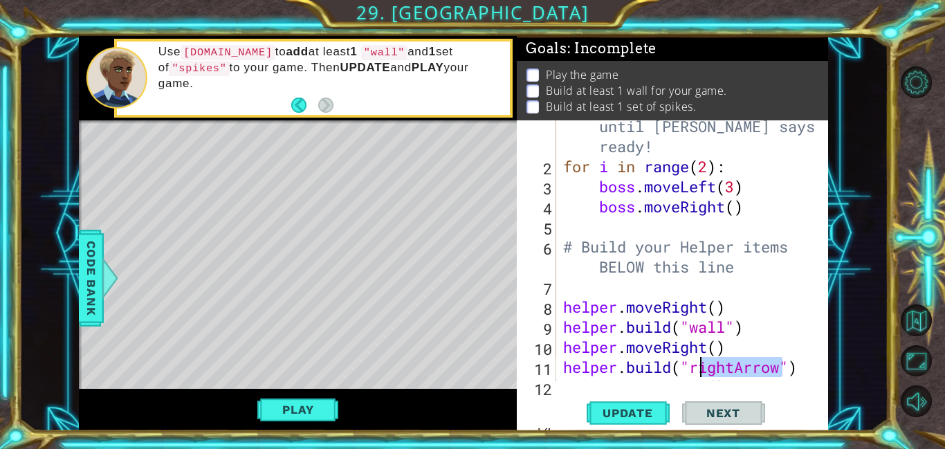
drag, startPoint x: 784, startPoint y: 369, endPoint x: 697, endPoint y: 371, distance: 87.9
click at [697, 371] on div "# Don't touch the boss code until [PERSON_NAME] says you're ready! for i in ran…" at bounding box center [695, 266] width 271 height 341
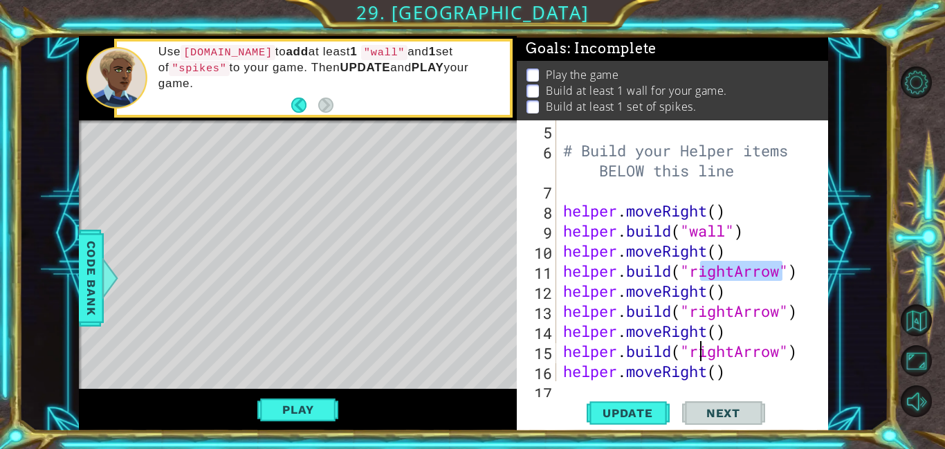
scroll to position [160, 0]
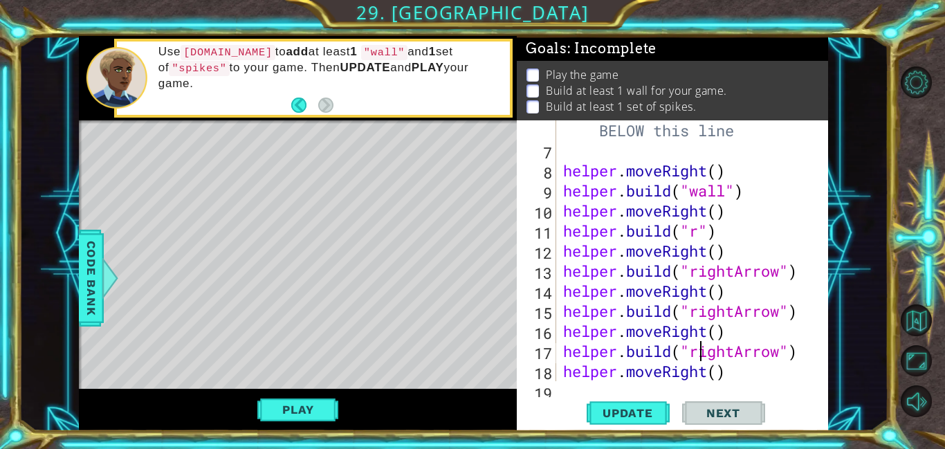
click at [701, 230] on div "# Build your Helper items BELOW this line helper . moveRight ( ) helper . build…" at bounding box center [695, 260] width 271 height 321
paste textarea "ightArrow"
click at [614, 409] on span "Update" at bounding box center [628, 413] width 78 height 14
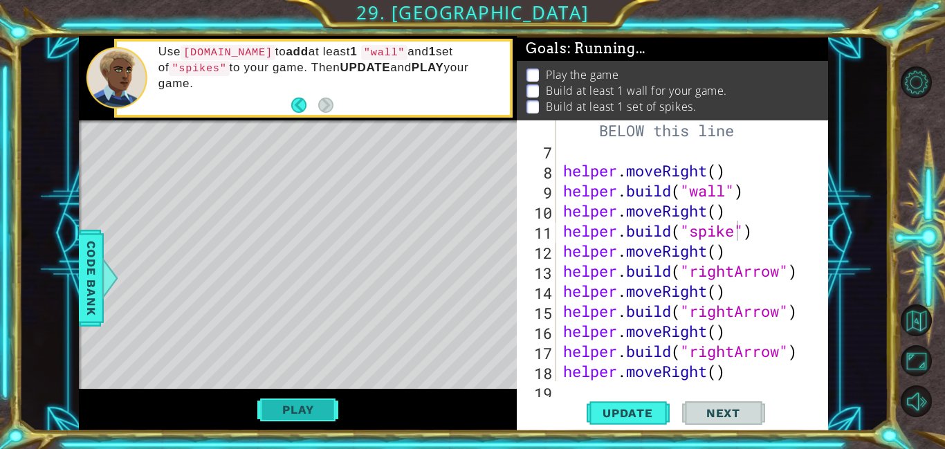
click at [291, 410] on button "Play" at bounding box center [297, 409] width 81 height 26
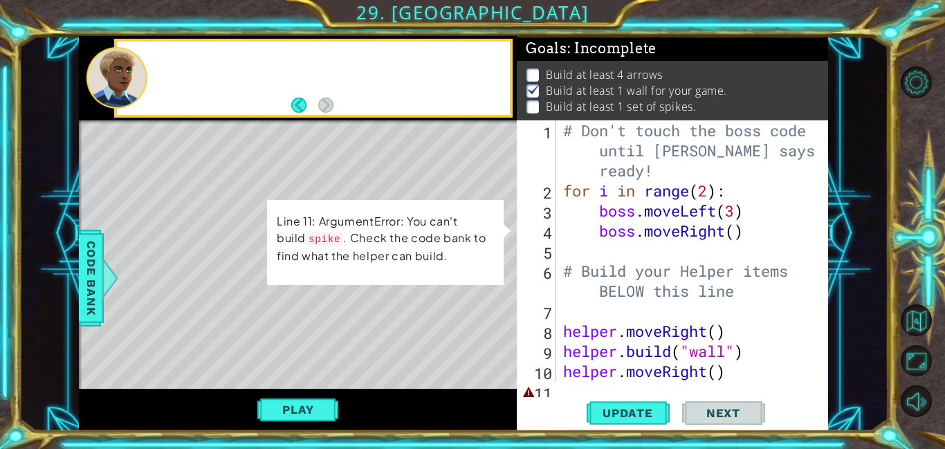
scroll to position [1, 0]
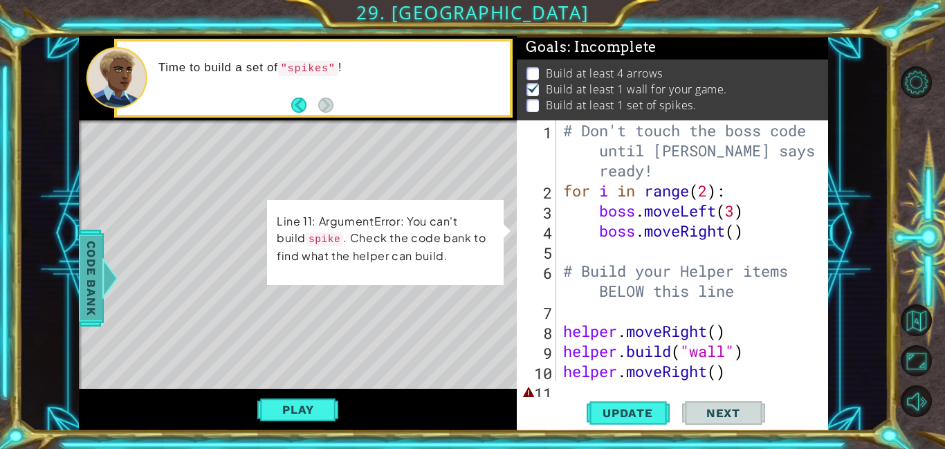
click at [88, 264] on span "Code Bank" at bounding box center [91, 277] width 22 height 84
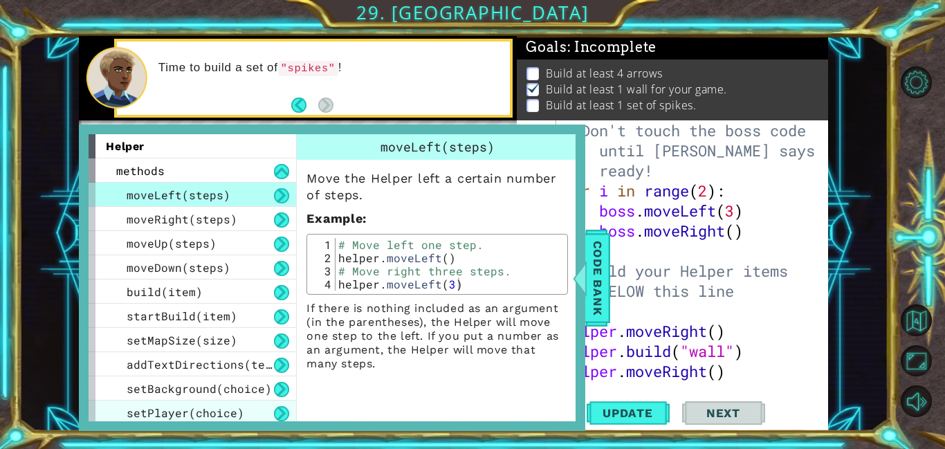
scroll to position [6, 0]
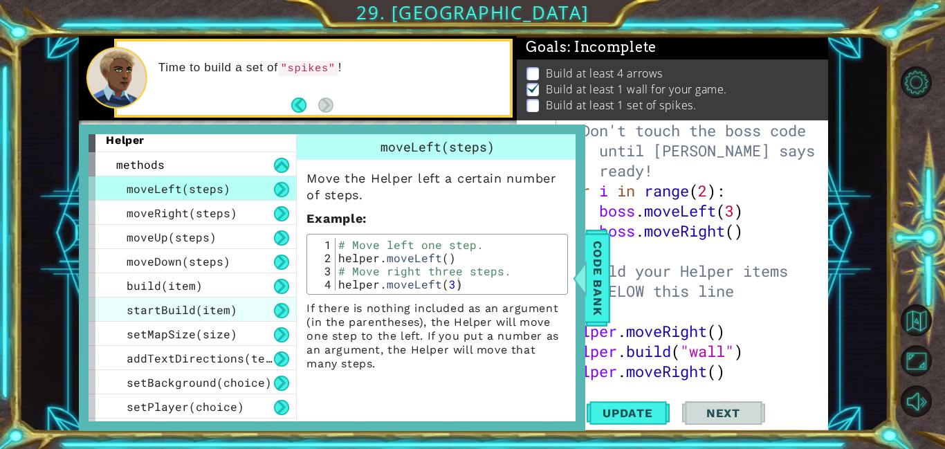
click at [282, 320] on div "startBuild(item)" at bounding box center [193, 309] width 208 height 24
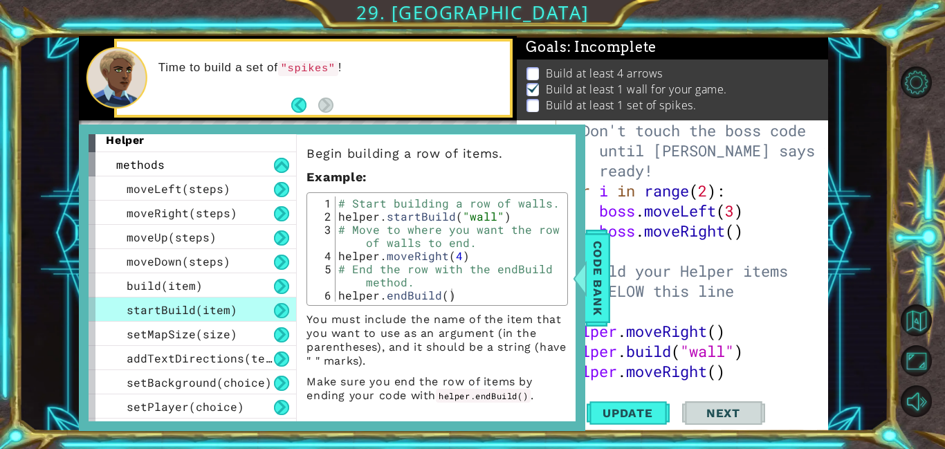
scroll to position [27, 0]
click at [600, 278] on span "Code Bank" at bounding box center [598, 277] width 22 height 84
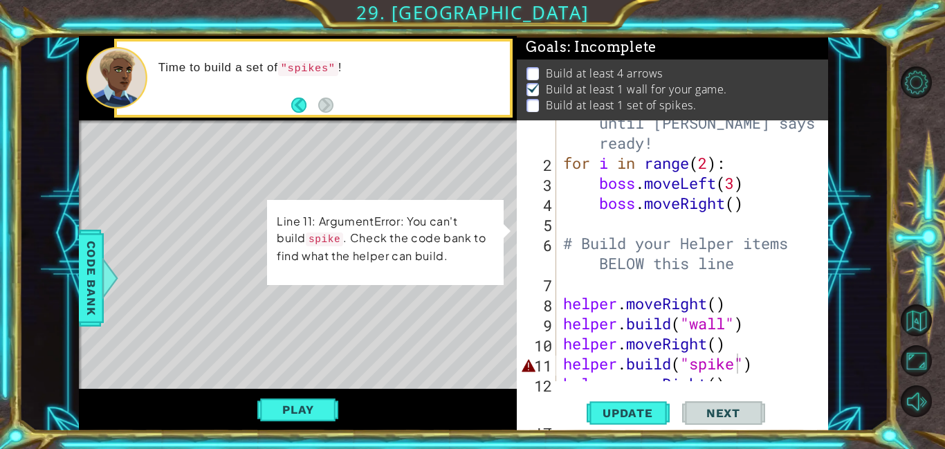
scroll to position [58, 0]
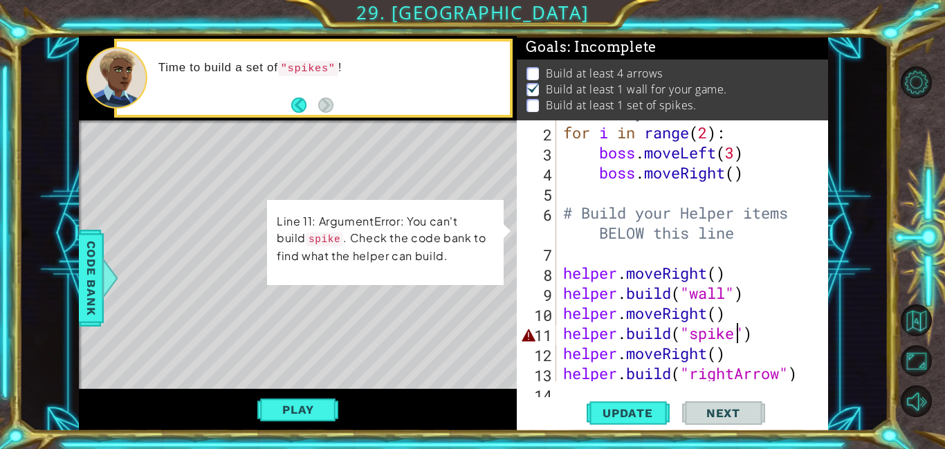
click at [739, 333] on div "# Don't touch the boss code until [PERSON_NAME] says you're ready! for i in ran…" at bounding box center [695, 232] width 271 height 341
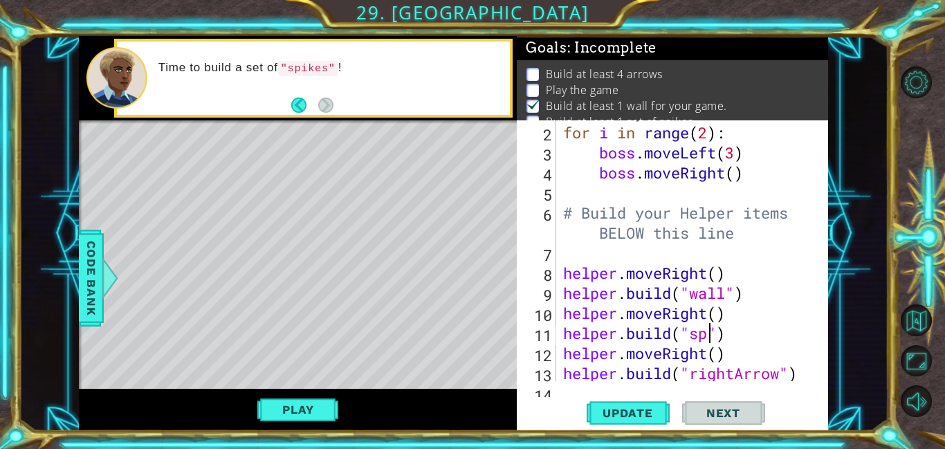
scroll to position [0, 6]
type textarea "[DOMAIN_NAME]("wall")"
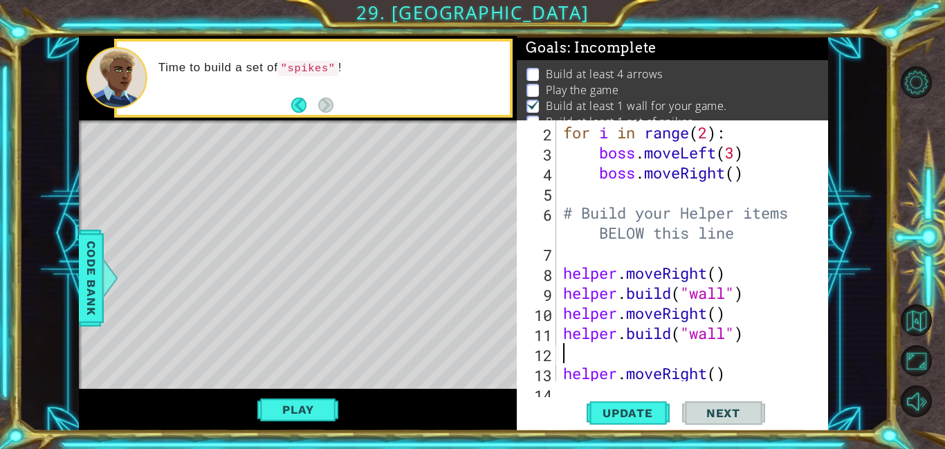
scroll to position [0, 0]
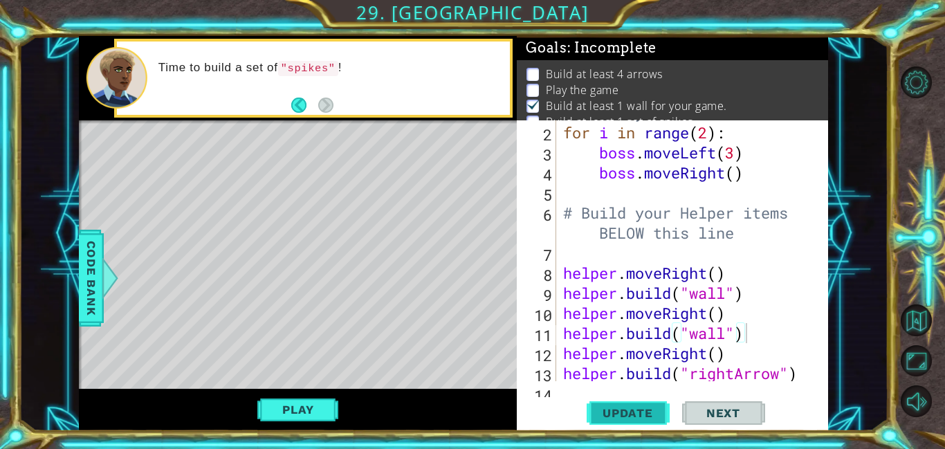
click at [638, 418] on span "Update" at bounding box center [628, 413] width 78 height 14
click at [303, 415] on button "Play" at bounding box center [297, 409] width 81 height 26
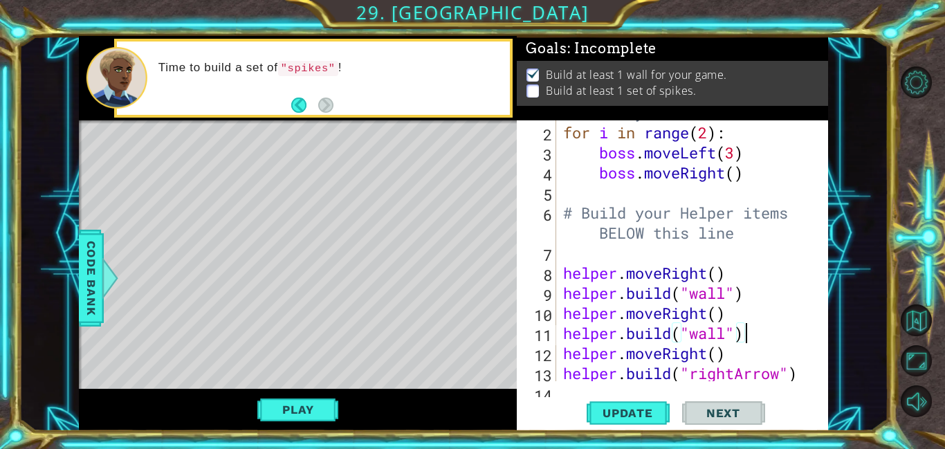
click at [728, 331] on div "# Don't touch the boss code until [PERSON_NAME] says you're ready! for i in ran…" at bounding box center [695, 232] width 271 height 341
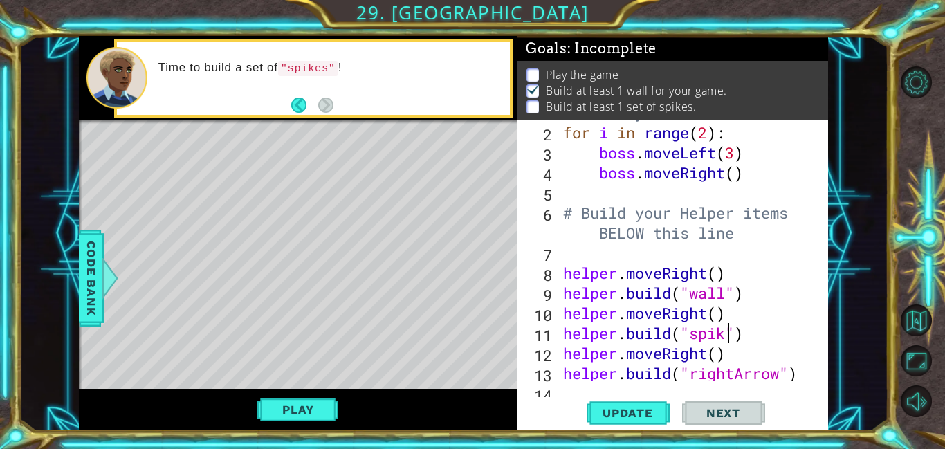
scroll to position [0, 8]
click at [638, 404] on button "Update" at bounding box center [628, 412] width 83 height 31
click at [299, 406] on button "Play" at bounding box center [297, 409] width 81 height 26
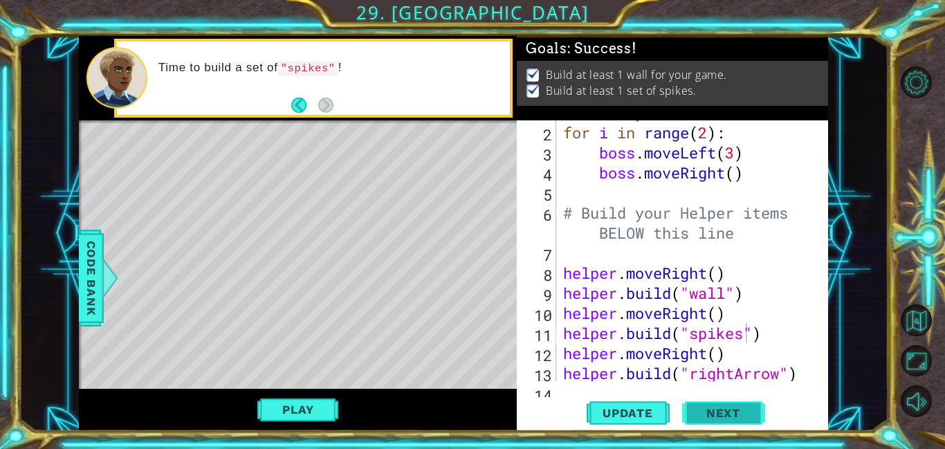
click at [732, 416] on span "Next" at bounding box center [723, 413] width 62 height 14
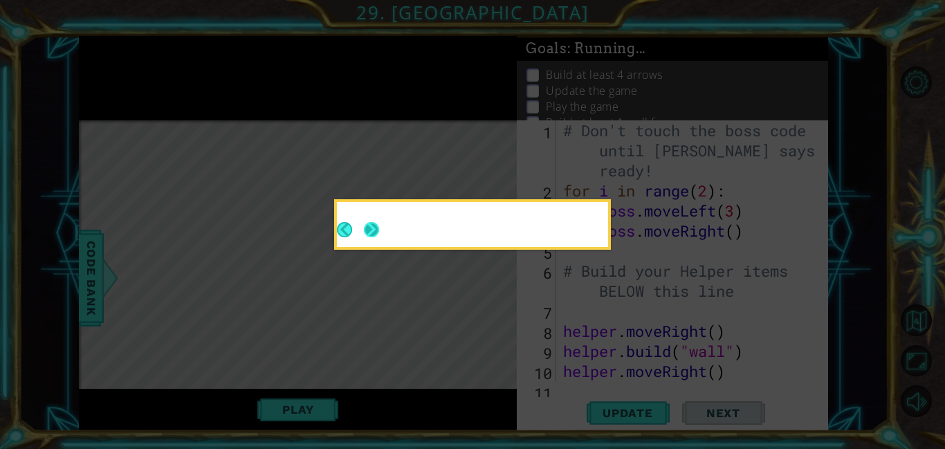
scroll to position [0, 0]
click at [375, 229] on button "Next" at bounding box center [371, 229] width 15 height 15
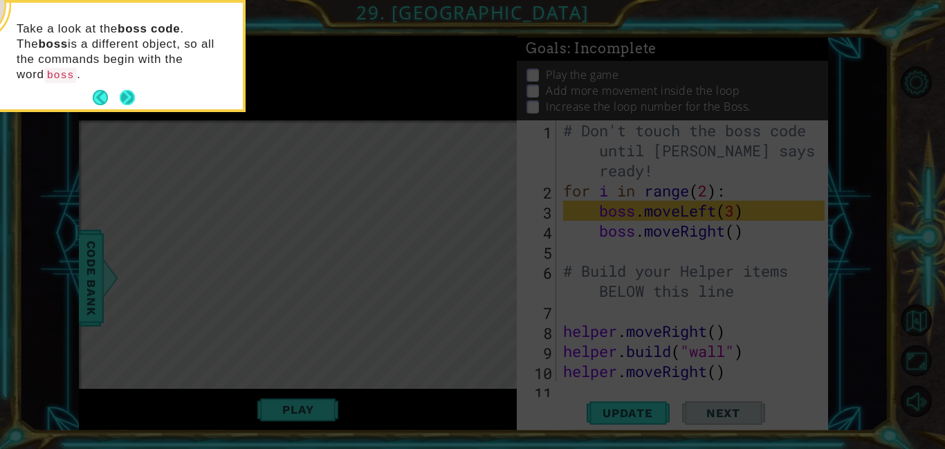
click at [122, 90] on button "Next" at bounding box center [127, 97] width 15 height 15
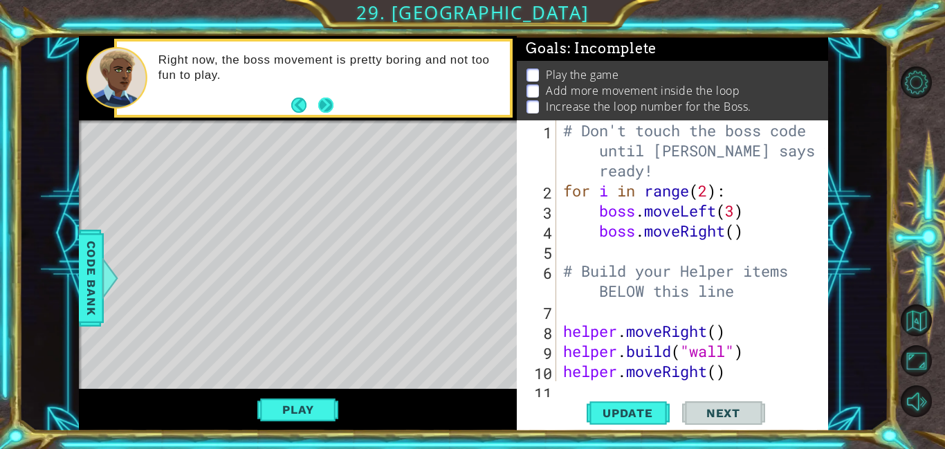
click at [333, 98] on button "Next" at bounding box center [325, 105] width 15 height 15
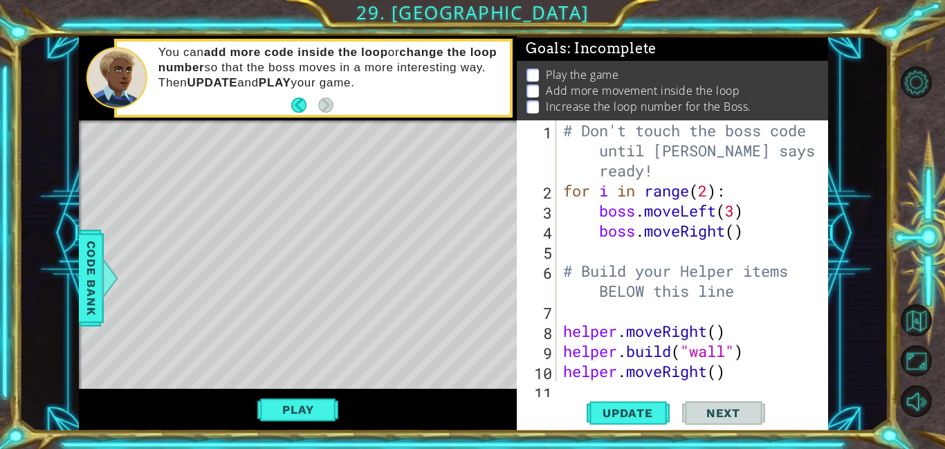
click at [735, 191] on div "# Don't touch the boss code until [PERSON_NAME] says you're ready! for i in ran…" at bounding box center [695, 290] width 271 height 341
type textarea "for i in range(2):"
click at [730, 191] on div "# Don't touch the boss code until [PERSON_NAME] says you're ready! for i in ran…" at bounding box center [695, 290] width 271 height 341
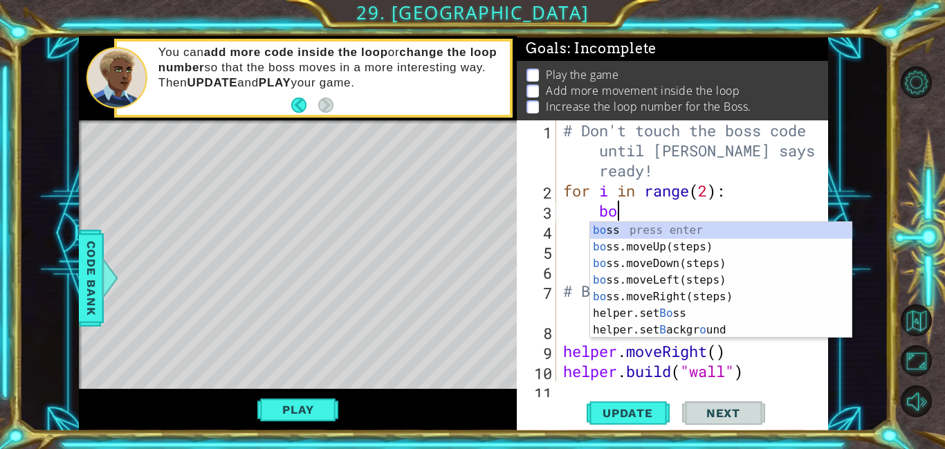
scroll to position [0, 2]
type textarea "boss"
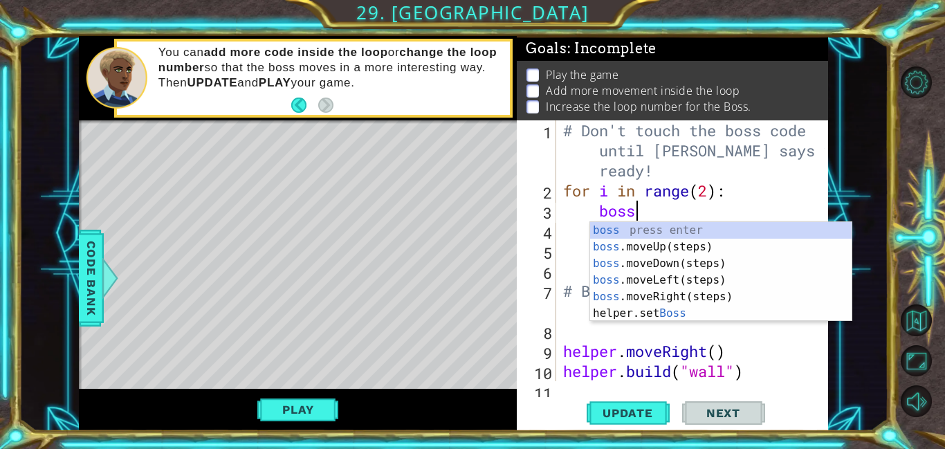
scroll to position [0, 3]
drag, startPoint x: 784, startPoint y: 265, endPoint x: 777, endPoint y: 259, distance: 9.3
click at [782, 263] on div "boss press enter boss .moveUp(steps) press enter boss .moveDown(steps) press en…" at bounding box center [720, 288] width 261 height 133
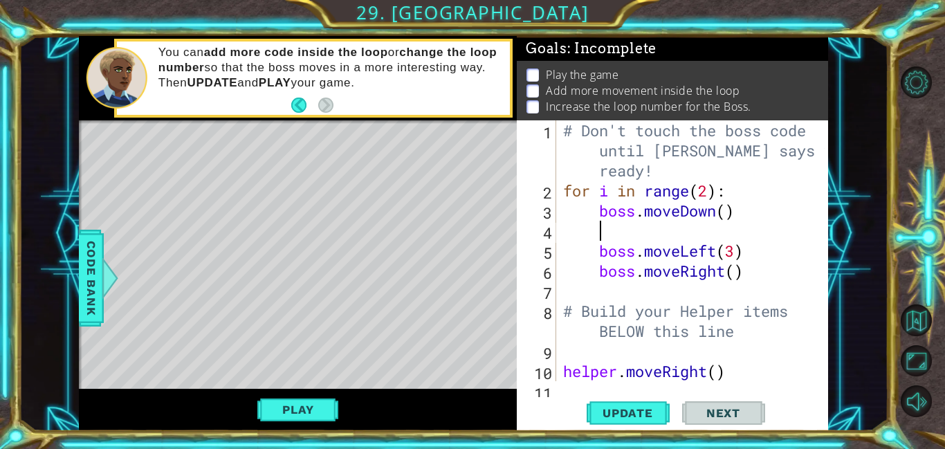
scroll to position [0, 1]
click at [721, 209] on div "# Don't touch the boss code until [PERSON_NAME] says you're ready! for i in ran…" at bounding box center [695, 290] width 271 height 341
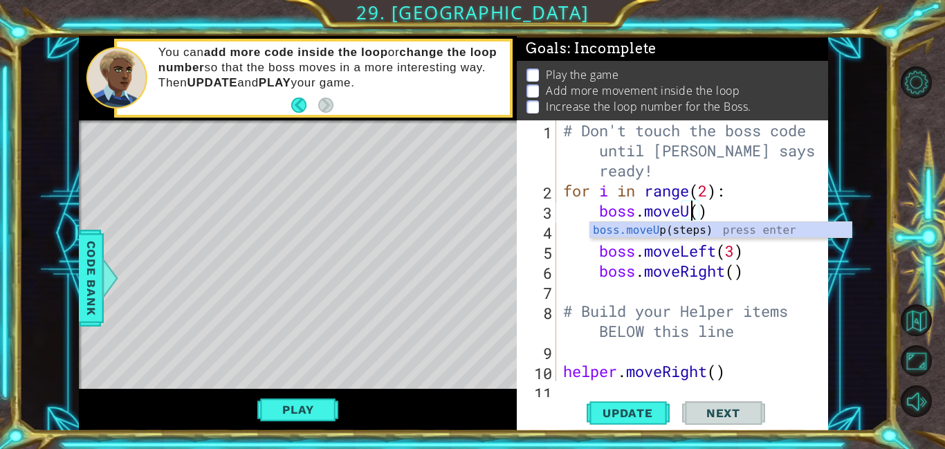
scroll to position [0, 6]
type textarea "boss.moveUp()"
click at [562, 216] on div "# Don't touch the boss code until [PERSON_NAME] says you're ready! for i in ran…" at bounding box center [695, 290] width 271 height 341
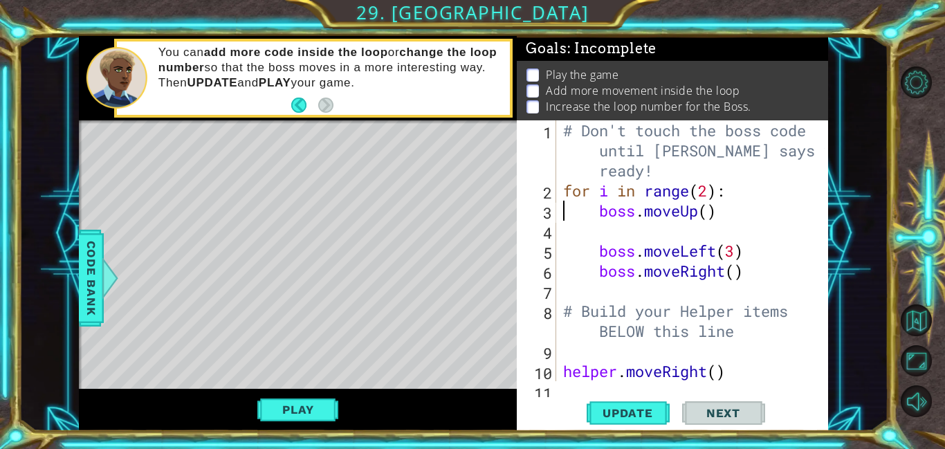
click at [613, 223] on div "# Don't touch the boss code until [PERSON_NAME] says you're ready! for i in ran…" at bounding box center [695, 290] width 271 height 341
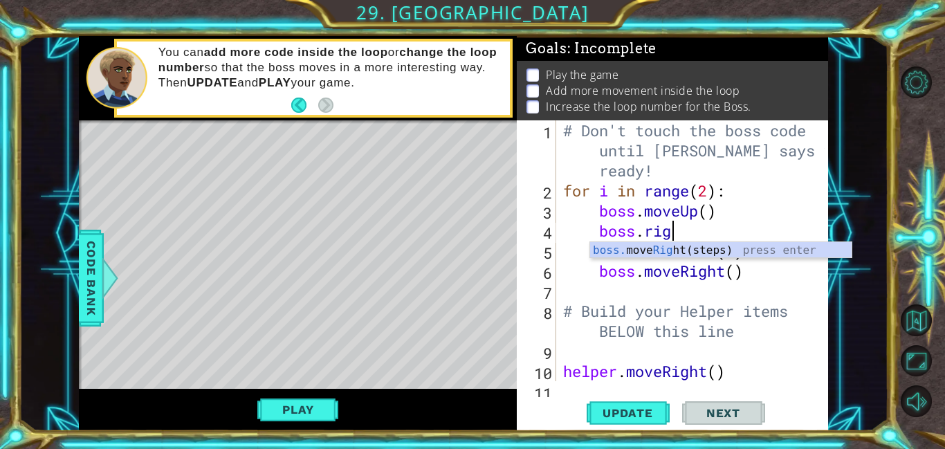
scroll to position [0, 5]
click at [712, 216] on div "# Don't touch the boss code until [PERSON_NAME] says you're ready! for i in ran…" at bounding box center [695, 290] width 271 height 341
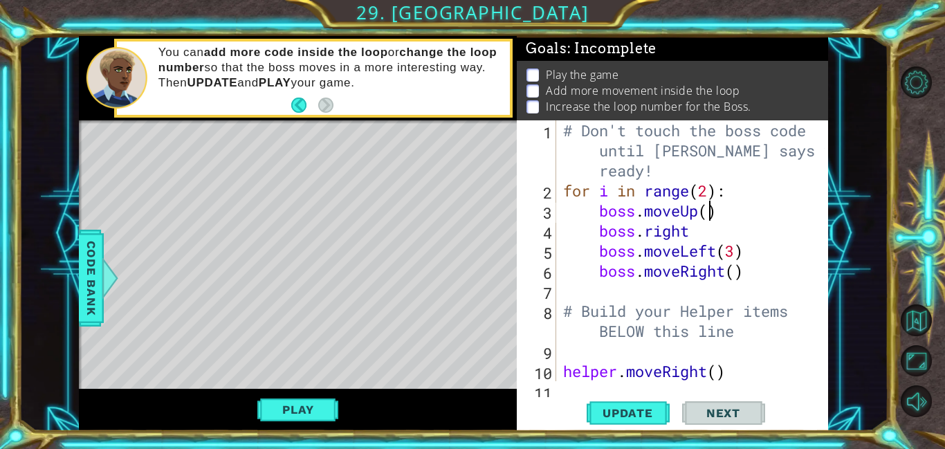
scroll to position [0, 7]
click at [708, 234] on div "# Don't touch the boss code until [PERSON_NAME] says you're ready! for i in ran…" at bounding box center [695, 290] width 271 height 341
click at [638, 429] on div "boss.right() 1 2 3 4 5 6 7 8 9 10 11 # Don't touch the boss code until [PERSON_…" at bounding box center [672, 275] width 311 height 311
click at [616, 406] on span "Update" at bounding box center [628, 413] width 78 height 14
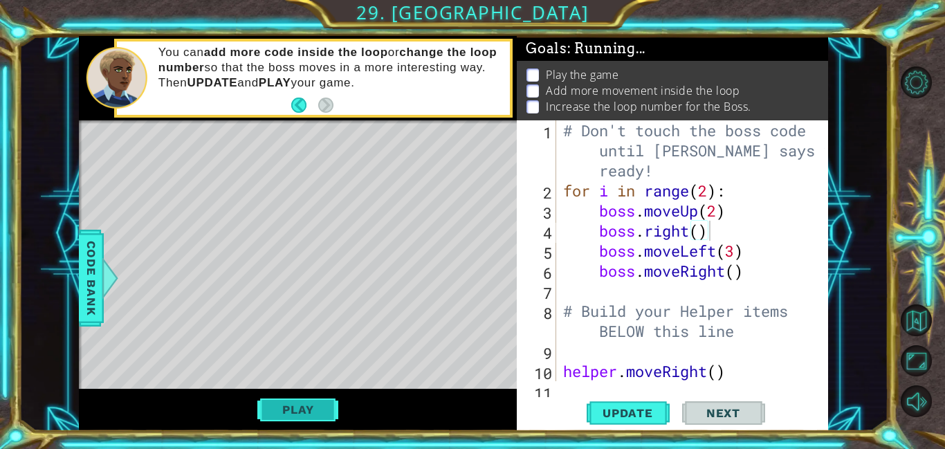
click at [288, 409] on button "Play" at bounding box center [297, 409] width 81 height 26
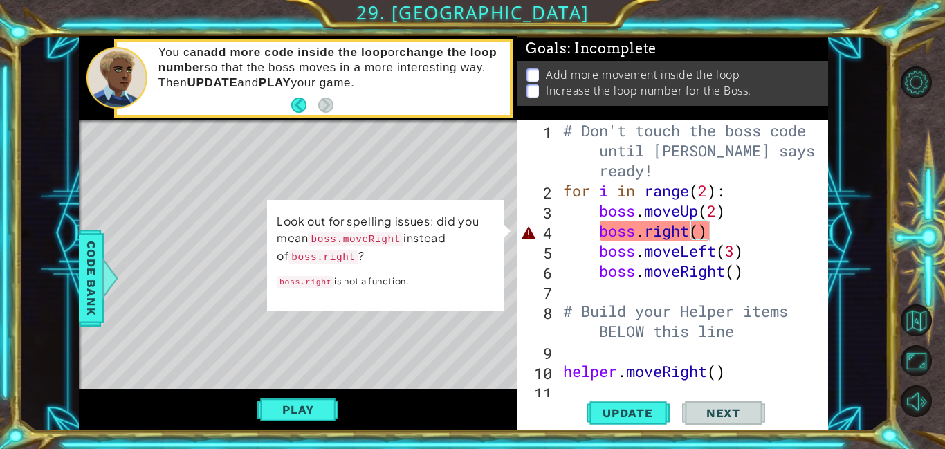
click at [649, 230] on div "# Don't touch the boss code until [PERSON_NAME] says you're ready! for i in ran…" at bounding box center [695, 290] width 271 height 341
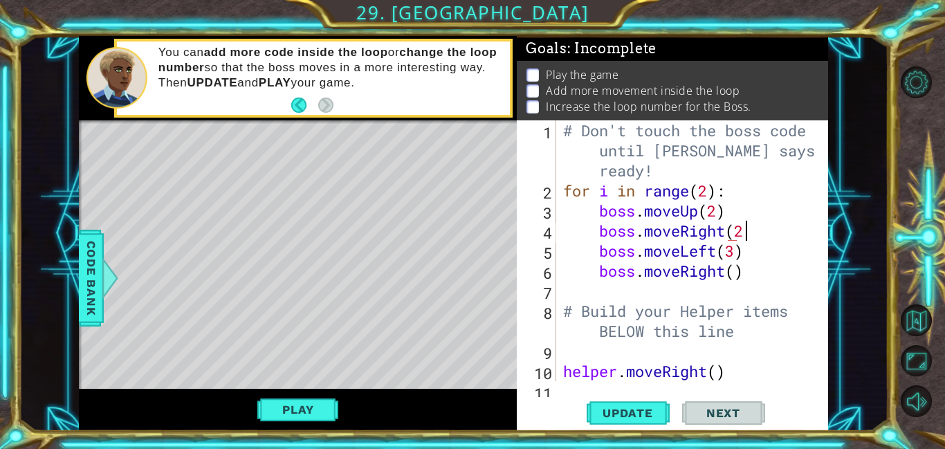
scroll to position [0, 8]
type textarea "boss.moveRight(2)"
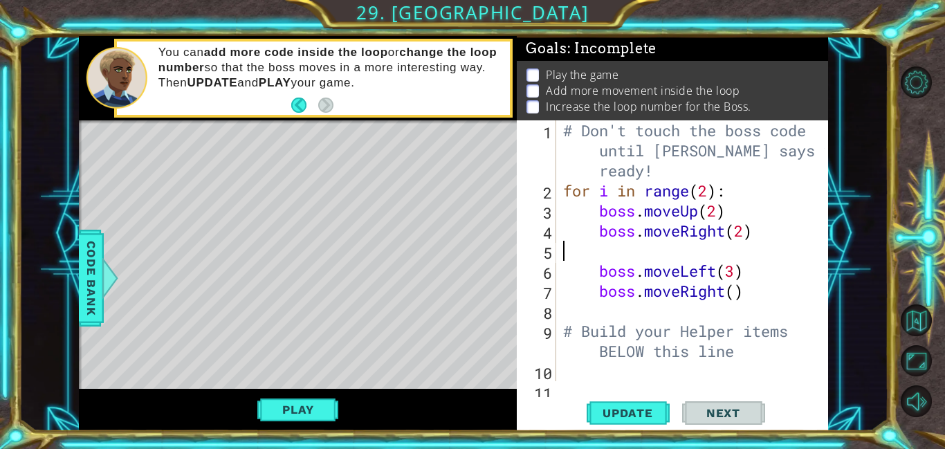
scroll to position [0, 0]
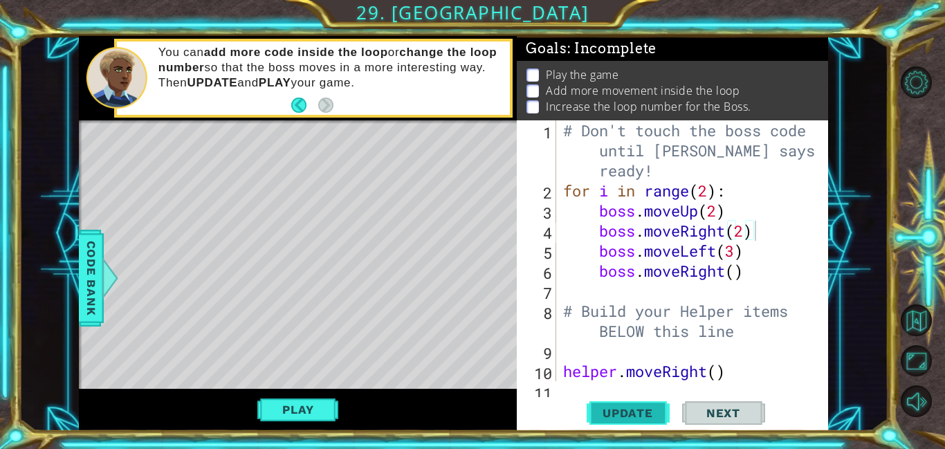
click at [658, 410] on span "Update" at bounding box center [628, 413] width 78 height 14
click at [324, 409] on button "Play" at bounding box center [297, 409] width 81 height 26
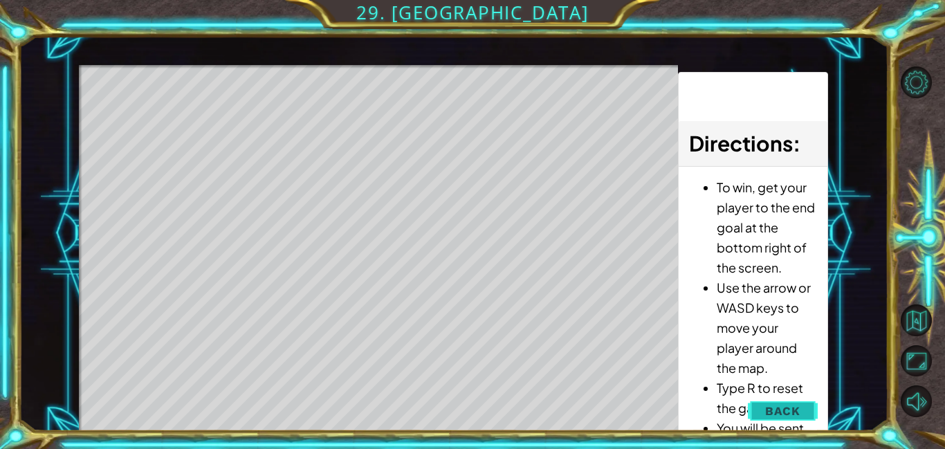
click at [789, 410] on span "Back" at bounding box center [782, 411] width 35 height 14
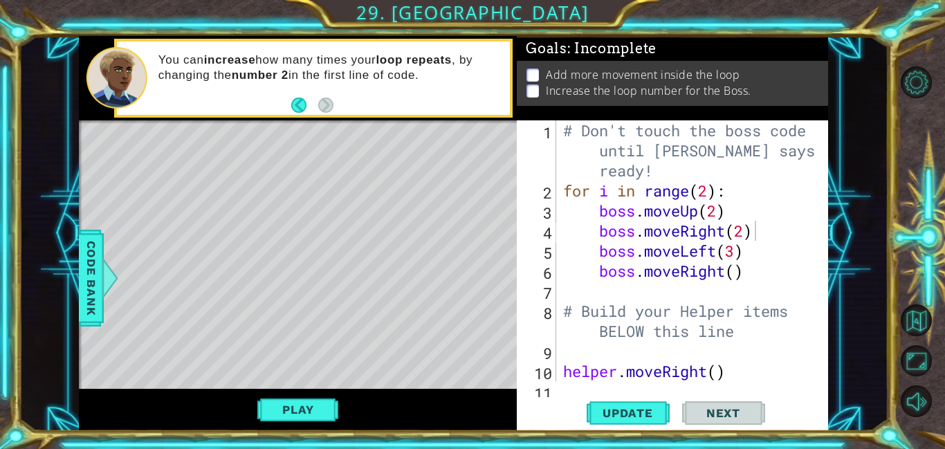
drag, startPoint x: 829, startPoint y: 201, endPoint x: 816, endPoint y: 216, distance: 19.1
click at [818, 214] on div "1 ההההההההההההההההההההההההההההההההההההההההההההההההההההההההההההההההההההההההההההה…" at bounding box center [453, 233] width 869 height 395
drag, startPoint x: 816, startPoint y: 220, endPoint x: 788, endPoint y: 286, distance: 72.2
click at [806, 230] on div "boss.moveRight(2) 1 2 3 4 5 6 7 8 9 10 11 # Don't touch the boss code until [PE…" at bounding box center [671, 250] width 308 height 261
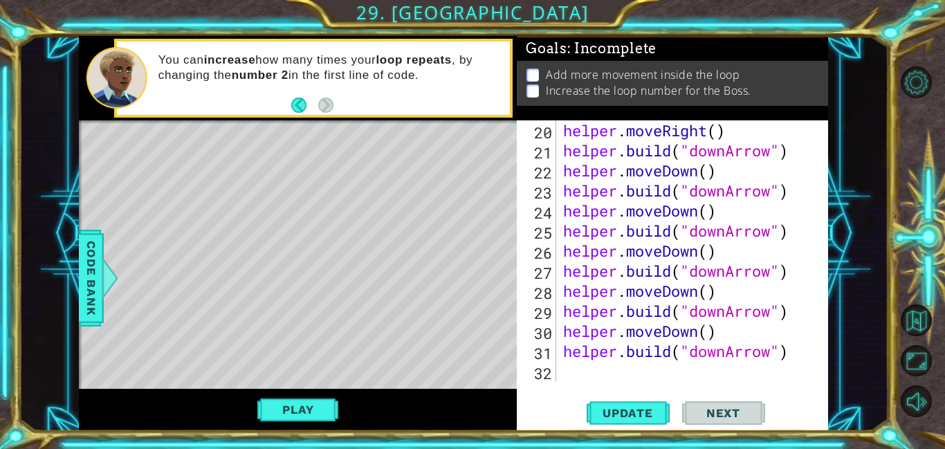
scroll to position [441, 0]
drag, startPoint x: 822, startPoint y: 305, endPoint x: 812, endPoint y: 302, distance: 10.7
click at [820, 295] on div at bounding box center [818, 30] width 14 height 702
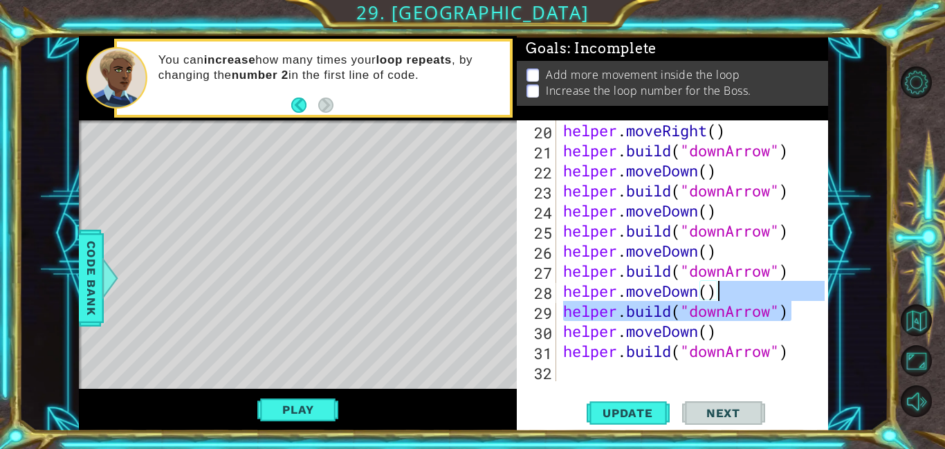
click at [809, 332] on div "helper . moveRight ( ) helper . build ( "downArrow" ) helper . moveDown ( ) hel…" at bounding box center [695, 270] width 271 height 301
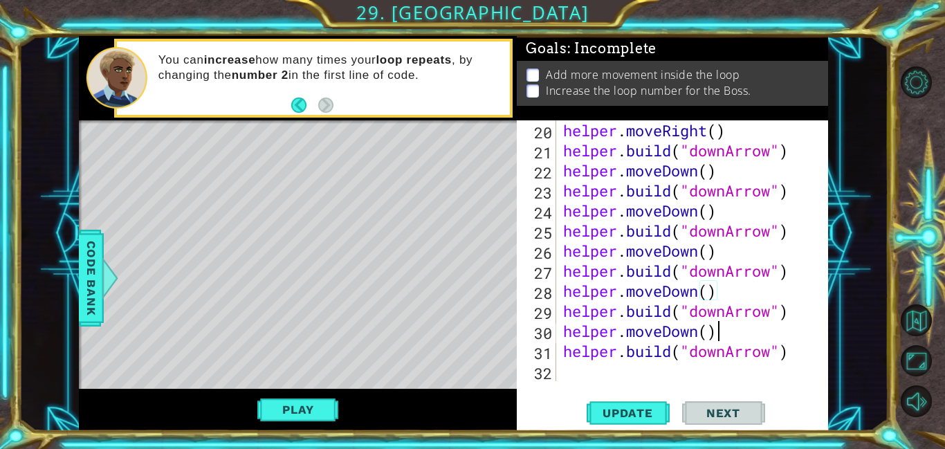
type textarea "helper.moveDown()"
click at [609, 376] on div "helper . moveRight ( ) helper . build ( "downArrow" ) helper . moveDown ( ) hel…" at bounding box center [695, 270] width 271 height 301
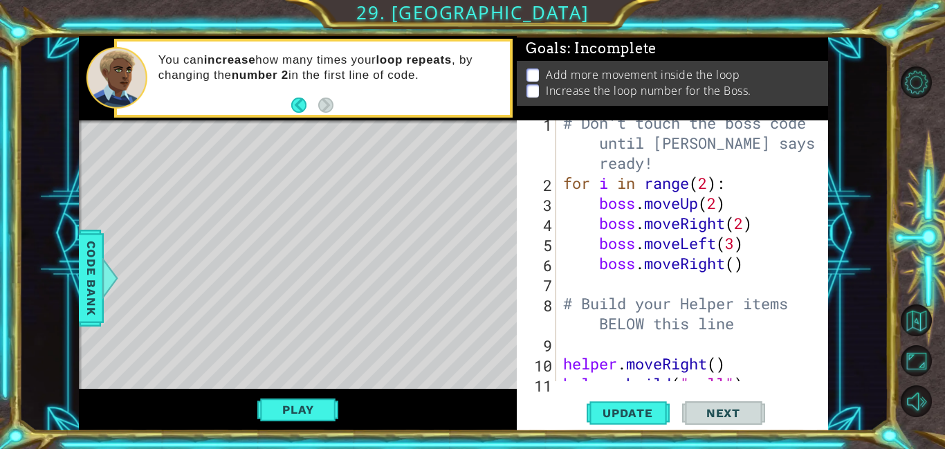
scroll to position [8, 0]
drag, startPoint x: 565, startPoint y: 351, endPoint x: 620, endPoint y: 337, distance: 57.0
click at [564, 349] on div "# Don't touch the boss code until [PERSON_NAME] says you're ready! for i in ran…" at bounding box center [695, 283] width 271 height 341
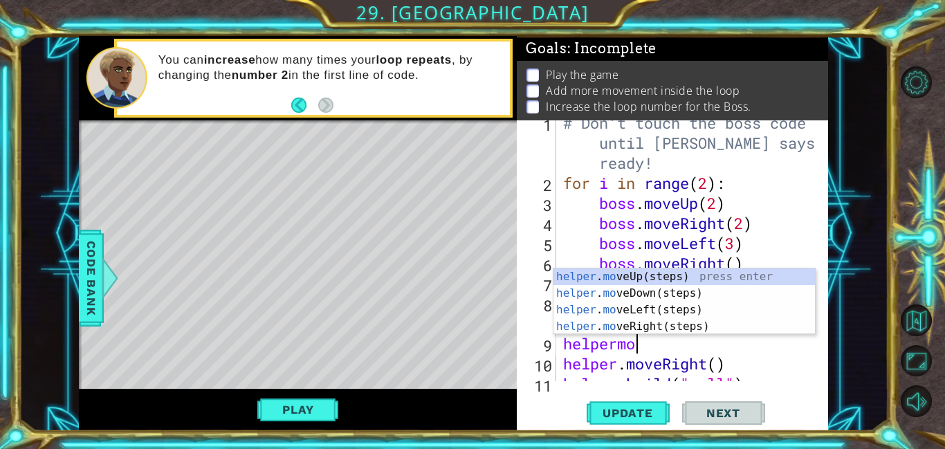
scroll to position [0, 2]
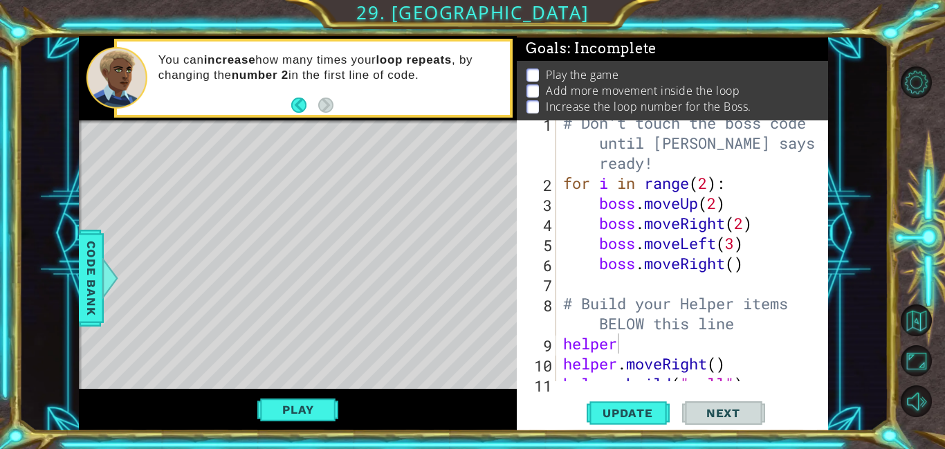
click at [752, 406] on span "Next" at bounding box center [723, 413] width 62 height 14
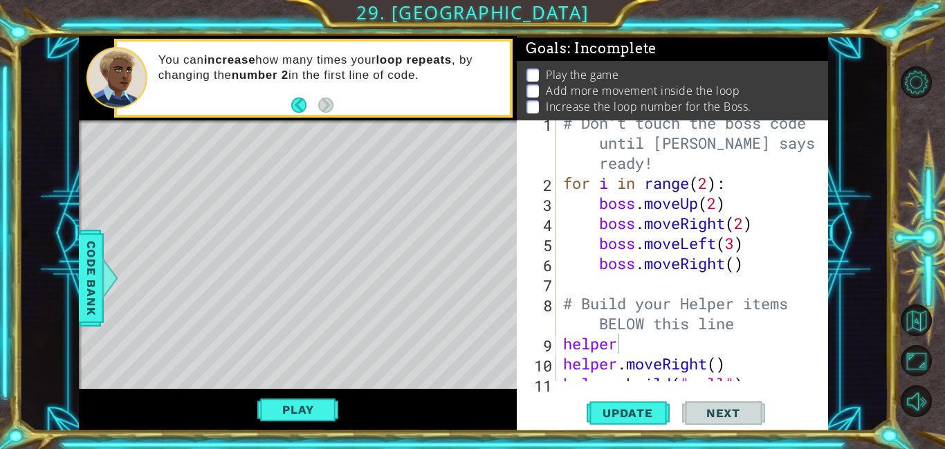
click at [752, 406] on span "Next" at bounding box center [723, 413] width 62 height 14
click at [752, 407] on span "Next" at bounding box center [723, 414] width 62 height 14
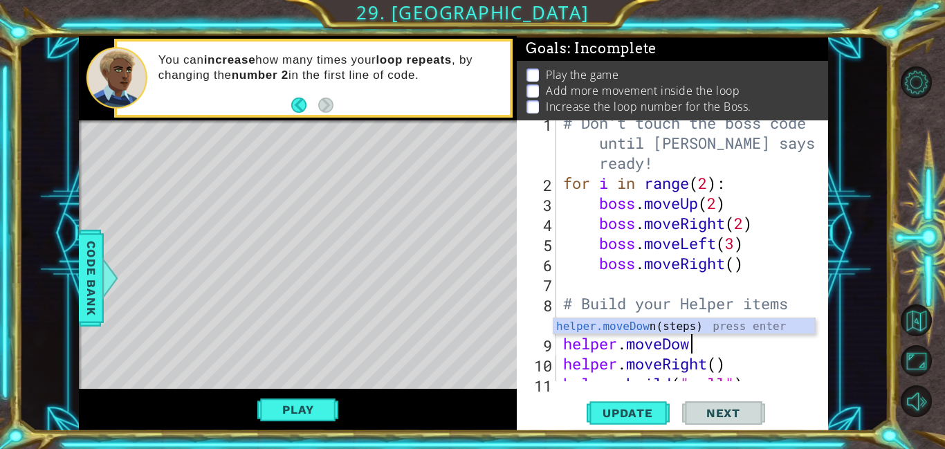
scroll to position [0, 6]
type textarea "helper.moveDown()"
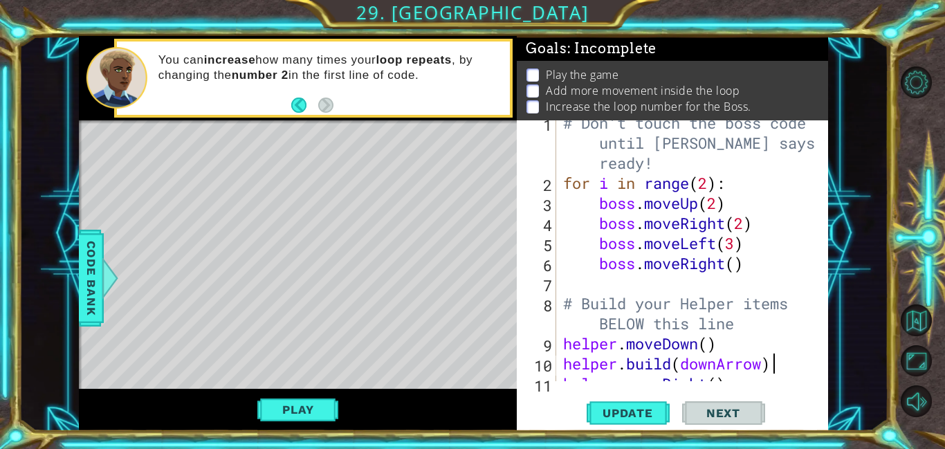
scroll to position [0, 9]
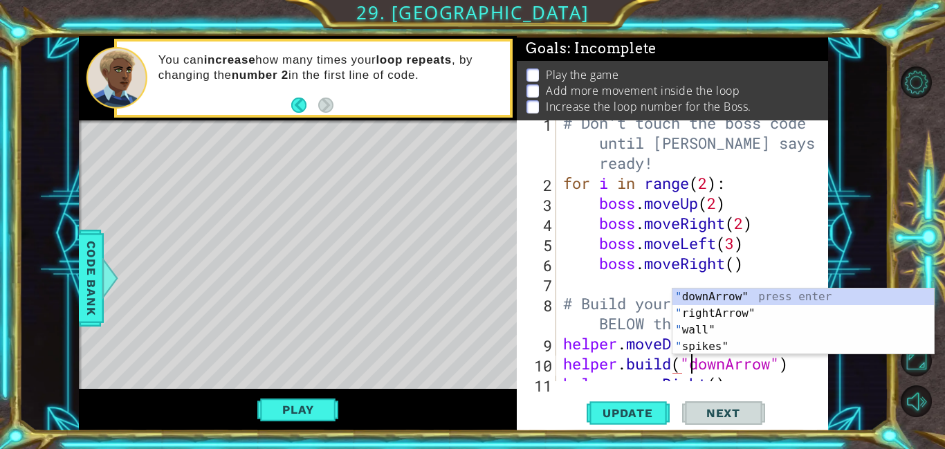
type textarea "[DOMAIN_NAME]("downArrow")"
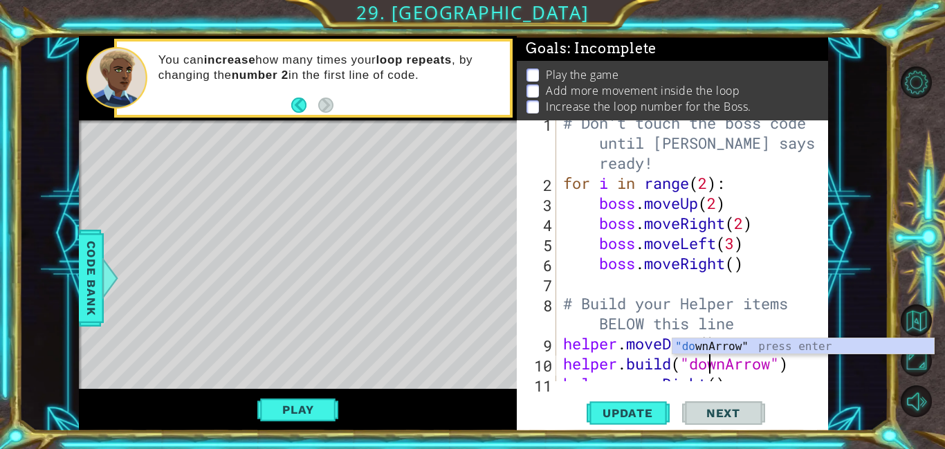
click at [806, 365] on div "# Don't touch the boss code until [PERSON_NAME] says you're ready! for i in ran…" at bounding box center [695, 283] width 271 height 341
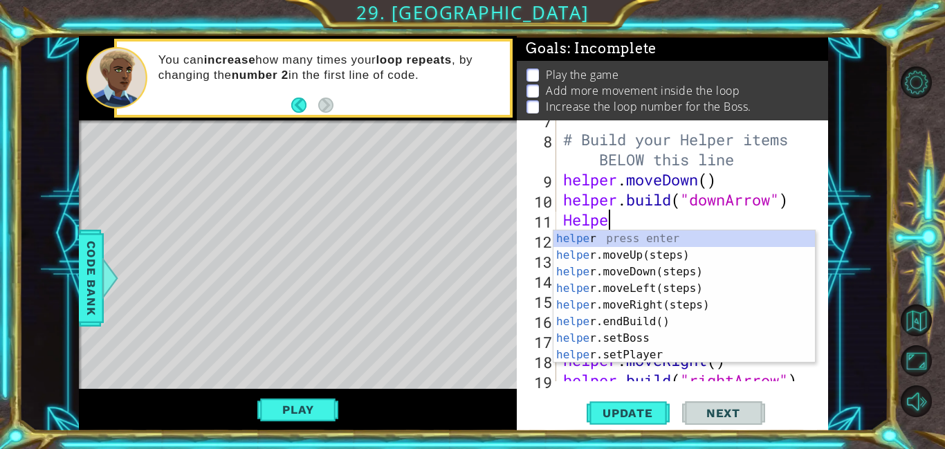
scroll to position [0, 1]
type textarea "H"
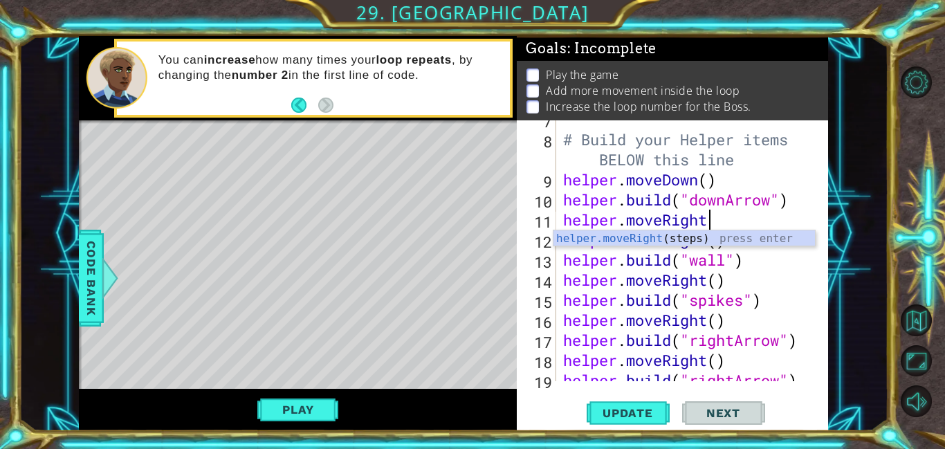
scroll to position [0, 6]
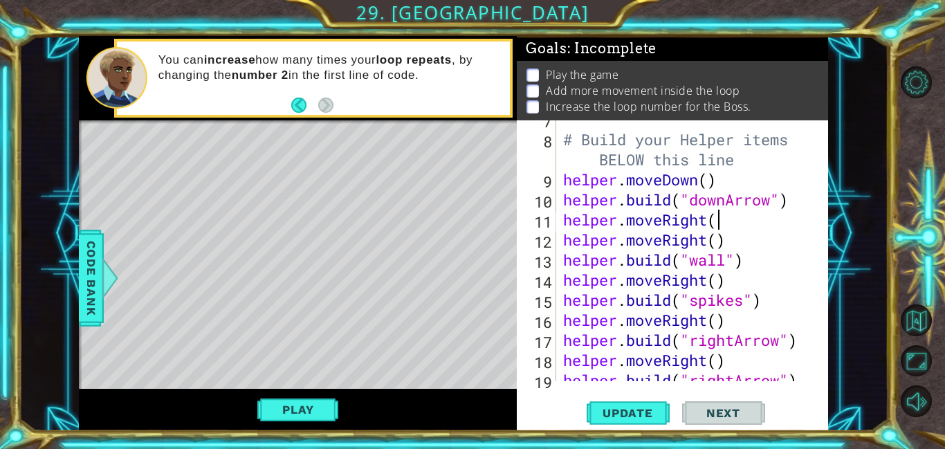
type textarea "helper.moveRight()"
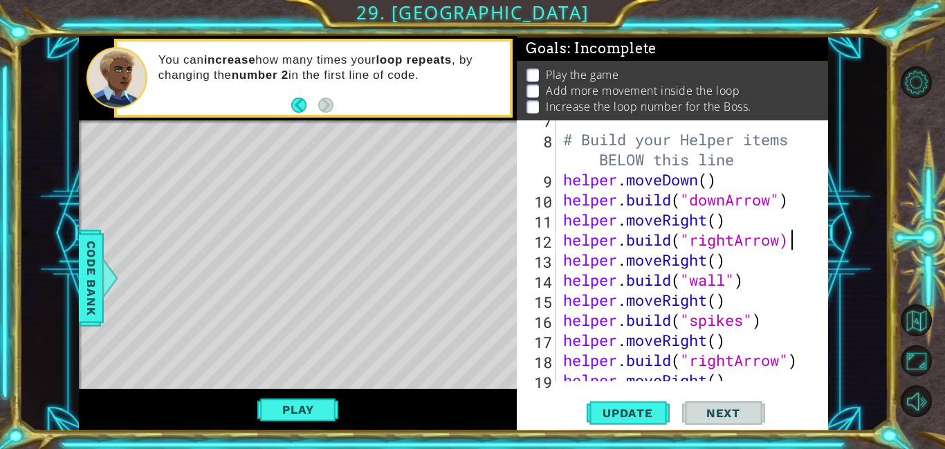
scroll to position [0, 10]
click at [561, 220] on div "# Build your Helper items BELOW this line helper . moveDown ( ) helper . build …" at bounding box center [695, 259] width 271 height 301
click at [793, 242] on div "# Build your Helper items BELOW this line helper . moveDown ( ) helper . build …" at bounding box center [695, 259] width 271 height 301
click at [824, 216] on div at bounding box center [818, 330] width 14 height 762
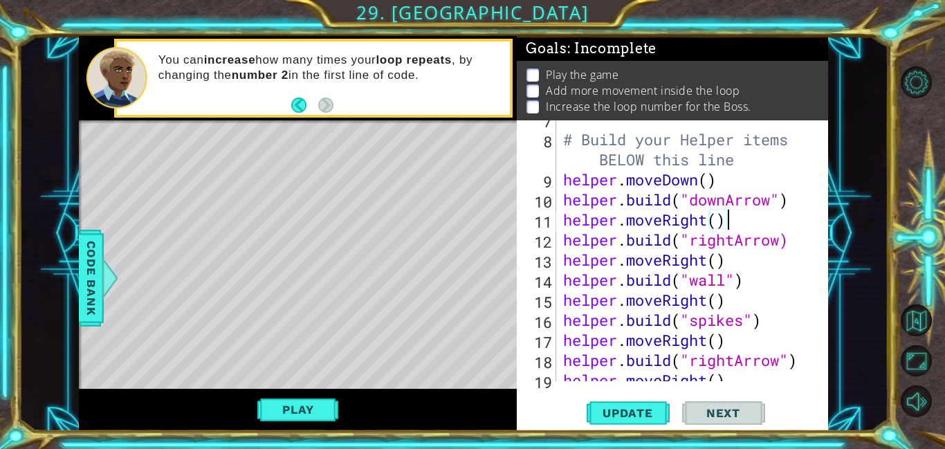
click at [564, 243] on div "# Build your Helper items BELOW this line helper . moveDown ( ) helper . build …" at bounding box center [695, 259] width 271 height 301
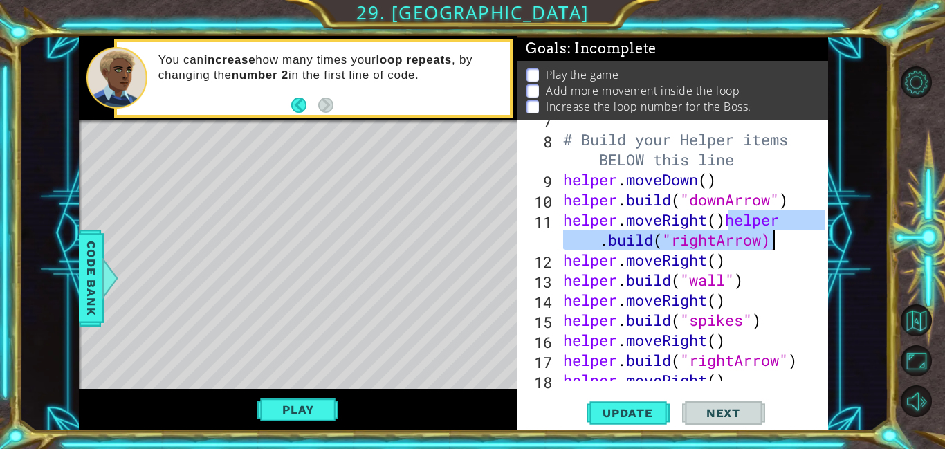
drag, startPoint x: 730, startPoint y: 223, endPoint x: 789, endPoint y: 236, distance: 60.1
click at [789, 236] on div "# Build your Helper items BELOW this line helper . moveDown ( ) helper . build …" at bounding box center [695, 259] width 271 height 301
click at [600, 241] on div "# Build your Helper items BELOW this line helper . moveDown ( ) helper . build …" at bounding box center [692, 250] width 264 height 261
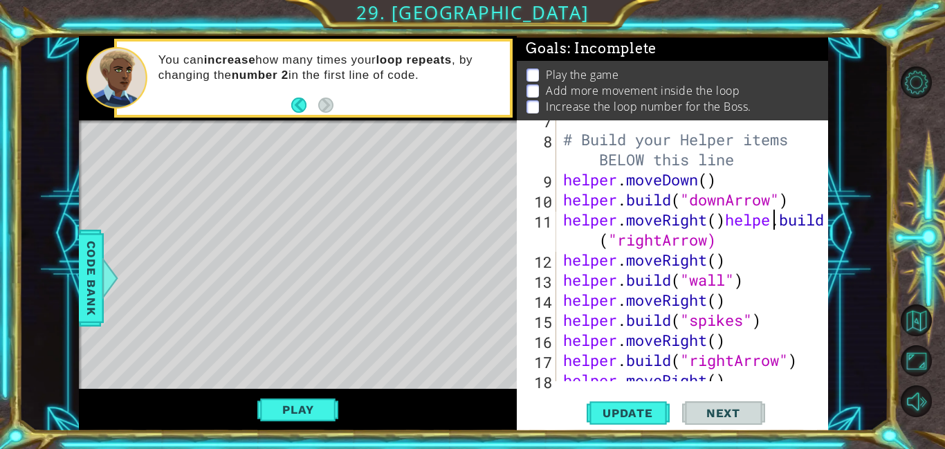
drag, startPoint x: 603, startPoint y: 237, endPoint x: 608, endPoint y: 259, distance: 23.3
click at [600, 239] on div "# Build your Helper items BELOW this line helper . moveDown ( ) helper . build …" at bounding box center [695, 259] width 271 height 301
drag, startPoint x: 694, startPoint y: 241, endPoint x: 685, endPoint y: 241, distance: 9.0
click at [685, 241] on div "# Build your Helper items BELOW this line helper . moveDown ( ) helper . build …" at bounding box center [695, 259] width 271 height 301
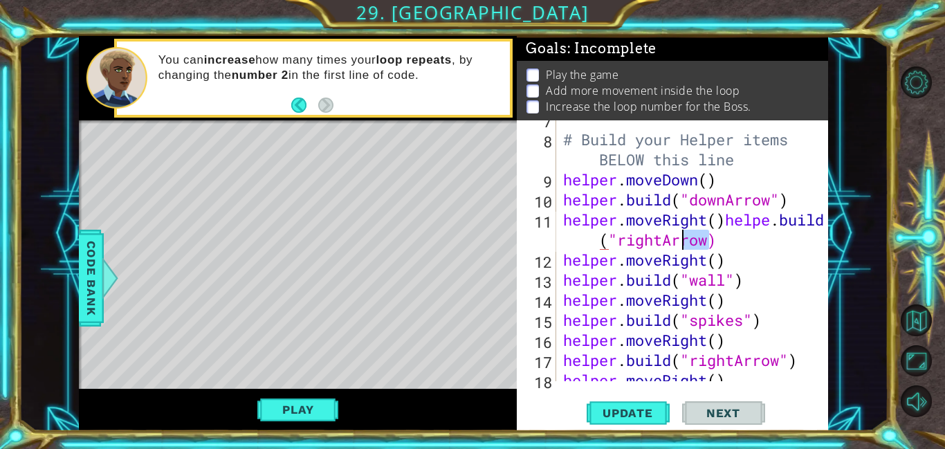
click at [741, 242] on div "# Build your Helper items BELOW this line helper . moveDown ( ) helper . build …" at bounding box center [695, 259] width 271 height 301
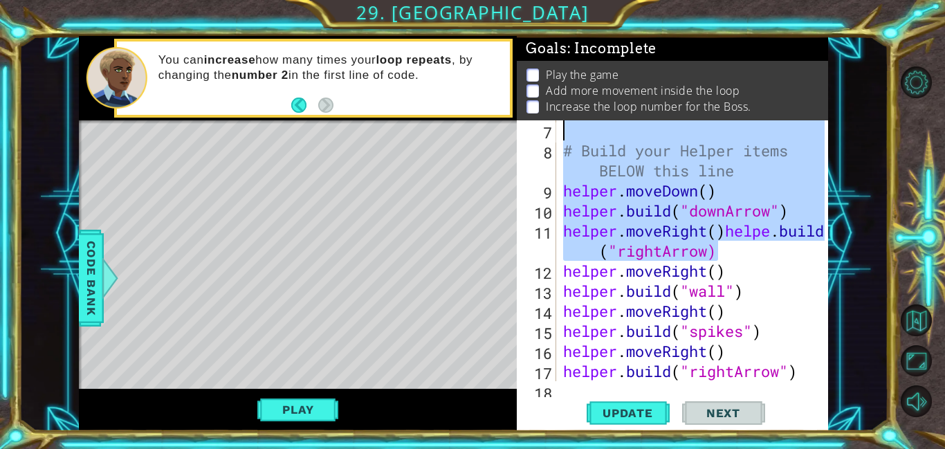
scroll to position [160, 0]
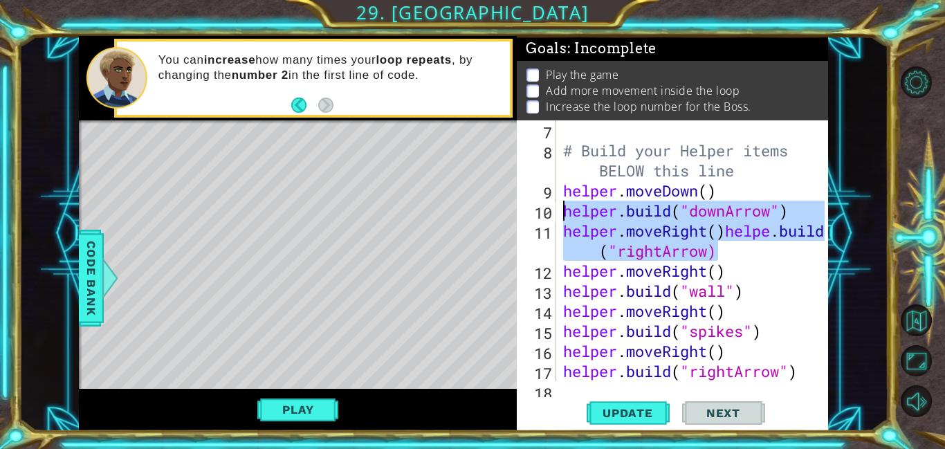
drag, startPoint x: 643, startPoint y: 243, endPoint x: 562, endPoint y: 209, distance: 88.4
click at [562, 209] on div "# Build your Helper items BELOW this line helper . moveDown ( ) helper . build …" at bounding box center [695, 270] width 271 height 301
drag, startPoint x: 728, startPoint y: 250, endPoint x: 580, endPoint y: 227, distance: 149.8
click at [726, 250] on div "# Build your Helper items BELOW this line helper . moveDown ( ) helper . build …" at bounding box center [692, 250] width 264 height 261
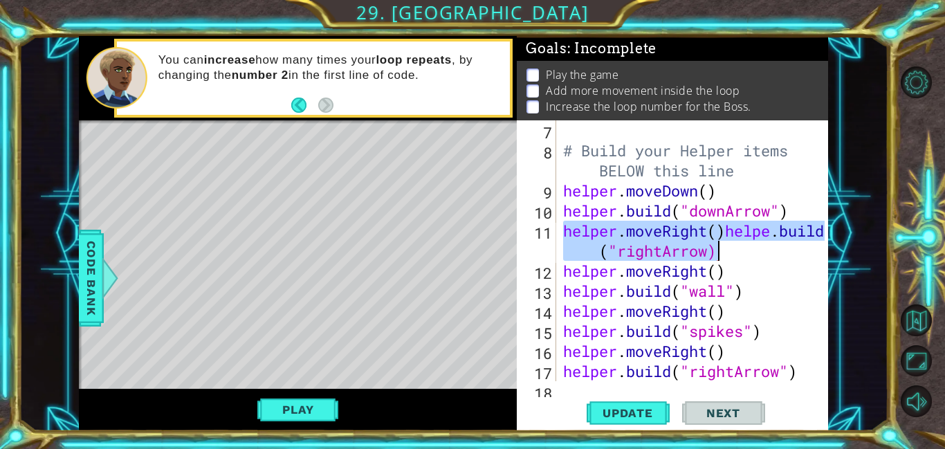
drag, startPoint x: 562, startPoint y: 229, endPoint x: 753, endPoint y: 243, distance: 192.1
click at [753, 243] on div "# Build your Helper items BELOW this line helper . moveDown ( ) helper . build …" at bounding box center [695, 270] width 271 height 301
click at [713, 248] on div "# Build your Helper items BELOW this line helper . moveDown ( ) helper . build …" at bounding box center [692, 250] width 264 height 261
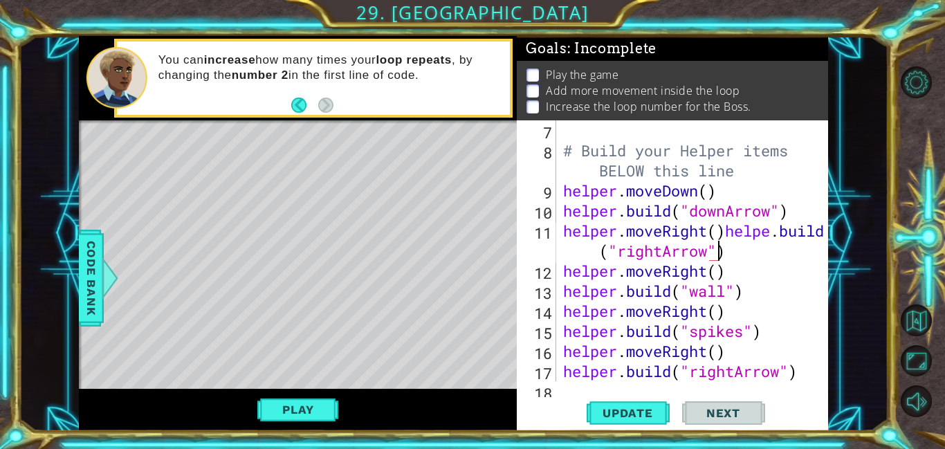
scroll to position [0, 17]
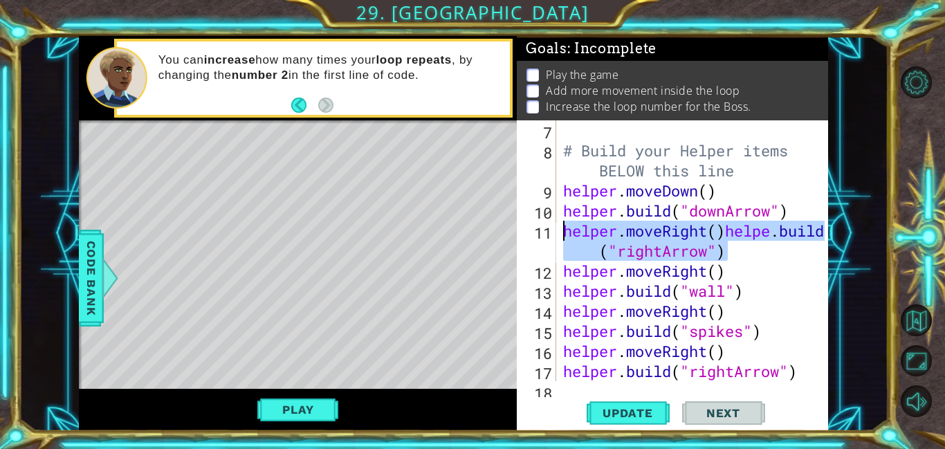
drag, startPoint x: 737, startPoint y: 252, endPoint x: 561, endPoint y: 231, distance: 177.0
click at [561, 231] on div "# Build your Helper items BELOW this line helper . moveDown ( ) helper . build …" at bounding box center [695, 270] width 271 height 301
paste textarea "Code Area"
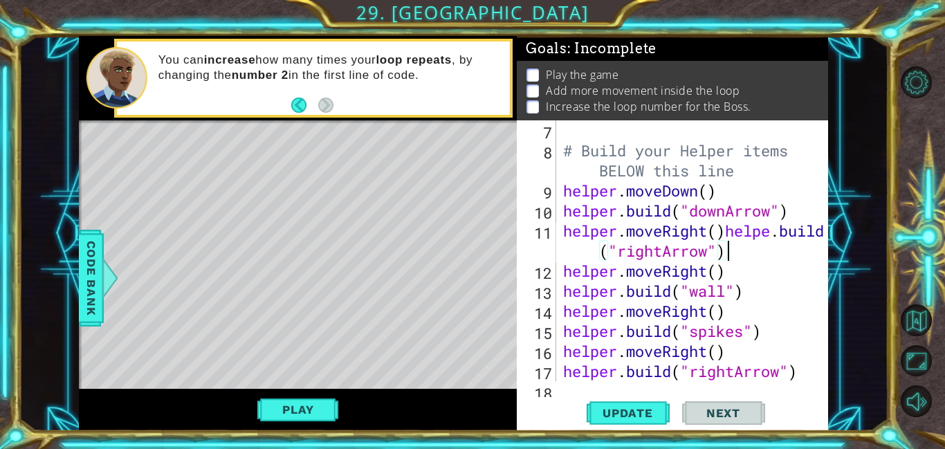
click at [727, 228] on div "# Build your Helper items BELOW this line helper . moveDown ( ) helper . build …" at bounding box center [695, 270] width 271 height 301
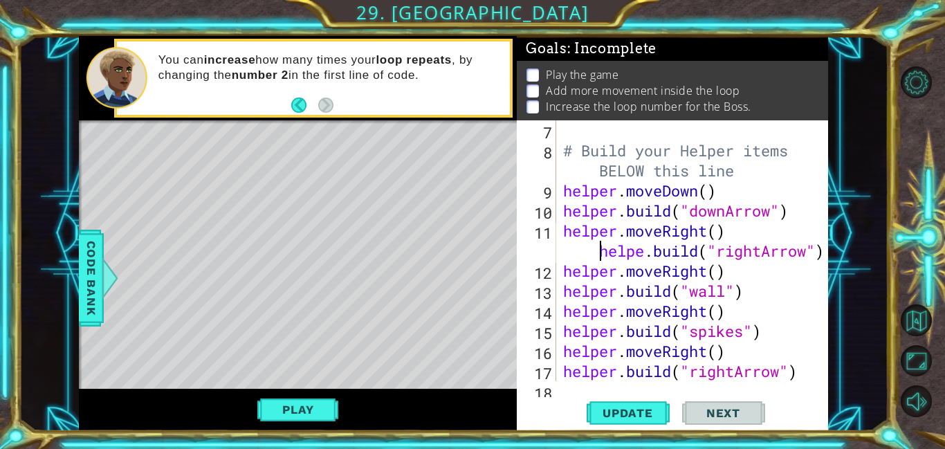
click at [645, 250] on div "# Build your Helper items BELOW this line helper . moveDown ( ) helper . build …" at bounding box center [695, 270] width 271 height 301
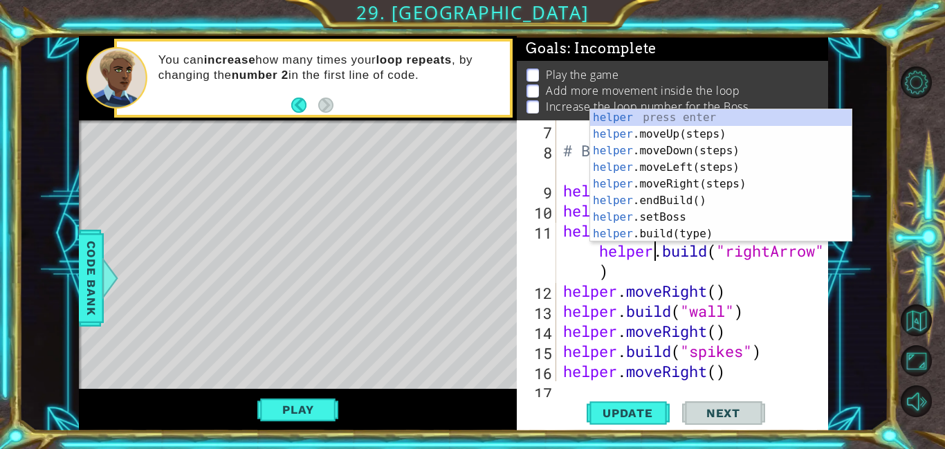
scroll to position [0, 13]
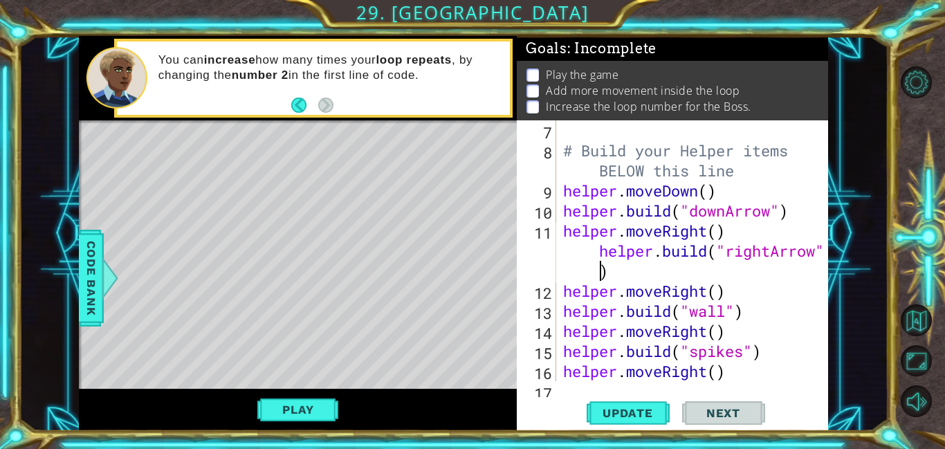
click at [601, 271] on div "# Build your Helper items BELOW this line helper . moveDown ( ) helper . build …" at bounding box center [695, 270] width 271 height 301
click at [597, 249] on div "# Build your Helper items BELOW this line helper . moveDown ( ) helper . build …" at bounding box center [695, 270] width 271 height 301
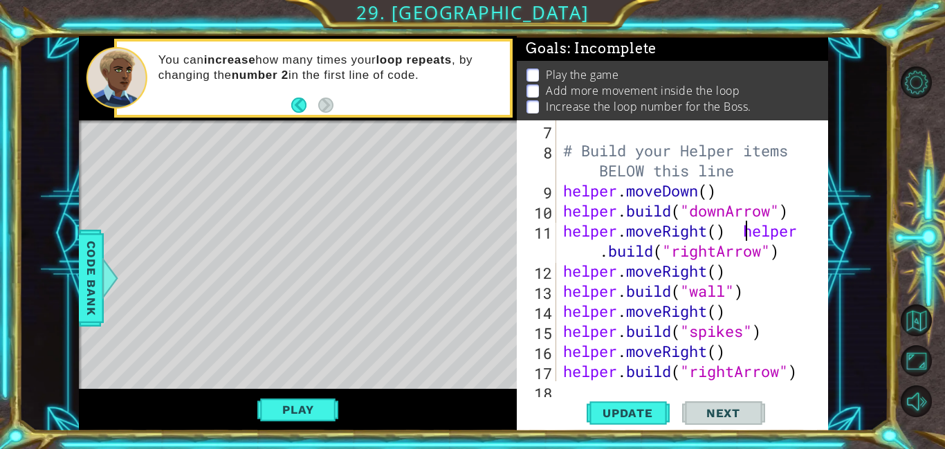
drag, startPoint x: 763, startPoint y: 229, endPoint x: 801, endPoint y: 250, distance: 43.7
click at [801, 250] on div "# Build your Helper items BELOW this line helper . moveDown ( ) helper . build …" at bounding box center [695, 270] width 271 height 301
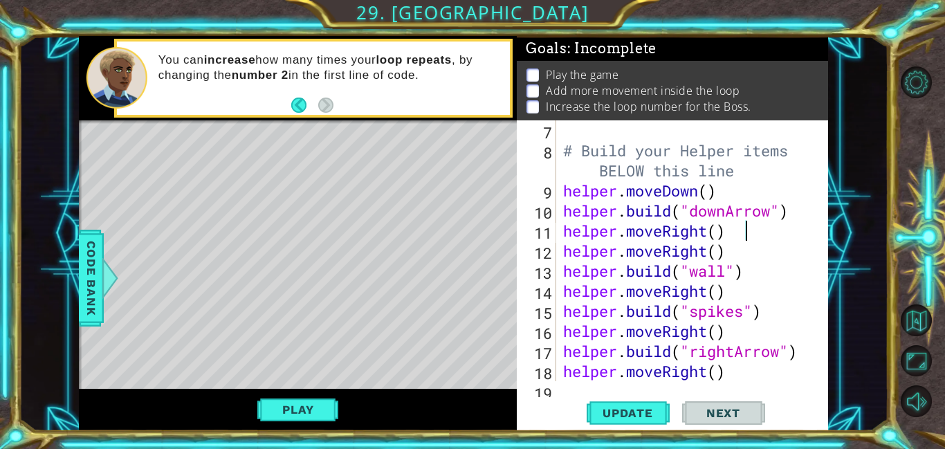
scroll to position [0, 8]
type textarea "helper.moveRight()"
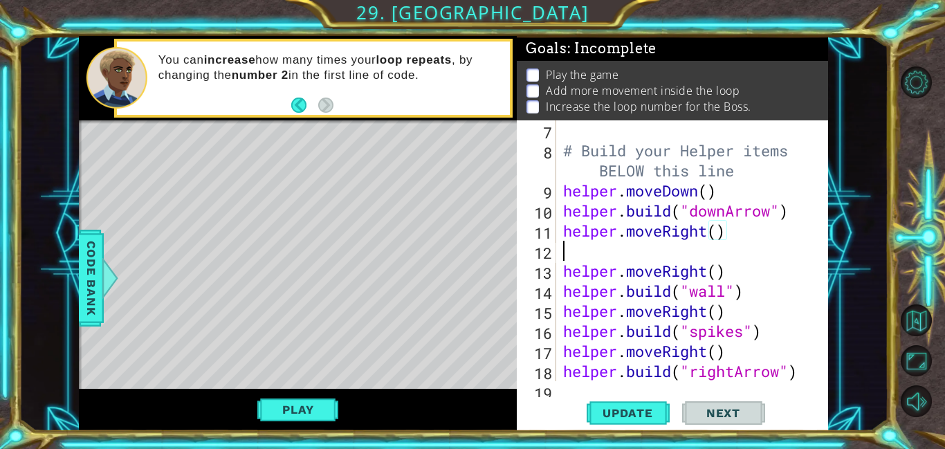
scroll to position [0, 0]
type textarea "H"
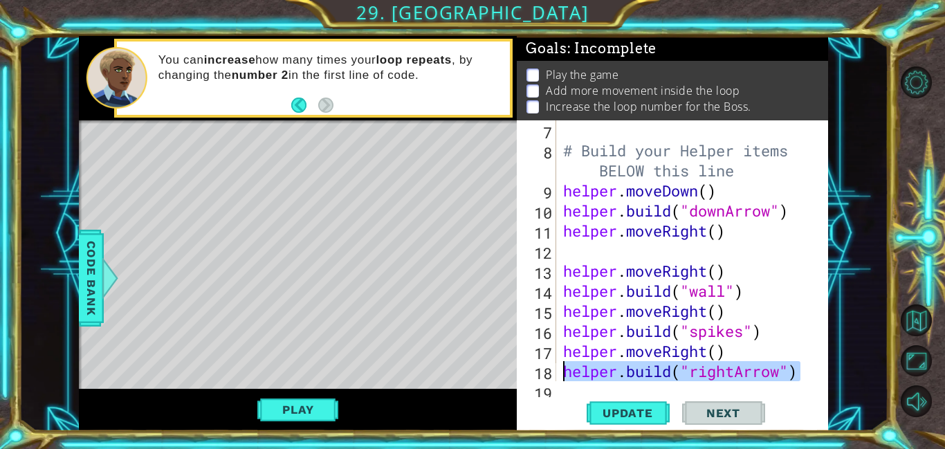
drag, startPoint x: 755, startPoint y: 368, endPoint x: 555, endPoint y: 377, distance: 199.4
click at [555, 377] on div "7 8 9 10 11 12 13 14 15 16 17 18 19 # Build your Helper items BELOW this line h…" at bounding box center [671, 250] width 308 height 261
type textarea "[DOMAIN_NAME]("rightArrow")"
click at [640, 260] on div "# Build your Helper items BELOW this line helper . moveDown ( ) helper . build …" at bounding box center [695, 270] width 271 height 301
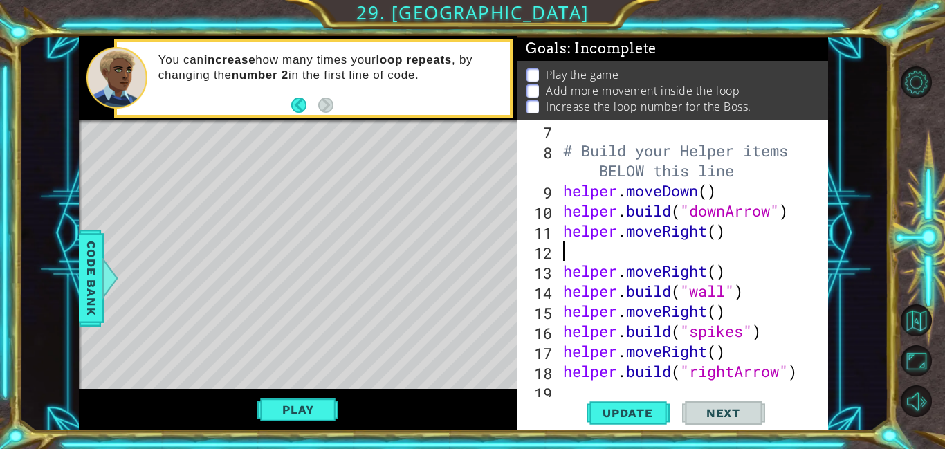
paste textarea "[DOMAIN_NAME]("rightArrow")"
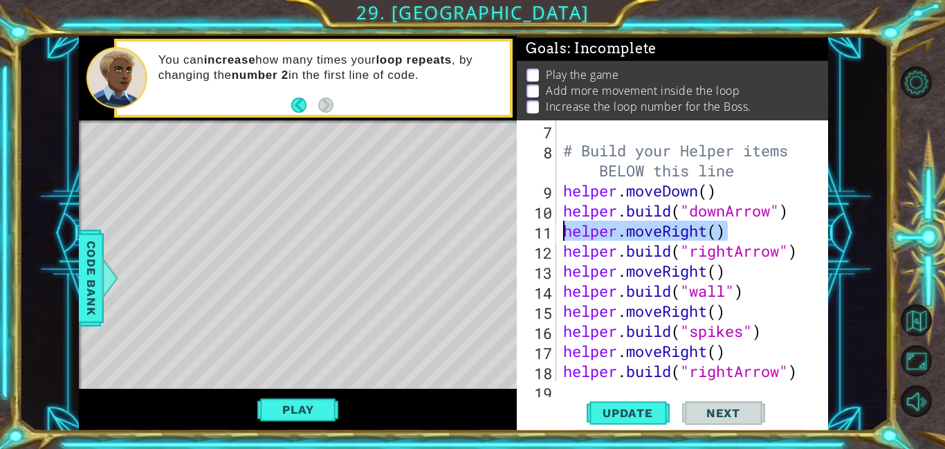
drag, startPoint x: 732, startPoint y: 227, endPoint x: 561, endPoint y: 227, distance: 171.5
click at [561, 227] on div "# Build your Helper items BELOW this line helper . moveDown ( ) helper . build …" at bounding box center [695, 270] width 271 height 301
click at [799, 254] on div "# Build your Helper items BELOW this line helper . moveDown ( ) helper . build …" at bounding box center [695, 270] width 271 height 301
type textarea "[DOMAIN_NAME]("rightArrow")"
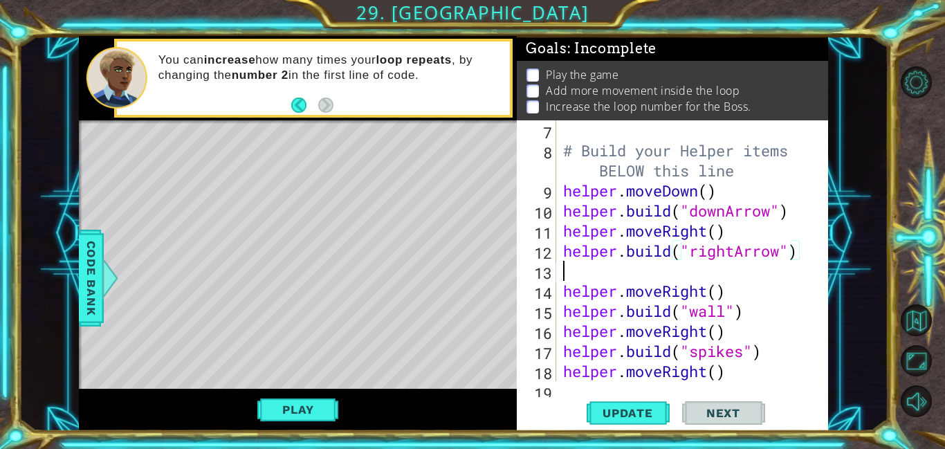
paste textarea "helper.moveRight()"
type textarea "helper.moveRight()"
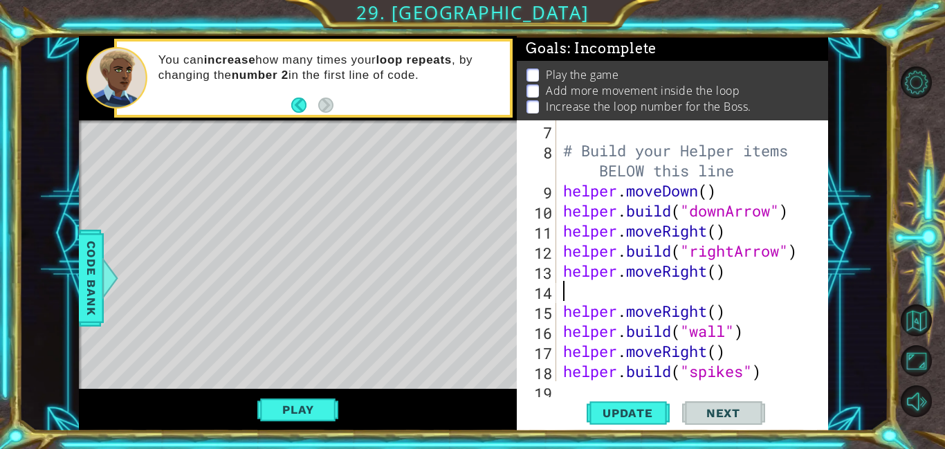
paste textarea "helper.moveRight()"
type textarea "helper.moveRight()"
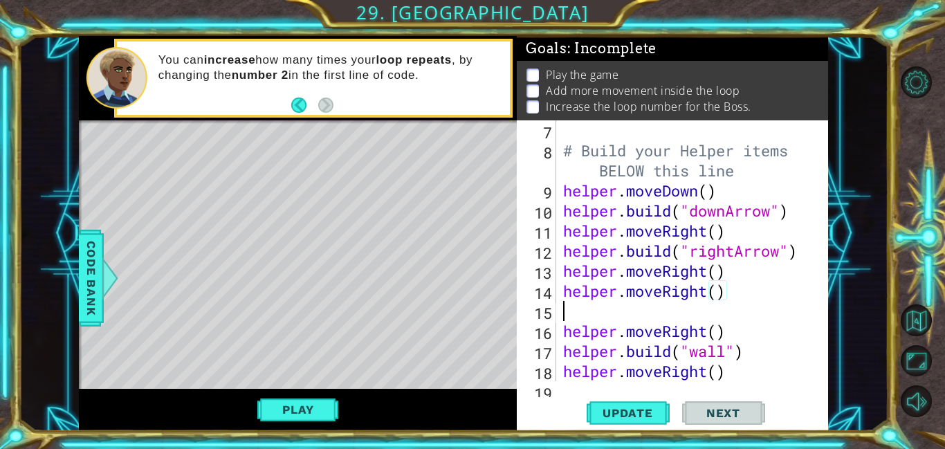
paste textarea "helper.moveRight()"
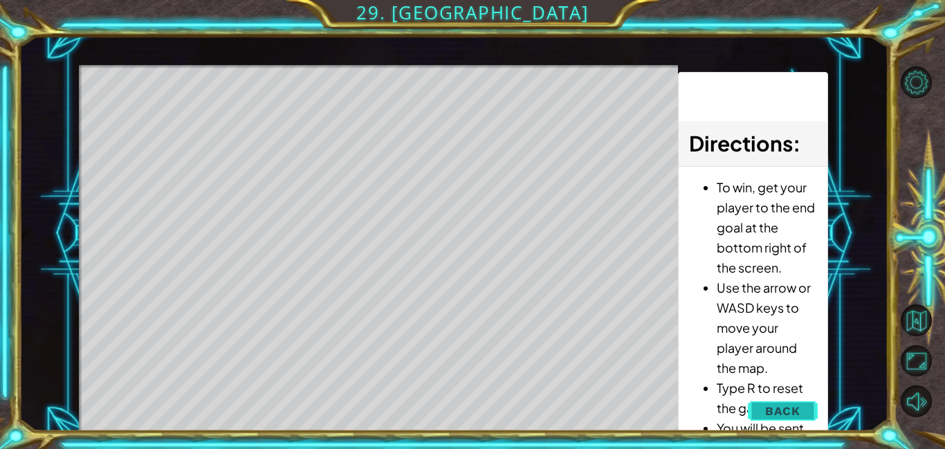
click at [788, 405] on span "Back" at bounding box center [782, 411] width 35 height 14
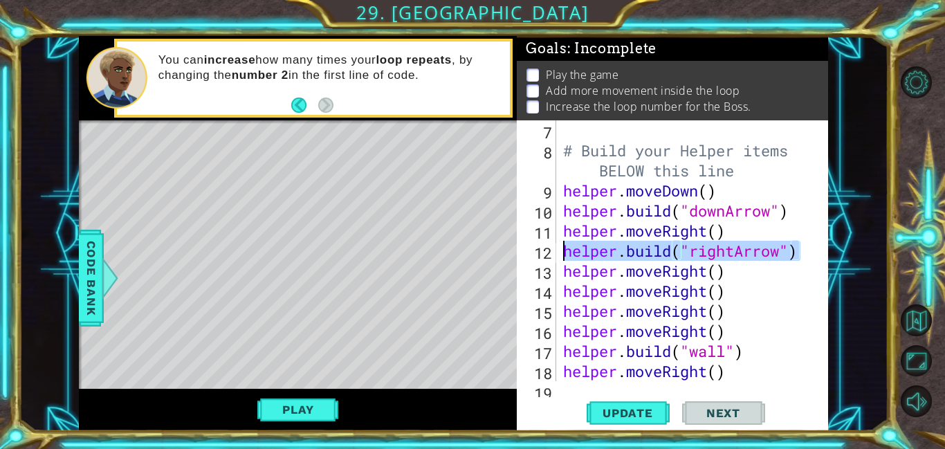
drag, startPoint x: 807, startPoint y: 252, endPoint x: 566, endPoint y: 250, distance: 241.4
click at [566, 250] on div "# Build your Helper items BELOW this line helper . moveDown ( ) helper . build …" at bounding box center [695, 270] width 271 height 301
click at [732, 277] on div "# Build your Helper items BELOW this line helper . moveDown ( ) helper . build …" at bounding box center [695, 270] width 271 height 301
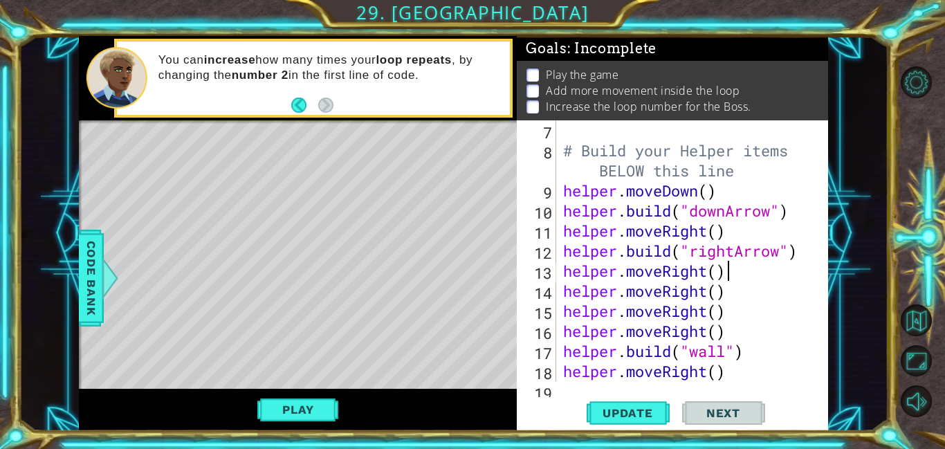
type textarea "helper.moveRight()"
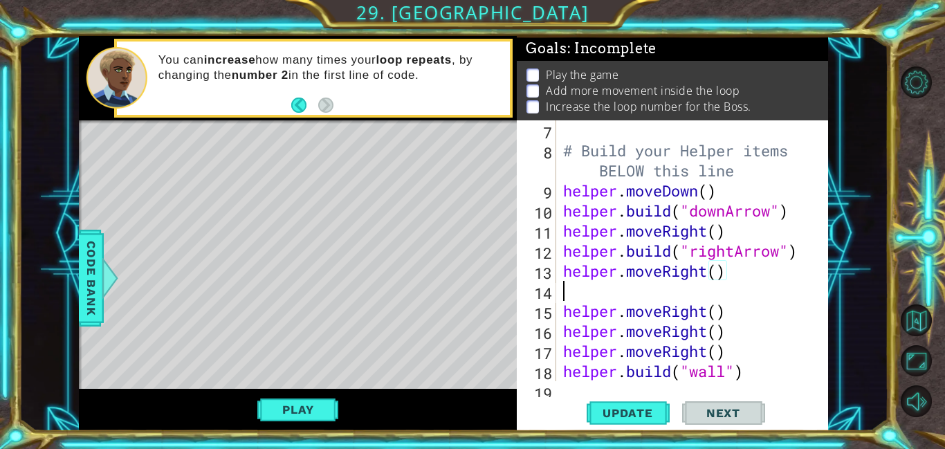
paste textarea "[DOMAIN_NAME]("rightArrow")"
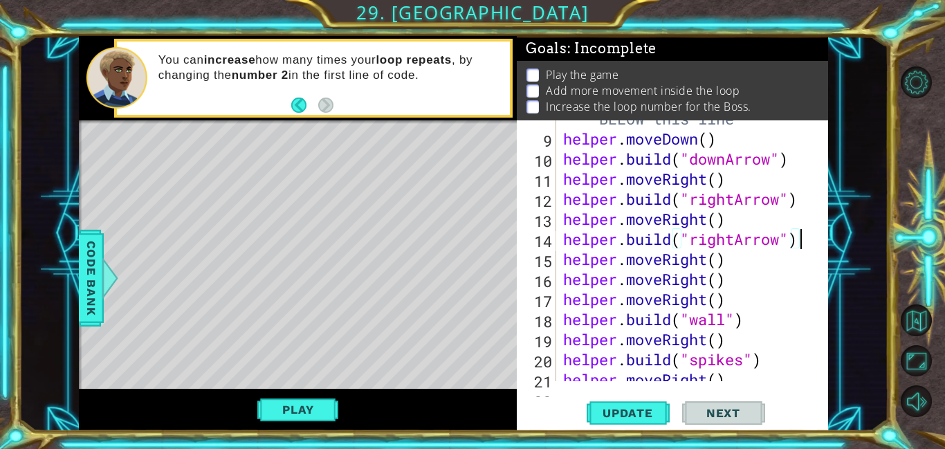
scroll to position [212, 0]
click at [737, 266] on div "# Build your Helper items BELOW this line helper . moveDown ( ) helper . build …" at bounding box center [695, 249] width 271 height 321
type textarea "helper.moveRight()"
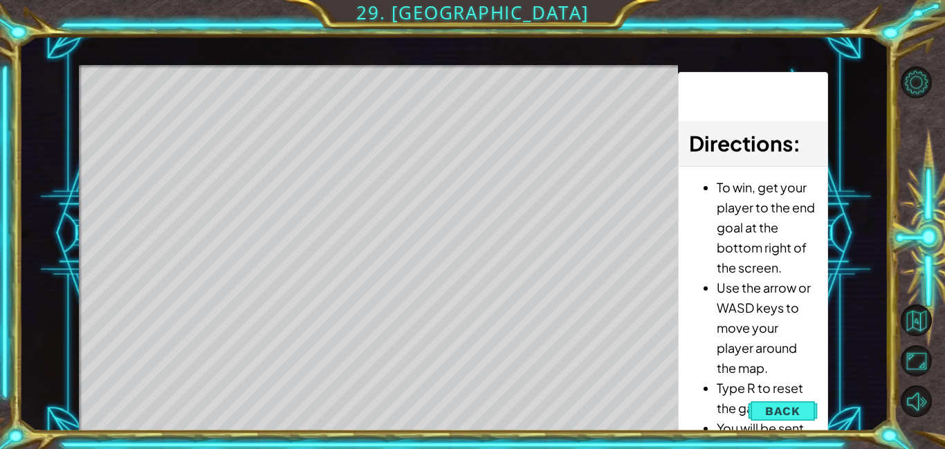
drag, startPoint x: 795, startPoint y: 411, endPoint x: 784, endPoint y: 394, distance: 19.6
click at [795, 401] on button "Back" at bounding box center [783, 411] width 70 height 28
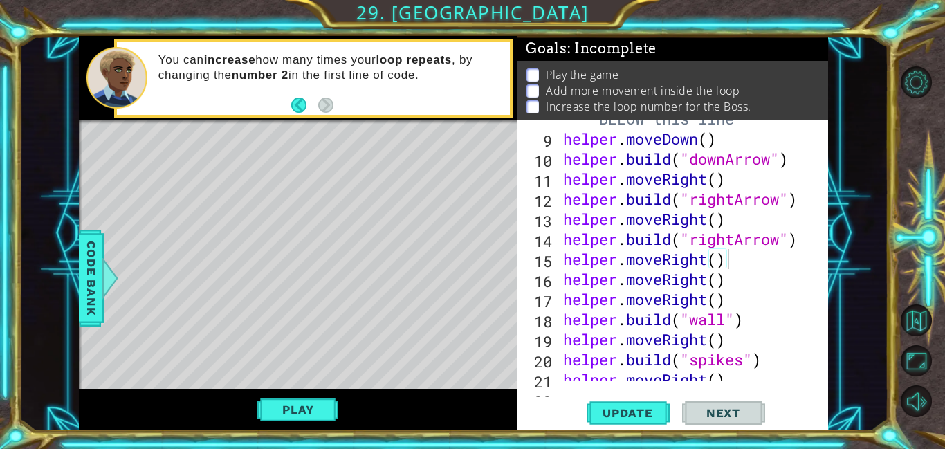
click at [738, 257] on div "# Build your Helper items BELOW this line helper . moveDown ( ) helper . build …" at bounding box center [695, 249] width 271 height 321
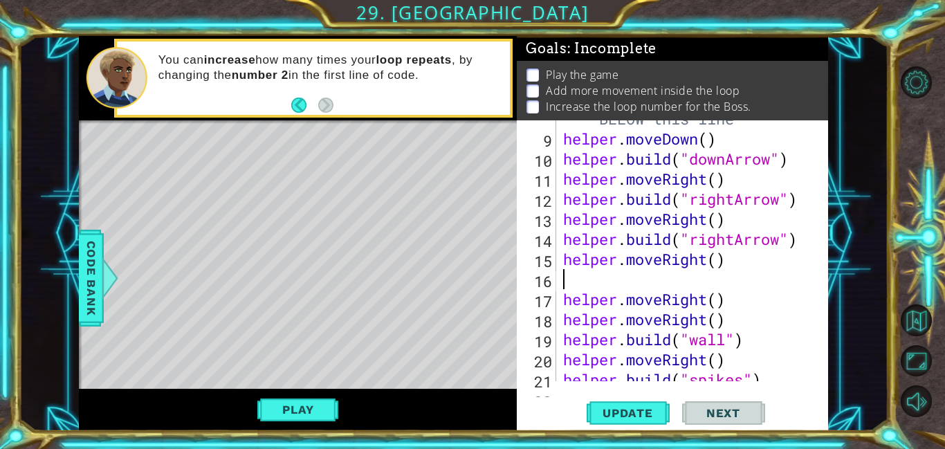
paste textarea "[DOMAIN_NAME]("rightArrow")"
click at [735, 302] on div "# Build your Helper items BELOW this line helper . moveDown ( ) helper . build …" at bounding box center [695, 249] width 271 height 321
type textarea "helper.moveRight()"
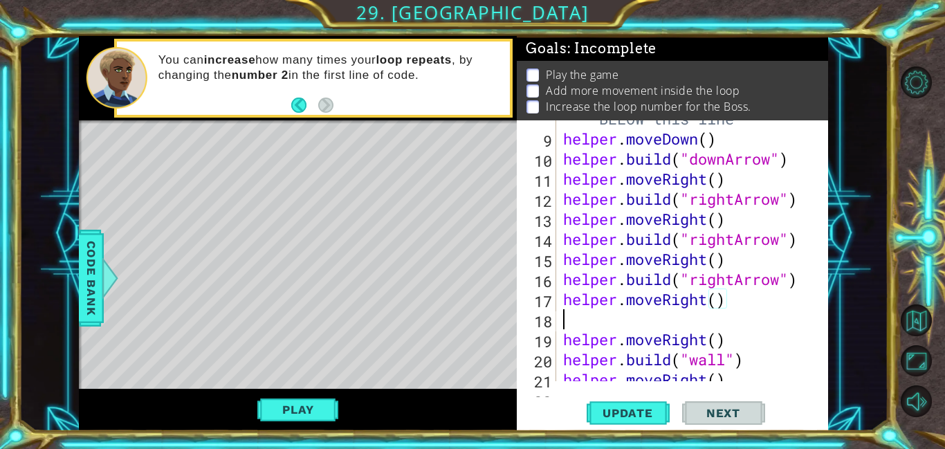
paste textarea "[DOMAIN_NAME]("rightArrow")"
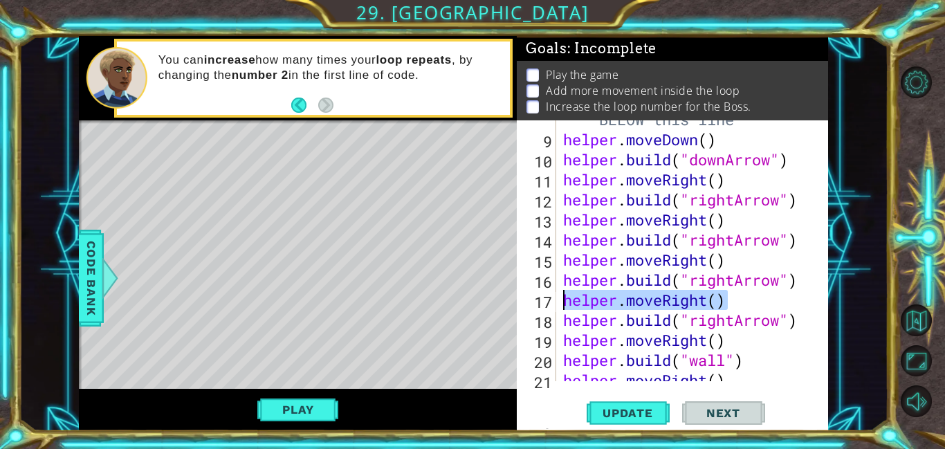
drag, startPoint x: 736, startPoint y: 298, endPoint x: 682, endPoint y: 351, distance: 75.3
click at [561, 299] on div "# Build your Helper items BELOW this line helper . moveDown ( ) helper . build …" at bounding box center [695, 249] width 271 height 321
click at [803, 315] on div "# Build your Helper items BELOW this line helper . moveDown ( ) helper . build …" at bounding box center [695, 249] width 271 height 321
type textarea "[DOMAIN_NAME]("rightArrow")"
paste textarea "helper.moveRight()"
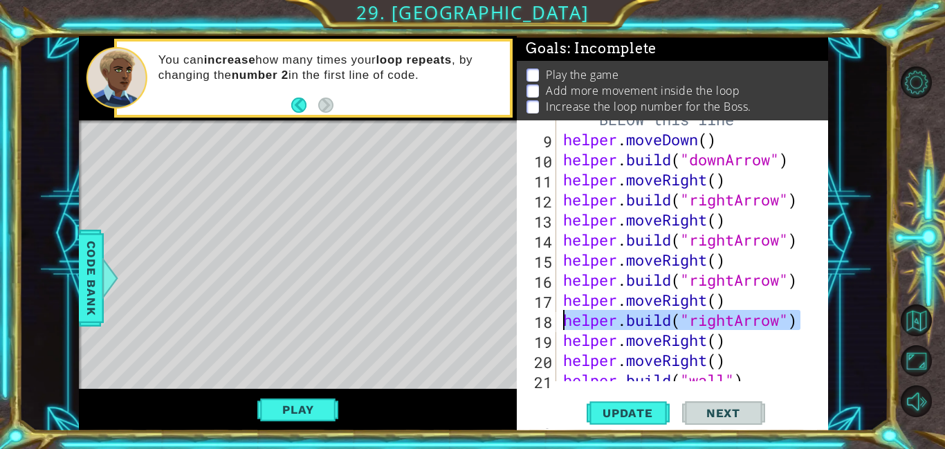
drag, startPoint x: 802, startPoint y: 317, endPoint x: 565, endPoint y: 312, distance: 237.3
click at [563, 318] on div "# Build your Helper items BELOW this line helper . moveDown ( ) helper . build …" at bounding box center [695, 249] width 271 height 321
click at [763, 342] on div "# Build your Helper items BELOW this line helper . moveDown ( ) helper . build …" at bounding box center [695, 249] width 271 height 321
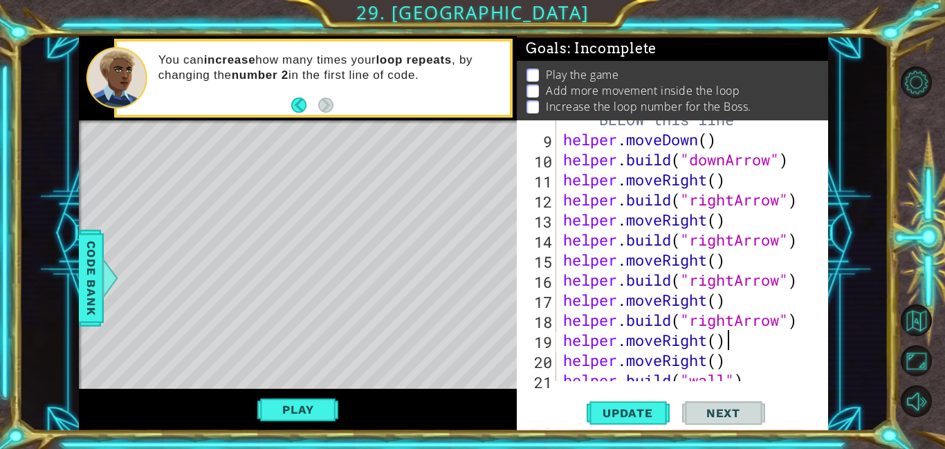
type textarea "helper.moveRight()"
paste textarea "[DOMAIN_NAME]("rightArrow")"
drag, startPoint x: 630, startPoint y: 410, endPoint x: 370, endPoint y: 424, distance: 260.4
click at [631, 410] on span "Update" at bounding box center [628, 413] width 78 height 14
click at [308, 407] on button "Play" at bounding box center [297, 409] width 81 height 26
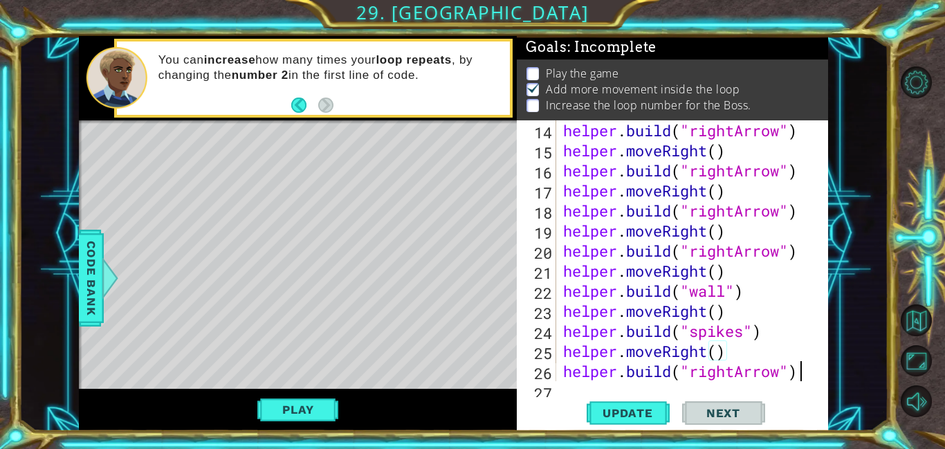
scroll to position [321, 0]
click at [293, 396] on button "Play" at bounding box center [297, 409] width 81 height 26
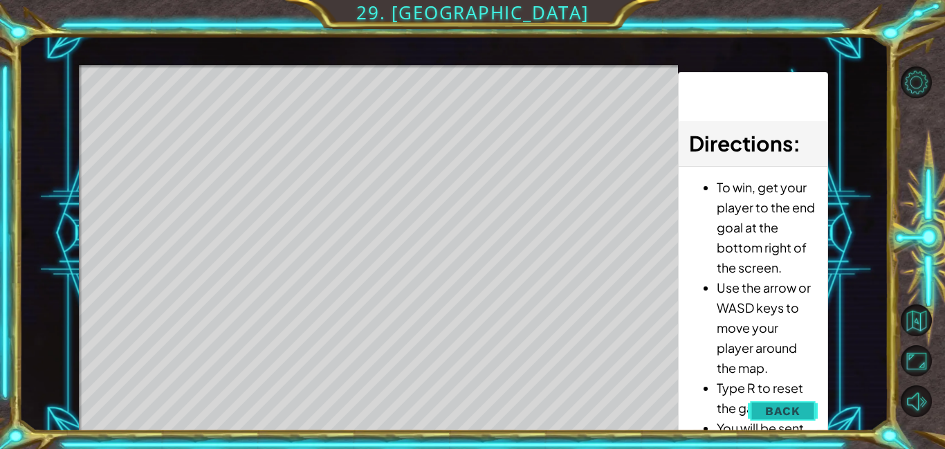
click at [804, 409] on button "Back" at bounding box center [783, 411] width 70 height 28
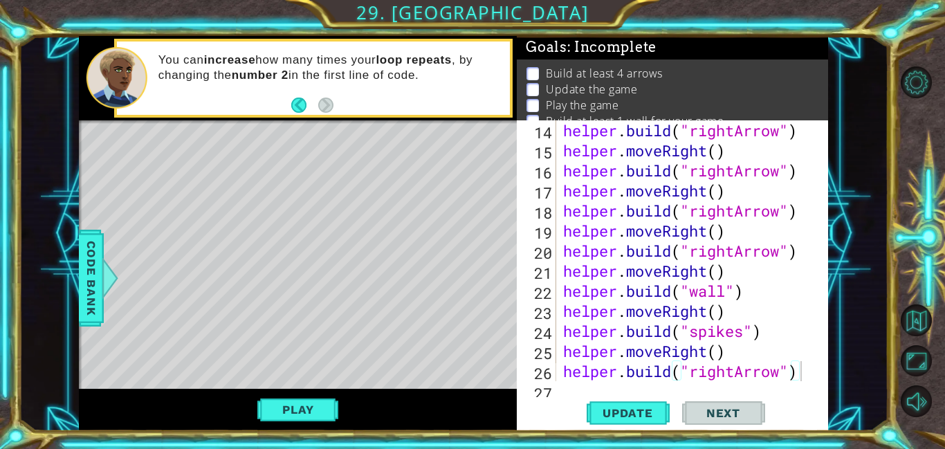
scroll to position [0, 0]
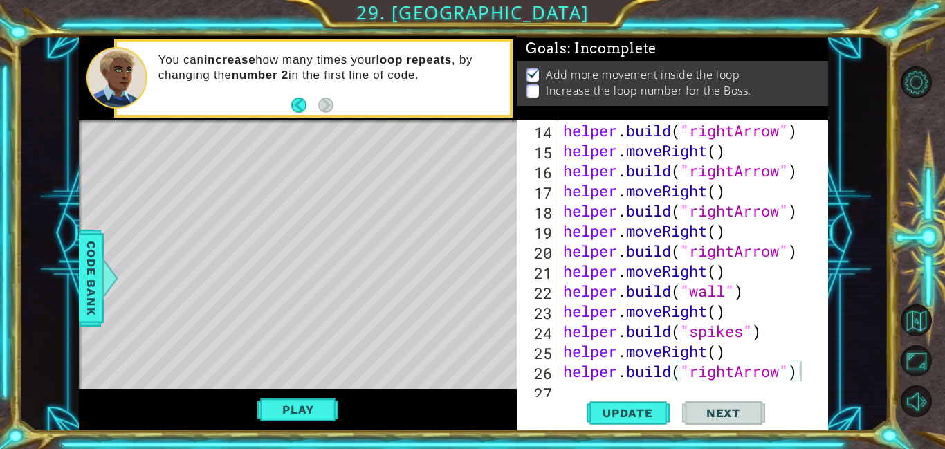
type textarea "[DOMAIN_NAME]("wall")"
drag, startPoint x: 664, startPoint y: 295, endPoint x: 556, endPoint y: 297, distance: 107.9
click at [556, 297] on div "[DOMAIN_NAME]("wall") 14 15 16 17 18 19 20 21 22 23 24 25 26 27 helper . build …" at bounding box center [671, 250] width 308 height 261
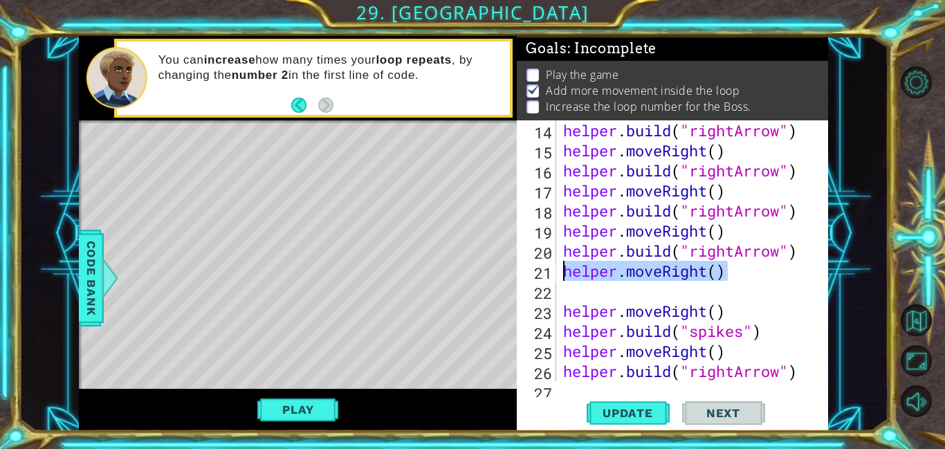
drag, startPoint x: 748, startPoint y: 267, endPoint x: 562, endPoint y: 273, distance: 186.1
click at [562, 273] on div "helper . build ( "rightArrow" ) helper . moveRight ( ) helper . build ( "rightA…" at bounding box center [695, 270] width 271 height 301
type textarea "helper.moveRight()"
click at [724, 310] on div "helper . build ( "rightArrow" ) helper . moveRight ( ) helper . build ( "rightA…" at bounding box center [695, 270] width 271 height 301
type textarea "[DOMAIN_NAME]("spikes")"
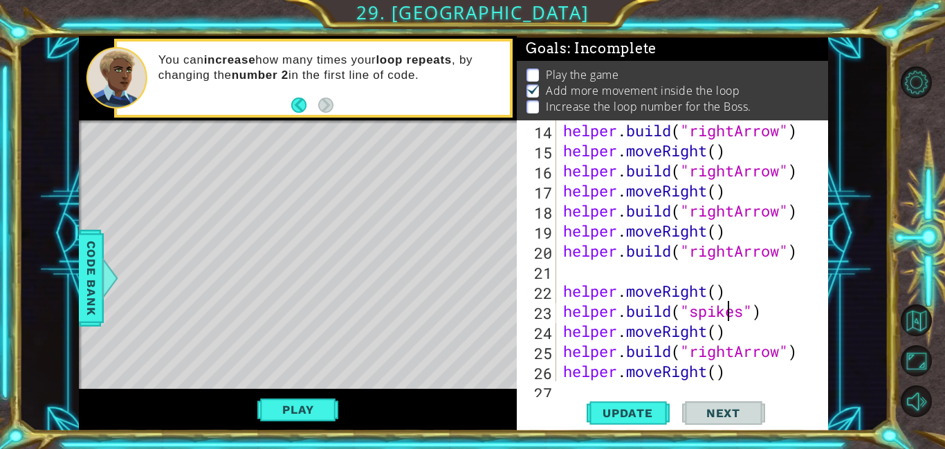
click at [714, 277] on div "helper . build ( "rightArrow" ) helper . moveRight ( ) helper . build ( "rightA…" at bounding box center [695, 270] width 271 height 301
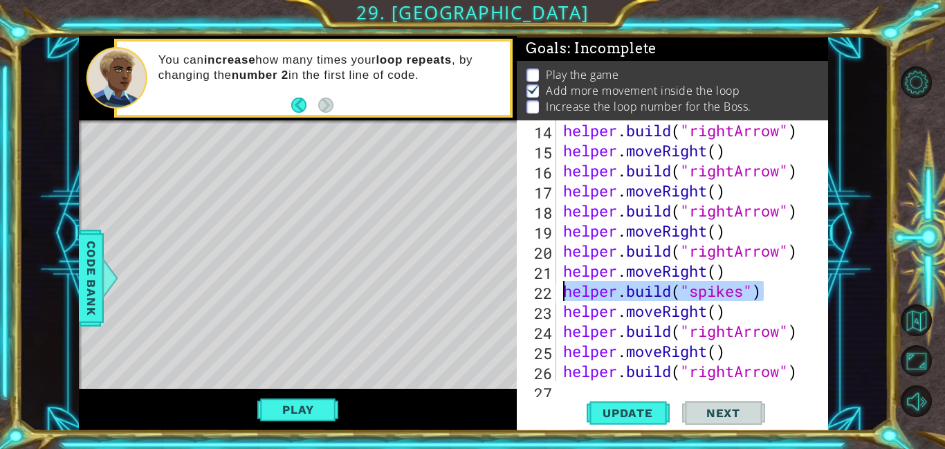
drag, startPoint x: 778, startPoint y: 288, endPoint x: 560, endPoint y: 288, distance: 217.9
click at [560, 288] on div "helper . build ( "rightArrow" ) helper . moveRight ( ) helper . build ( "rightA…" at bounding box center [695, 270] width 271 height 301
type textarea "[DOMAIN_NAME]("spikes")"
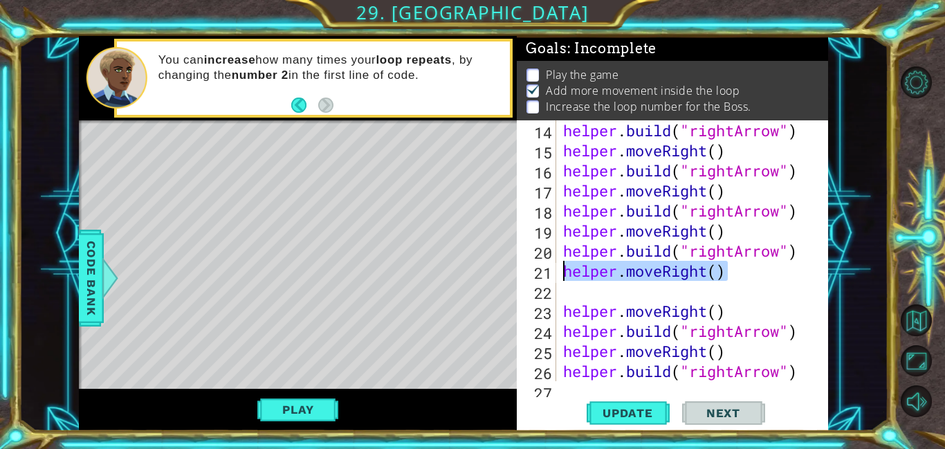
drag, startPoint x: 736, startPoint y: 270, endPoint x: 548, endPoint y: 277, distance: 187.6
click at [548, 277] on div "14 15 16 17 18 19 20 21 22 23 24 25 26 27 helper . build ( "rightArrow" ) helpe…" at bounding box center [671, 250] width 308 height 261
type textarea "helper.moveRight()"
click at [750, 304] on div "helper . build ( "rightArrow" ) helper . moveRight ( ) helper . build ( "rightA…" at bounding box center [695, 270] width 271 height 301
type textarea "helper.moveRight()"
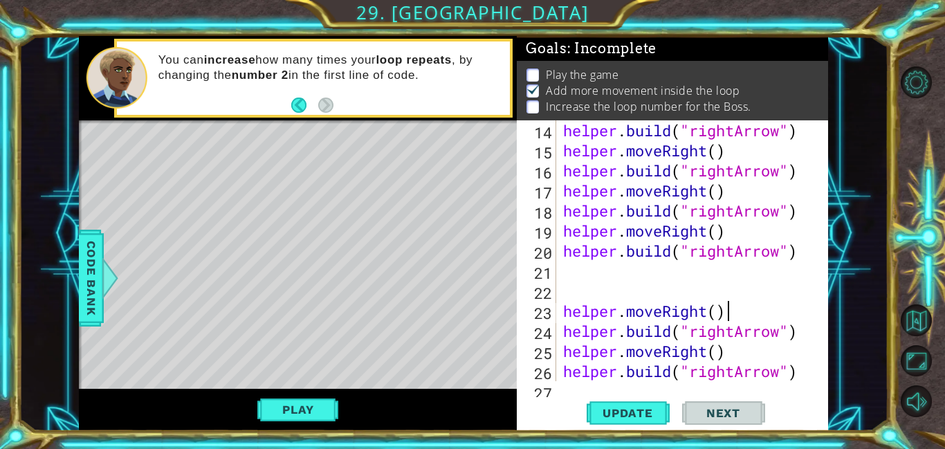
click at [741, 290] on div "helper . build ( "rightArrow" ) helper . moveRight ( ) helper . build ( "rightA…" at bounding box center [695, 270] width 271 height 301
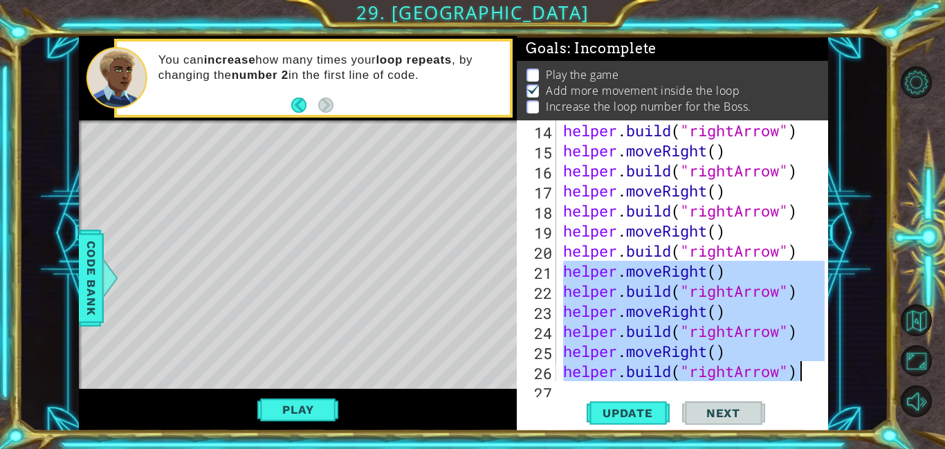
drag, startPoint x: 620, startPoint y: 301, endPoint x: 809, endPoint y: 373, distance: 202.1
click at [809, 373] on div "helper . build ( "rightArrow" ) helper . moveRight ( ) helper . build ( "rightA…" at bounding box center [695, 270] width 271 height 301
type textarea "helper.moveRight() [DOMAIN_NAME]("rightArrow")"
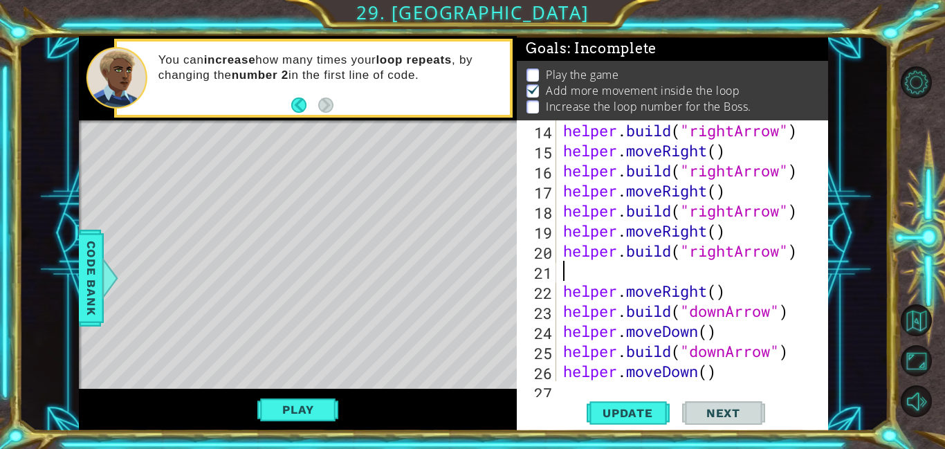
type textarea "[DOMAIN_NAME]("rightArrow")"
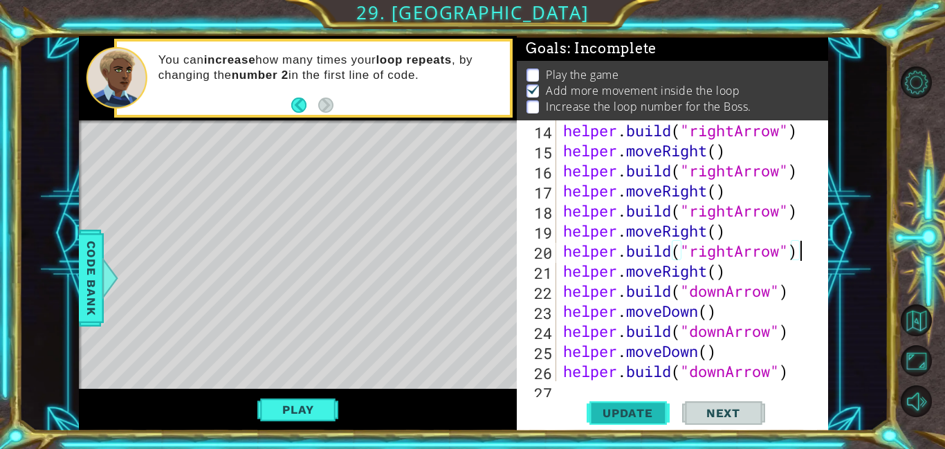
click at [636, 416] on span "Update" at bounding box center [628, 413] width 78 height 14
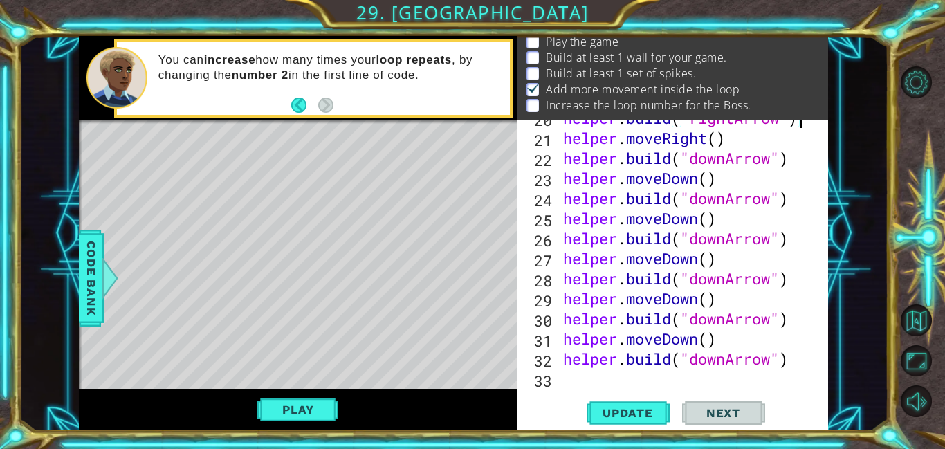
scroll to position [454, 0]
click at [634, 376] on div "helper . build ( "rightArrow" ) helper . moveRight ( ) helper . build ( "downAr…" at bounding box center [695, 258] width 271 height 301
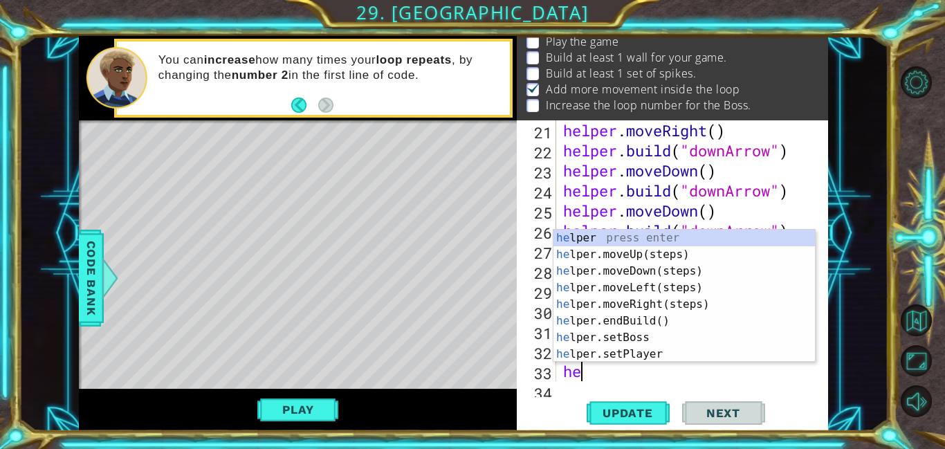
scroll to position [481, 0]
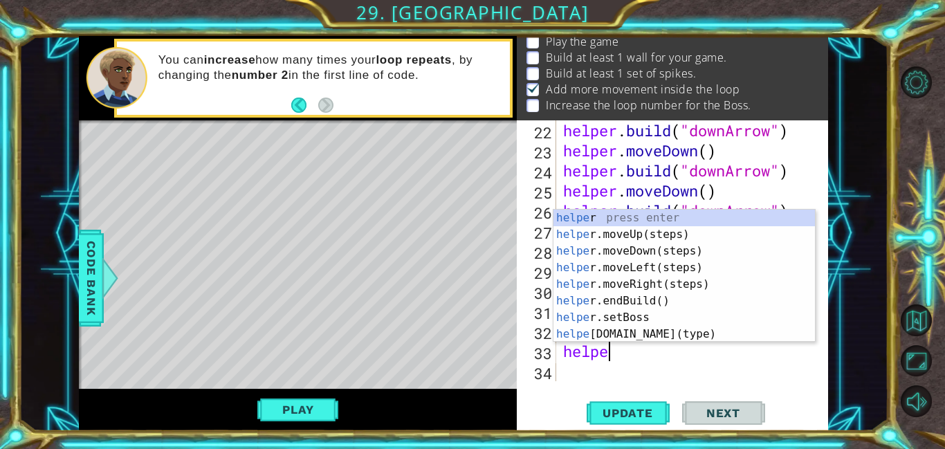
type textarea "helper"
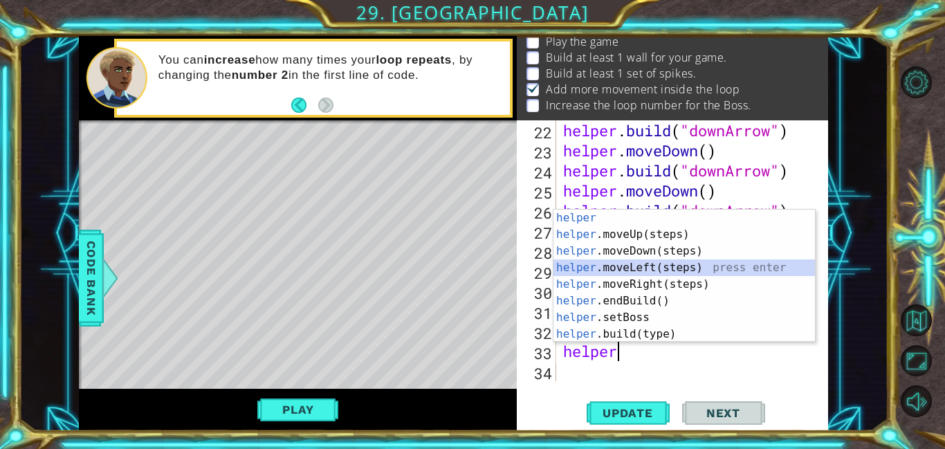
click at [713, 266] on div "helper press enter helper .moveUp(steps) press enter helper .moveDown(steps) pr…" at bounding box center [683, 293] width 261 height 166
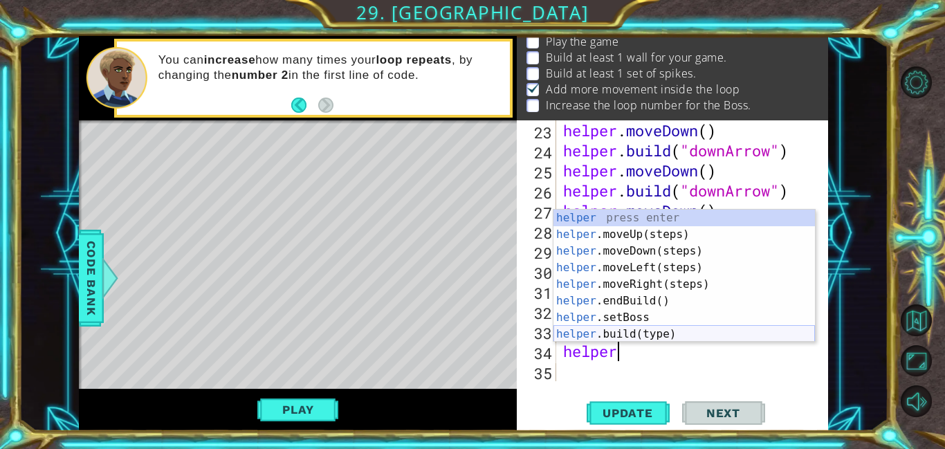
click at [663, 332] on div "helper press enter helper .moveUp(steps) press enter helper .moveDown(steps) pr…" at bounding box center [683, 293] width 261 height 166
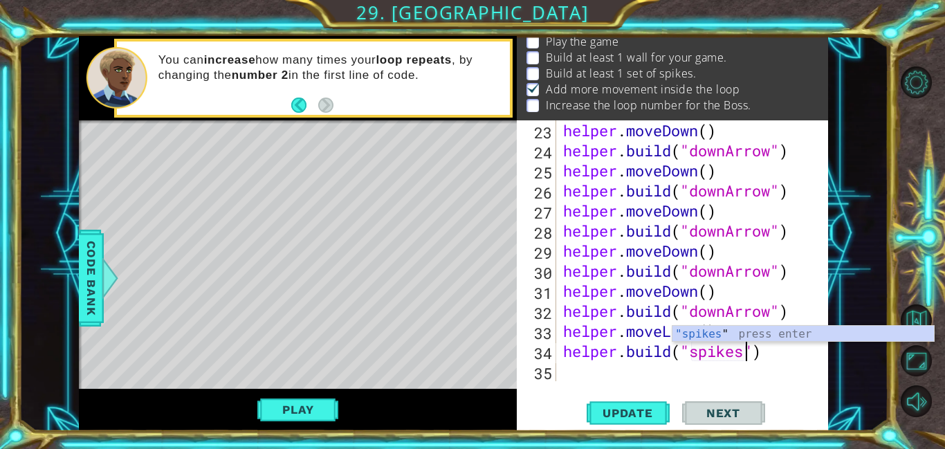
type textarea "[DOMAIN_NAME]("spikes")"
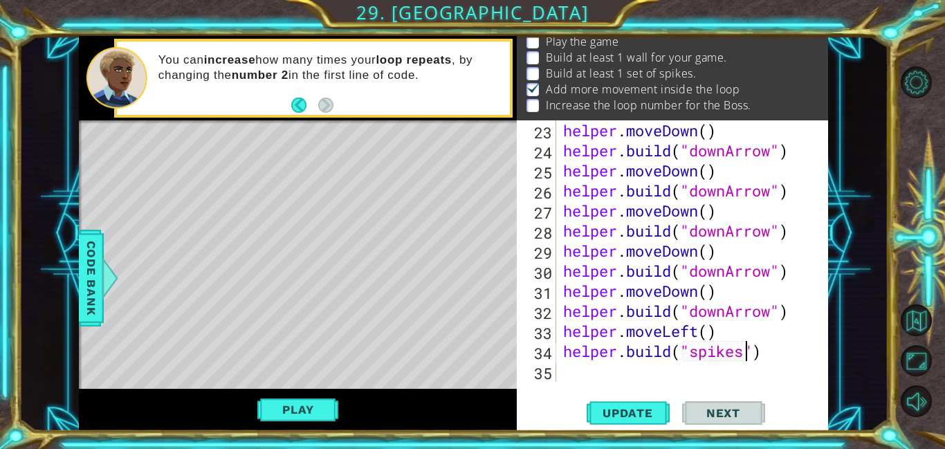
click at [575, 372] on div "helper . moveDown ( ) helper . build ( "downArrow" ) helper . moveDown ( ) help…" at bounding box center [695, 270] width 271 height 301
drag, startPoint x: 732, startPoint y: 334, endPoint x: 562, endPoint y: 331, distance: 170.9
click at [562, 331] on div "helper . moveDown ( ) helper . build ( "downArrow" ) helper . moveDown ( ) help…" at bounding box center [695, 270] width 271 height 301
type textarea "helper.moveLeft()"
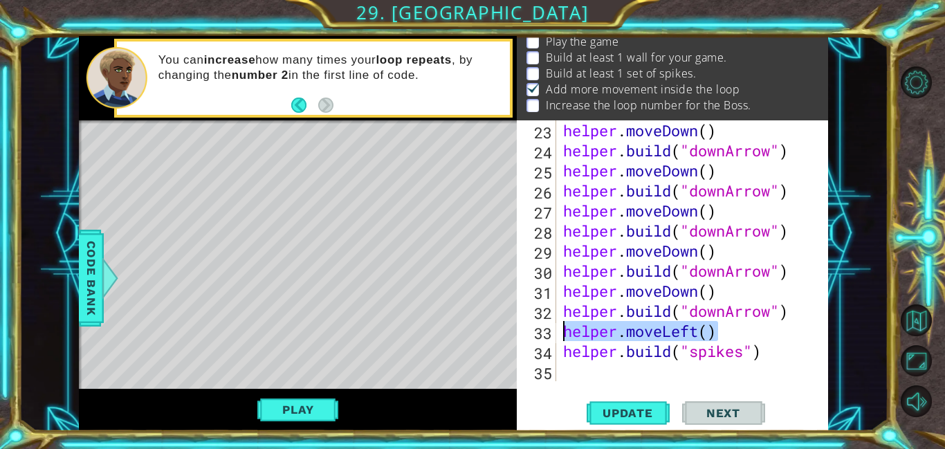
click at [605, 365] on div "helper . moveDown ( ) helper . build ( "downArrow" ) helper . moveDown ( ) help…" at bounding box center [695, 270] width 271 height 301
paste textarea "helper.moveLeft()"
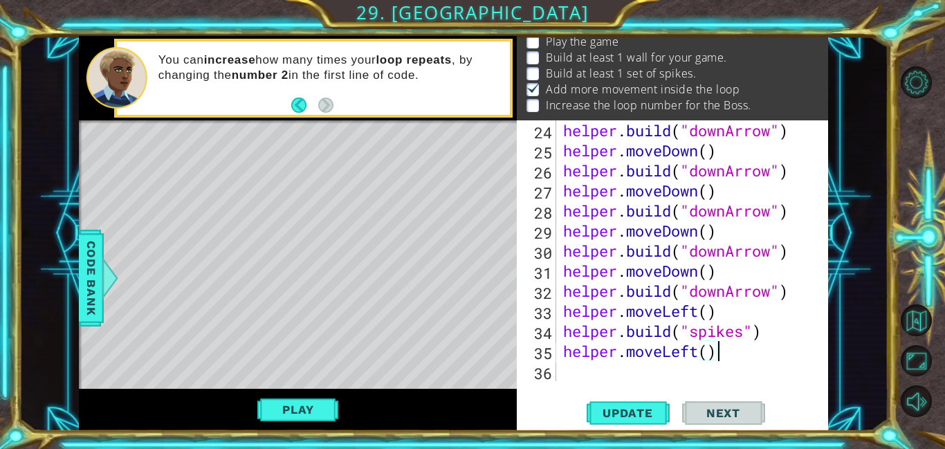
scroll to position [522, 0]
drag, startPoint x: 770, startPoint y: 329, endPoint x: 602, endPoint y: 334, distance: 167.5
click at [565, 330] on div "helper . build ( "downArrow" ) helper . moveDown ( ) helper . build ( "downArro…" at bounding box center [695, 270] width 271 height 301
type textarea "[DOMAIN_NAME]("spikes")"
click at [609, 387] on div "[DOMAIN_NAME]("spikes") 24 25 26 27 28 29 30 31 32 33 34 35 36 helper . build (…" at bounding box center [672, 275] width 311 height 311
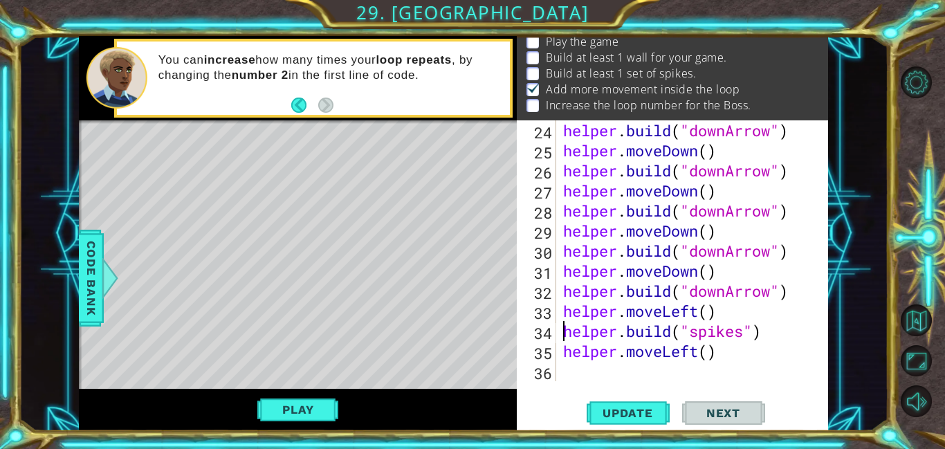
click at [597, 372] on div "helper . build ( "downArrow" ) helper . moveDown ( ) helper . build ( "downArro…" at bounding box center [695, 270] width 271 height 301
paste textarea "[DOMAIN_NAME]("spikes")"
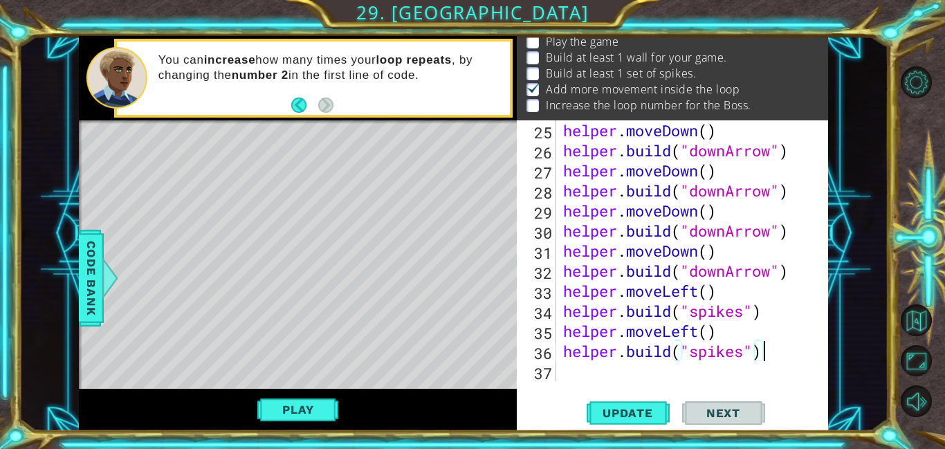
scroll to position [542, 0]
click at [744, 349] on div "helper . moveDown ( ) helper . build ( "downArrow" ) helper . moveDown ( ) help…" at bounding box center [695, 270] width 271 height 301
click at [744, 346] on div "helper . moveDown ( ) helper . build ( "downArrow" ) helper . moveDown ( ) help…" at bounding box center [692, 250] width 264 height 261
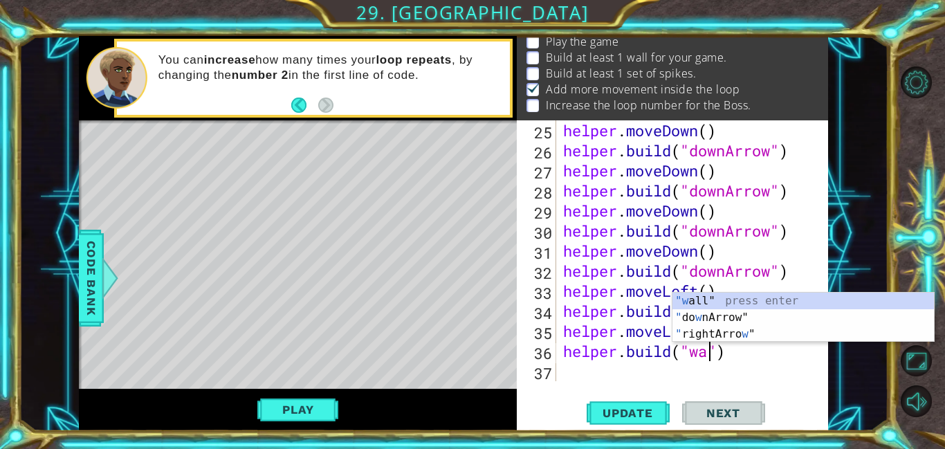
type textarea "[DOMAIN_NAME]("wall")"
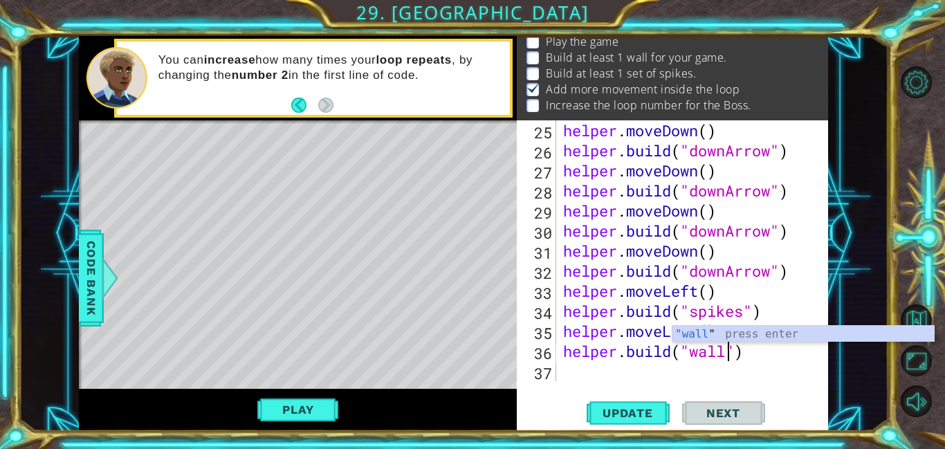
scroll to position [0, 8]
click at [722, 371] on div "helper . moveDown ( ) helper . build ( "downArrow" ) helper . moveDown ( ) help…" at bounding box center [695, 270] width 271 height 301
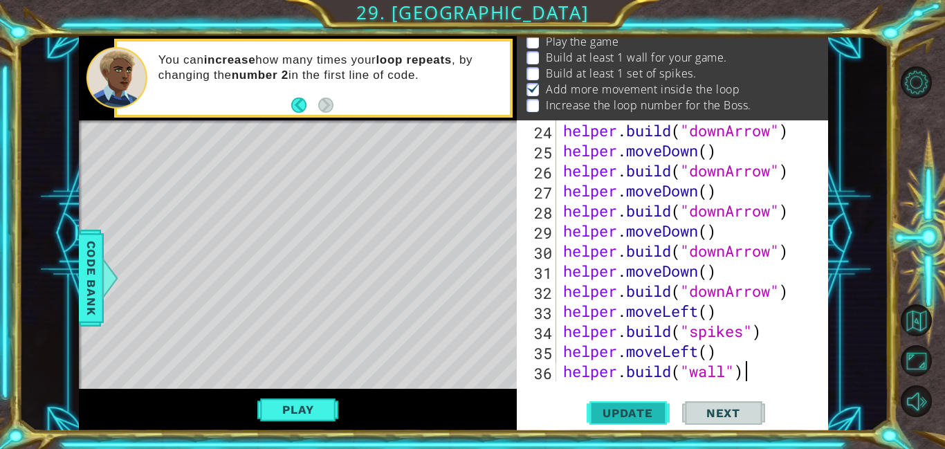
type textarea "[DOMAIN_NAME]("wall")"
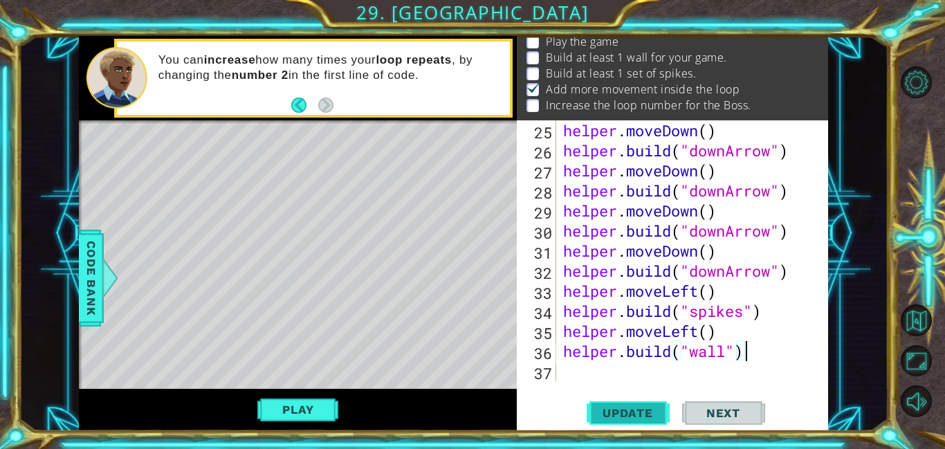
scroll to position [542, 0]
click at [594, 373] on div "helper . moveDown ( ) helper . build ( "downArrow" ) helper . moveDown ( ) help…" at bounding box center [695, 270] width 271 height 301
type textarea "[DOMAIN_NAME]("wall")"
click at [641, 406] on span "Update" at bounding box center [628, 413] width 78 height 14
click at [311, 413] on button "Play" at bounding box center [297, 409] width 81 height 26
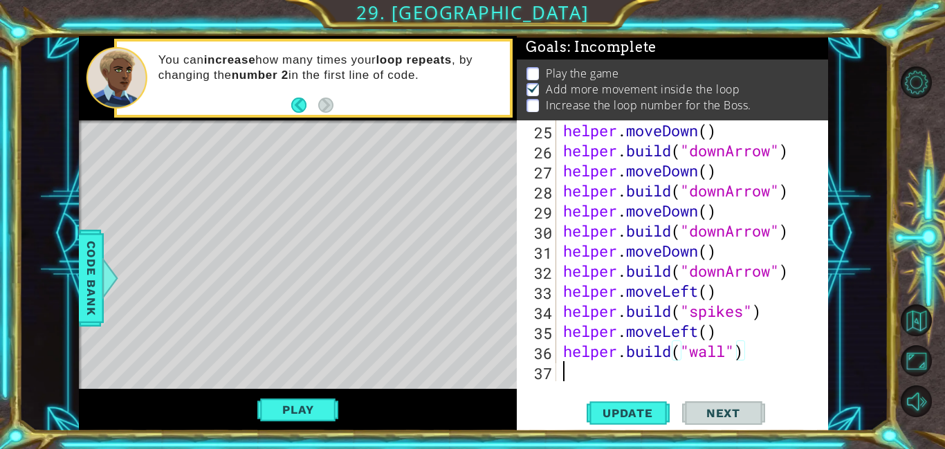
scroll to position [1, 0]
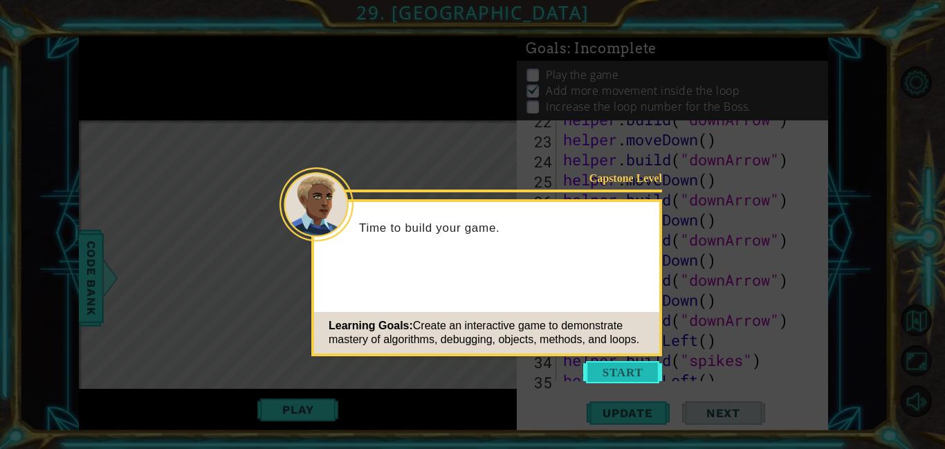
click at [627, 374] on button "Start" at bounding box center [622, 372] width 79 height 22
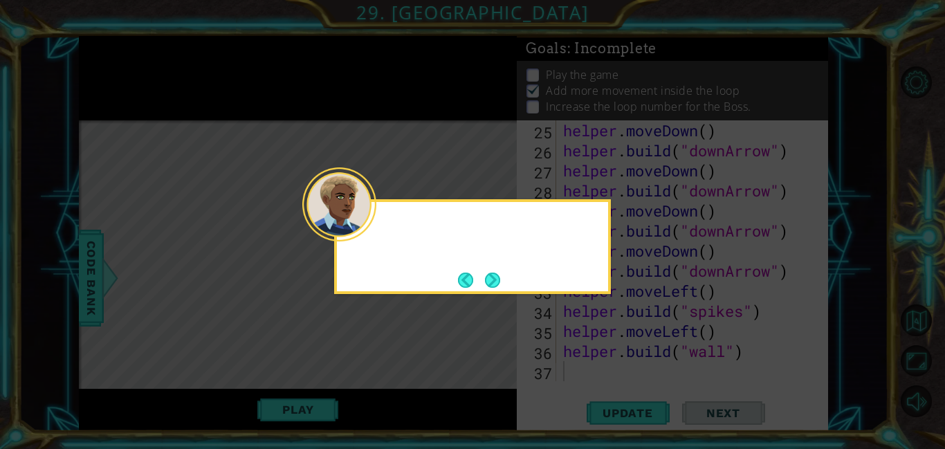
scroll to position [542, 0]
click at [493, 275] on button "Next" at bounding box center [492, 280] width 15 height 15
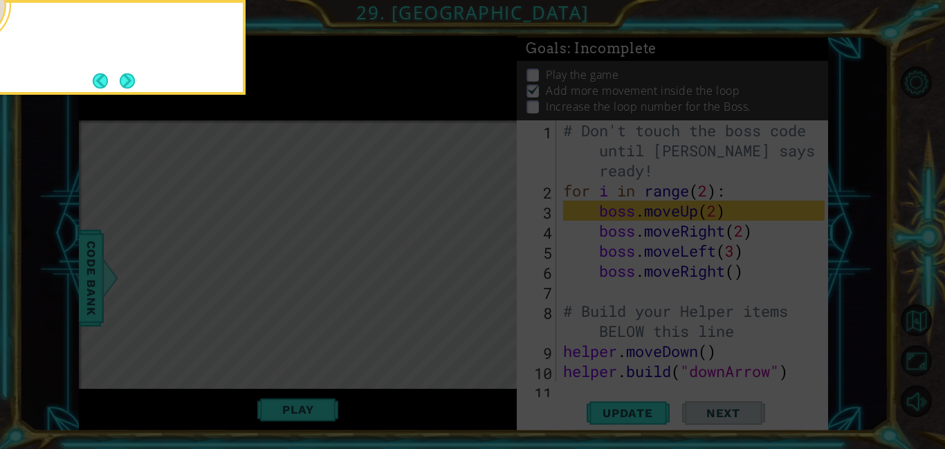
scroll to position [0, 0]
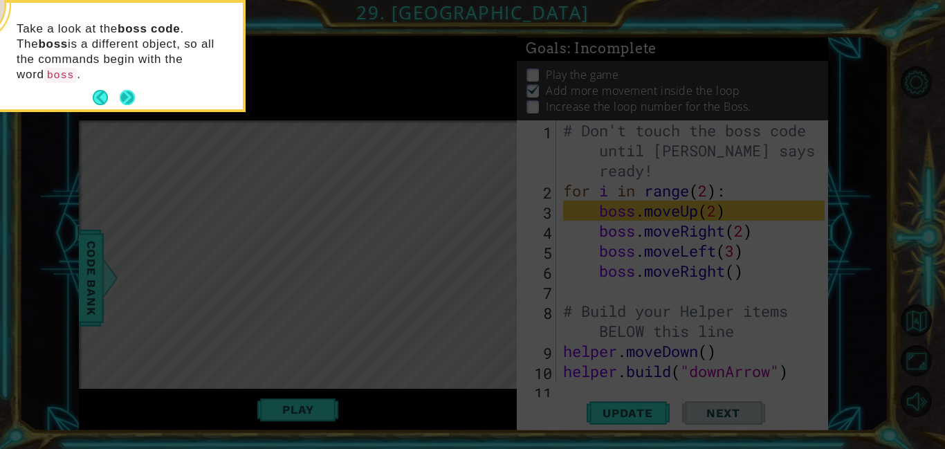
click at [127, 90] on button "Next" at bounding box center [127, 97] width 15 height 15
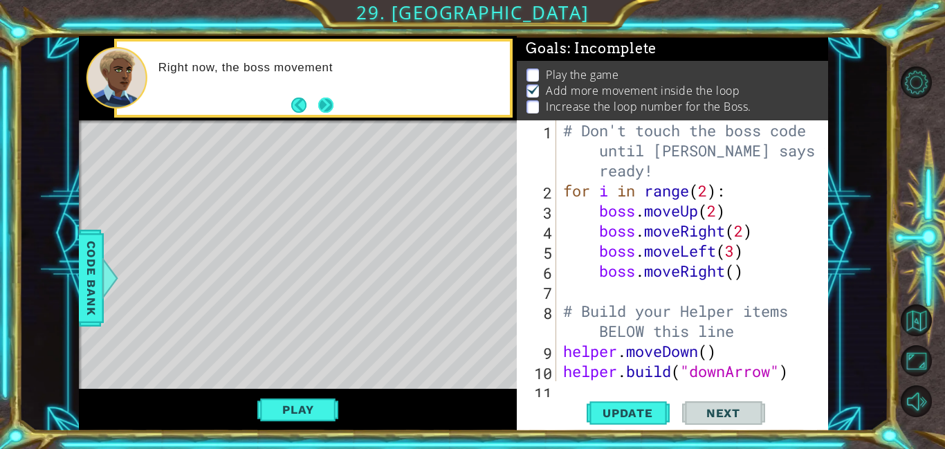
click at [319, 106] on button "Next" at bounding box center [325, 105] width 15 height 15
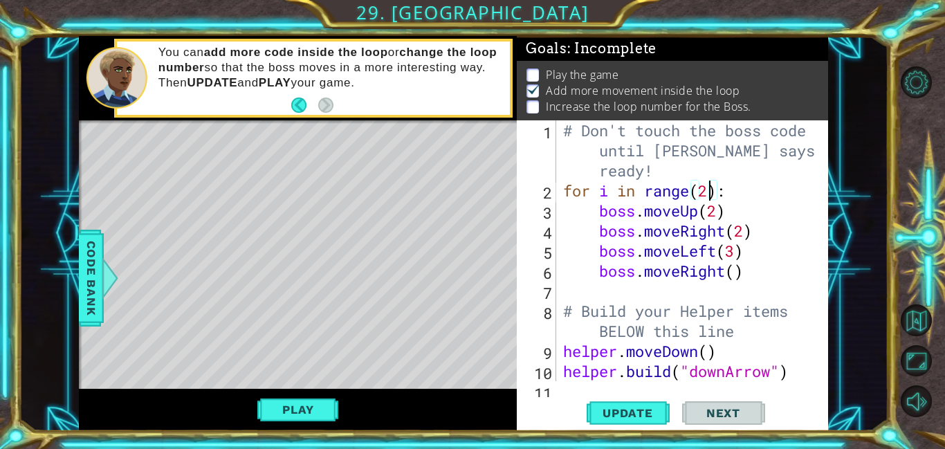
click at [712, 192] on div "# Don't touch the boss code until [PERSON_NAME] says you're ready! for i in ran…" at bounding box center [695, 290] width 271 height 341
click at [640, 414] on span "Update" at bounding box center [628, 413] width 78 height 14
click at [88, 271] on span "Code Bank" at bounding box center [91, 277] width 22 height 84
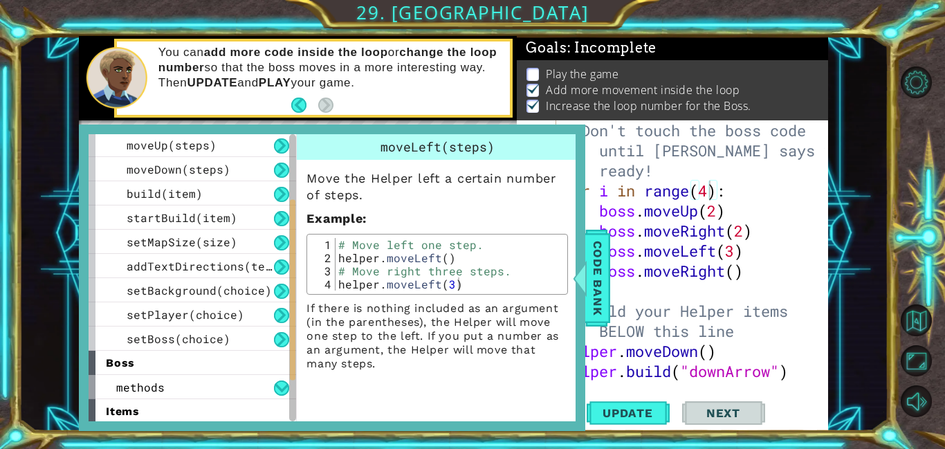
scroll to position [123, 0]
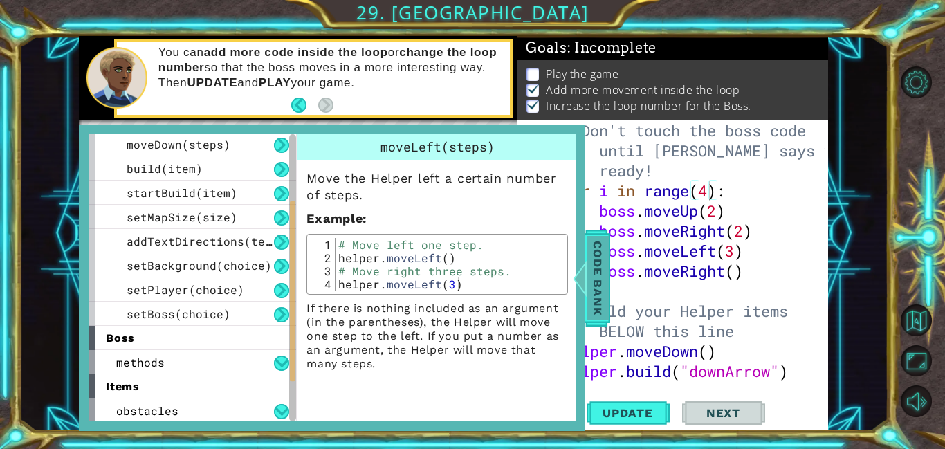
click at [587, 269] on div at bounding box center [579, 278] width 17 height 42
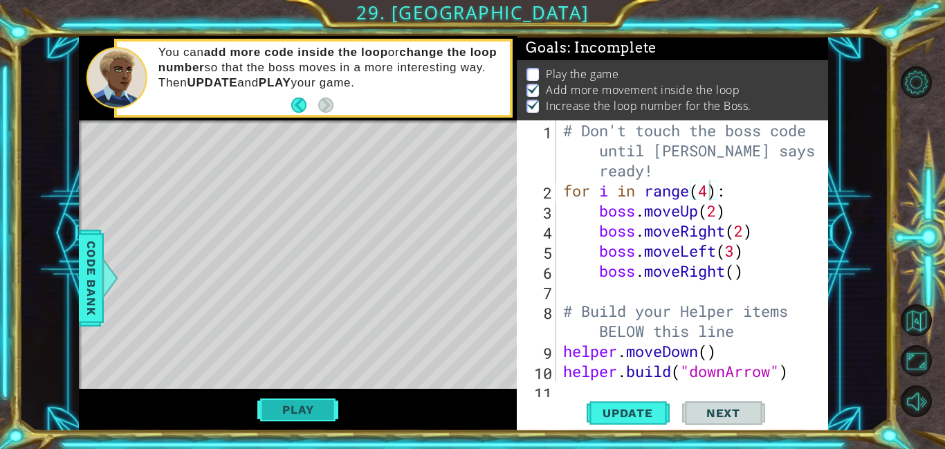
click at [285, 417] on button "Play" at bounding box center [297, 409] width 81 height 26
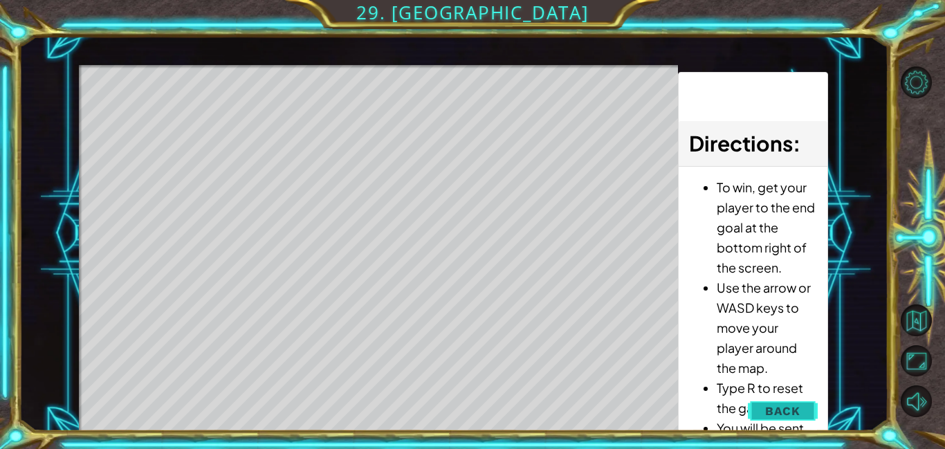
click at [800, 409] on span "Back" at bounding box center [782, 411] width 35 height 14
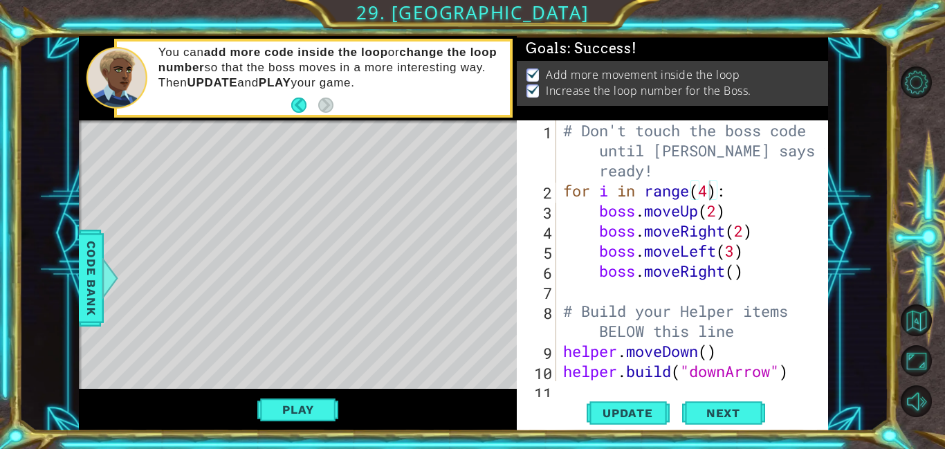
scroll to position [0, 0]
click at [719, 206] on div "# Don't touch the boss code until Vega says you're ready! for i in range ( 4 ) …" at bounding box center [695, 290] width 271 height 341
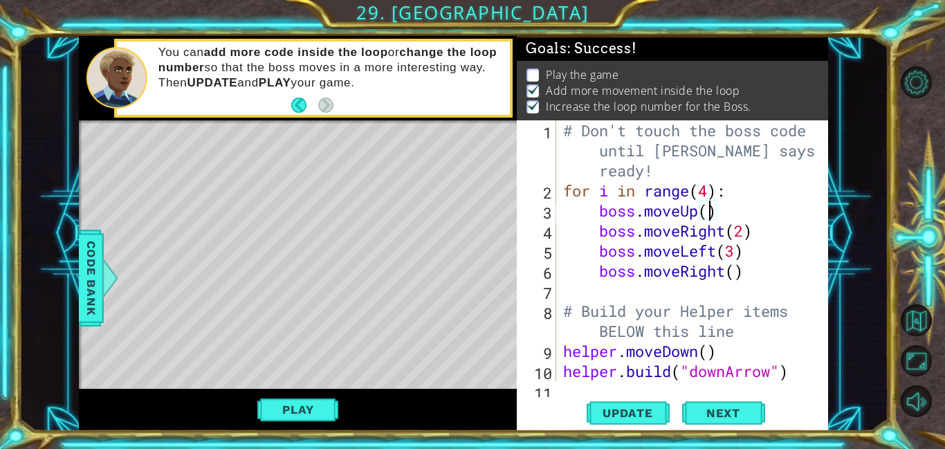
scroll to position [0, 7]
click at [714, 192] on div "# Don't touch the boss code until Vega says you're ready! for i in range ( 4 ) …" at bounding box center [695, 290] width 271 height 341
type textarea "for i in range(49999):"
click at [641, 417] on span "Update" at bounding box center [628, 413] width 78 height 14
